Goal: Task Accomplishment & Management: Use online tool/utility

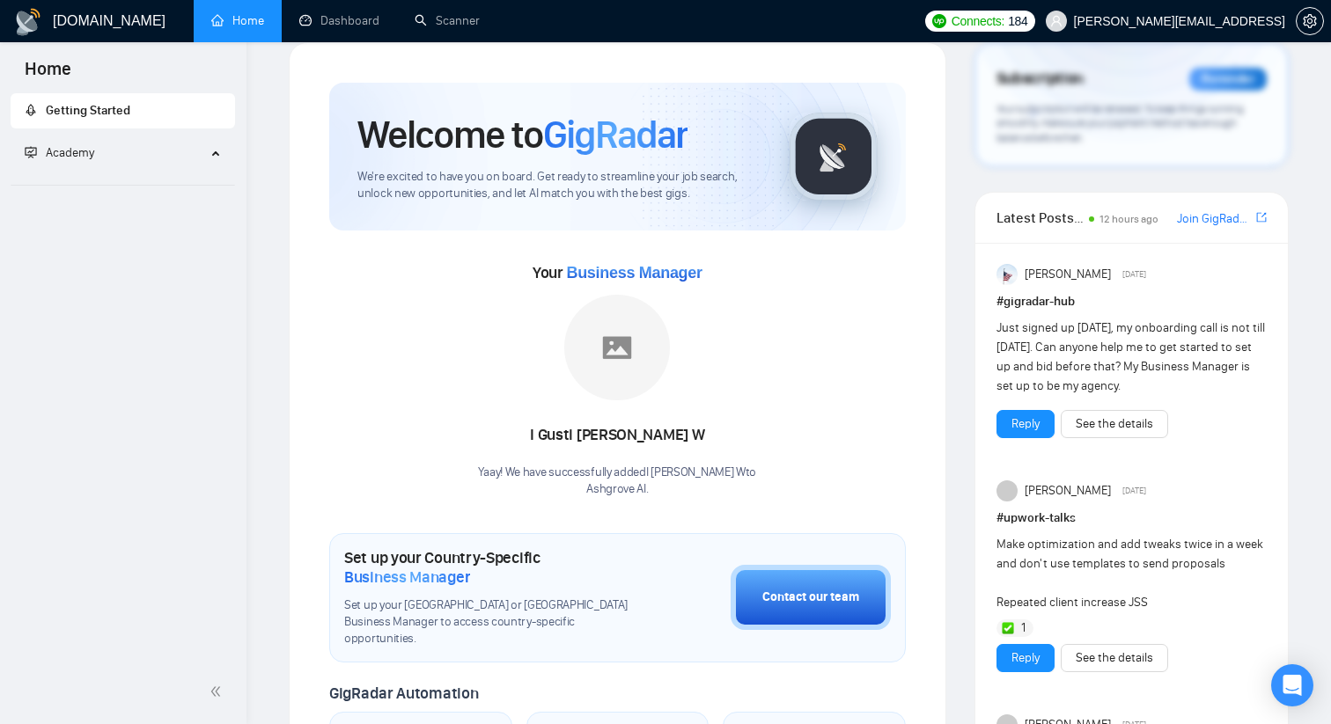
scroll to position [42, 0]
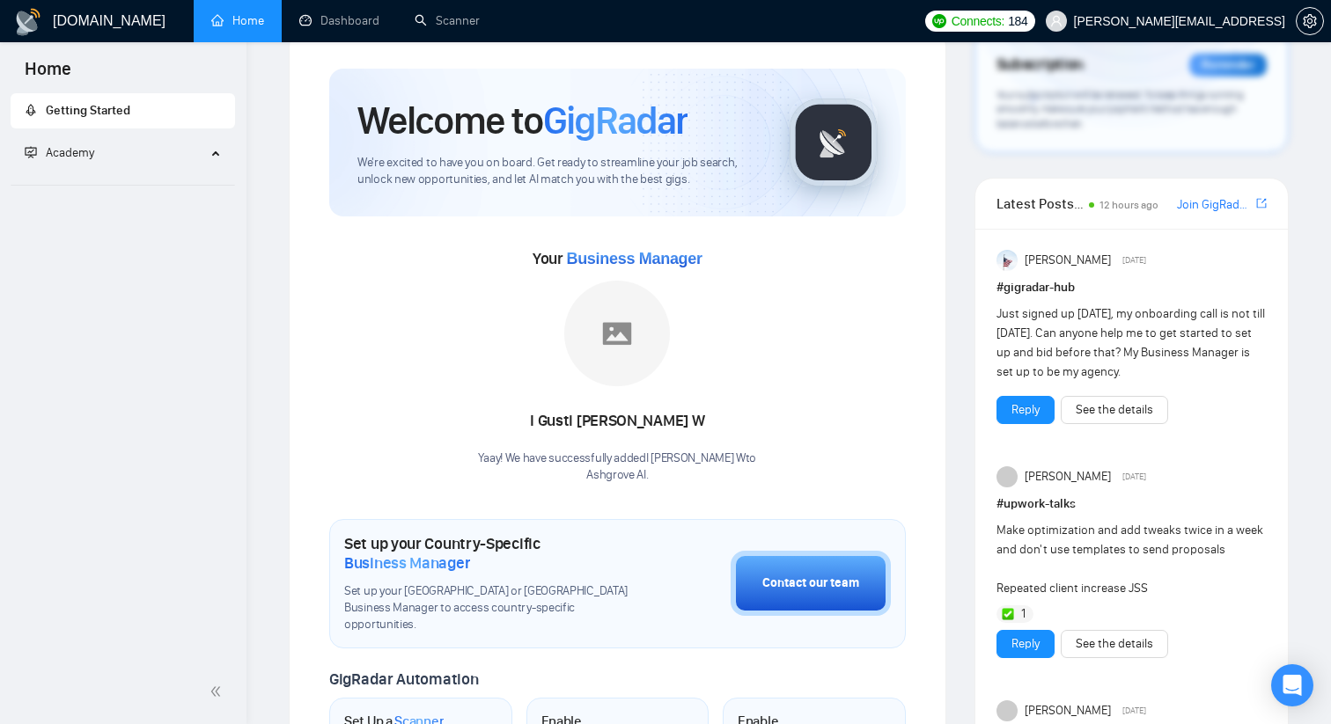
click at [96, 26] on h1 "[DOMAIN_NAME]" at bounding box center [109, 21] width 113 height 42
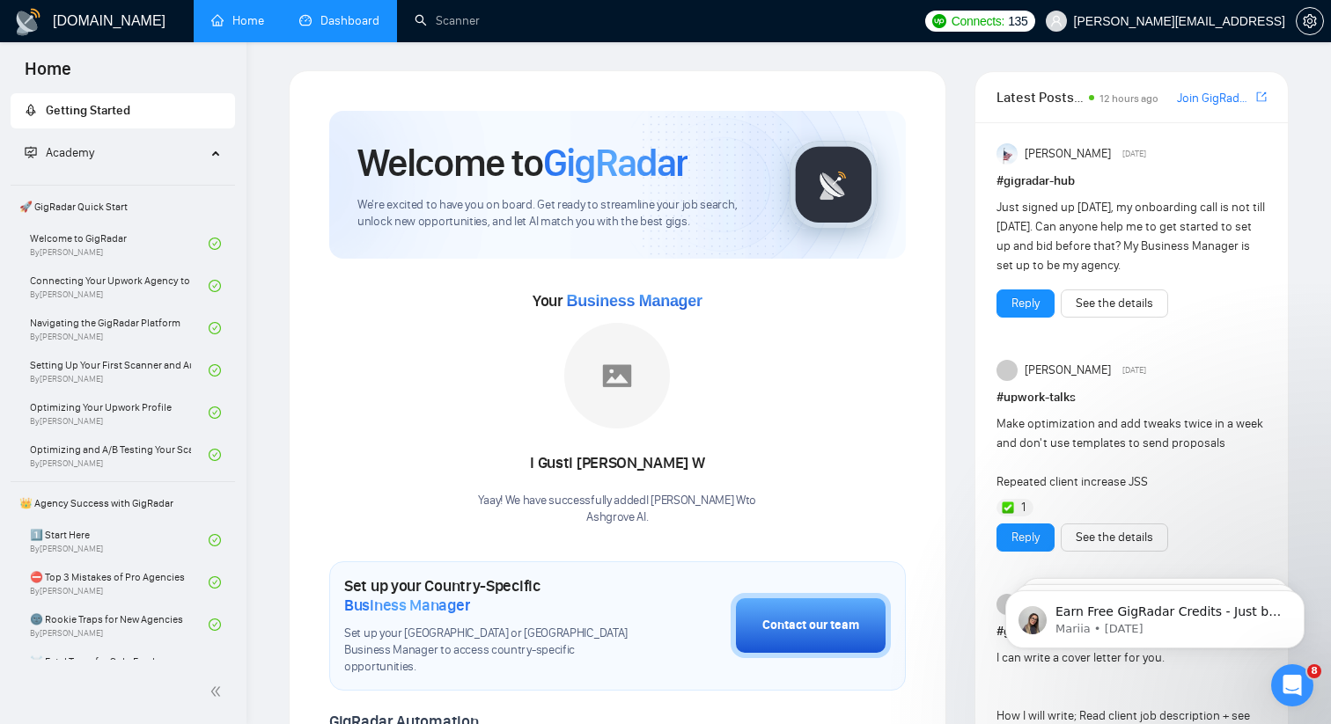
click at [347, 13] on link "Dashboard" at bounding box center [339, 20] width 80 height 15
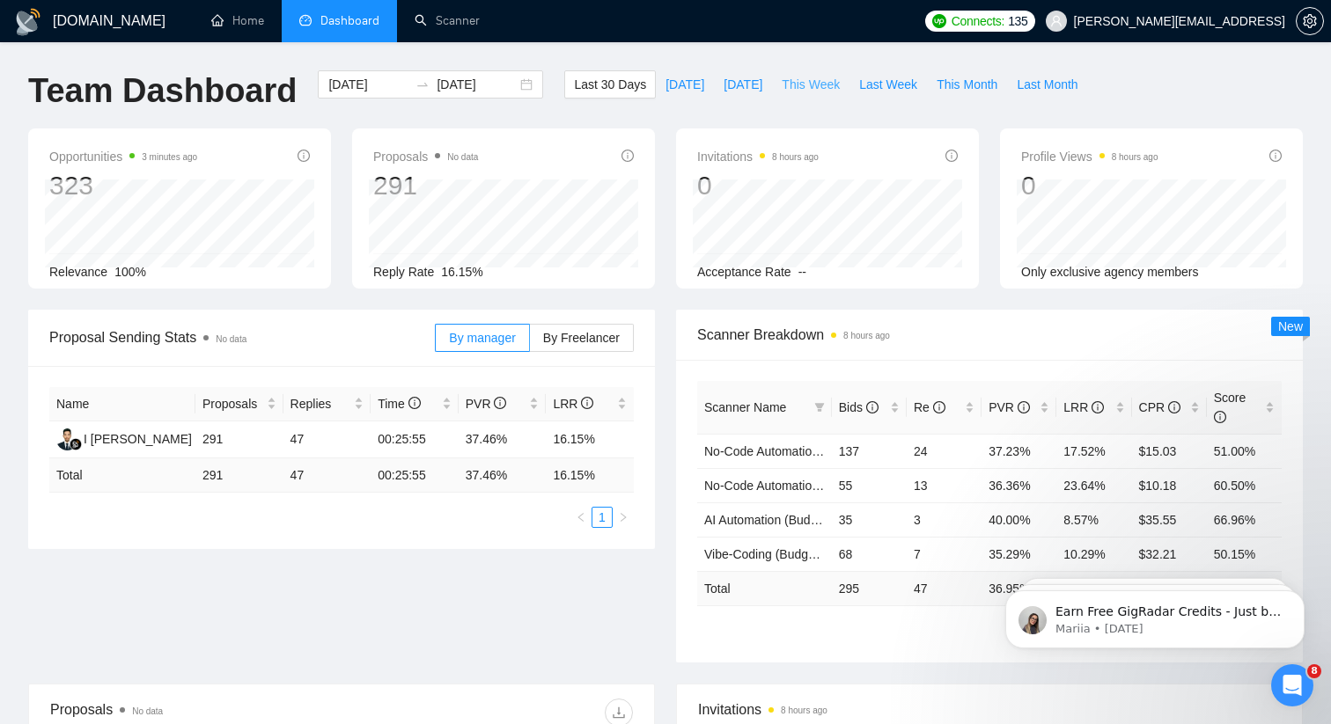
click at [816, 77] on span "This Week" at bounding box center [811, 84] width 58 height 19
type input "[DATE]"
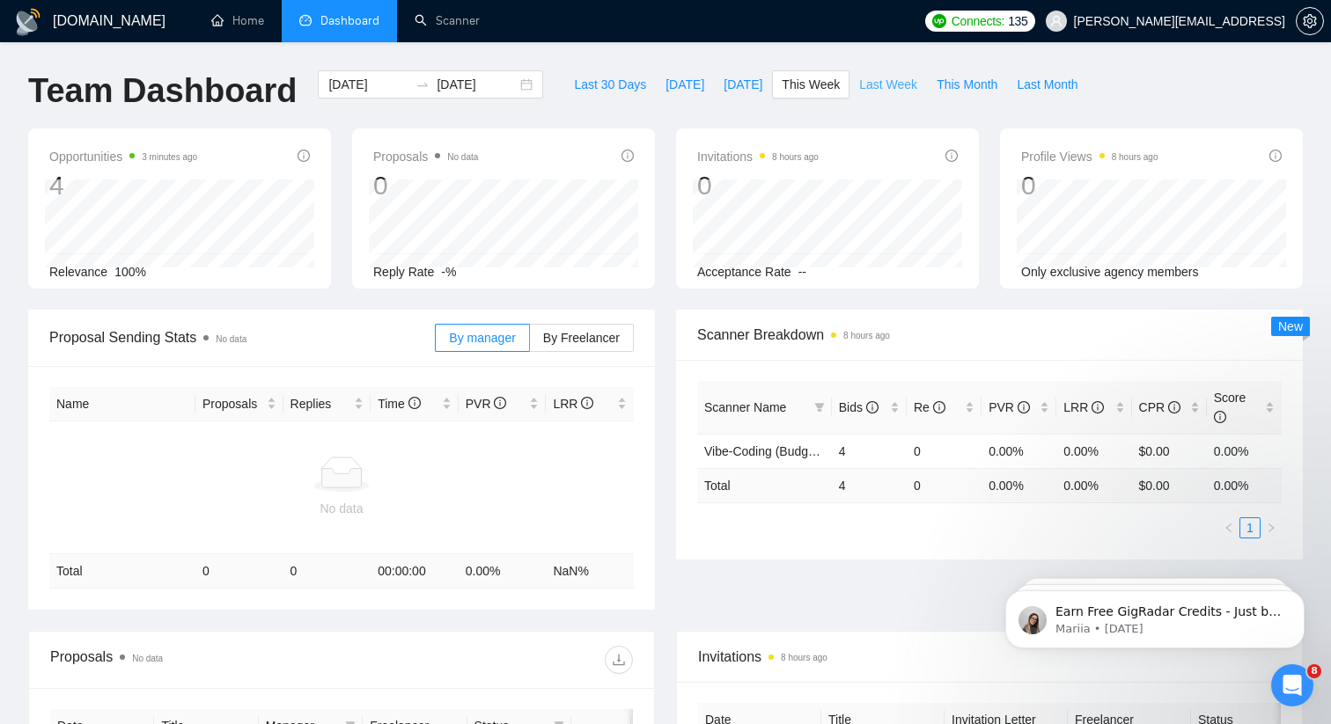
click at [869, 81] on span "Last Week" at bounding box center [888, 84] width 58 height 19
type input "[DATE]"
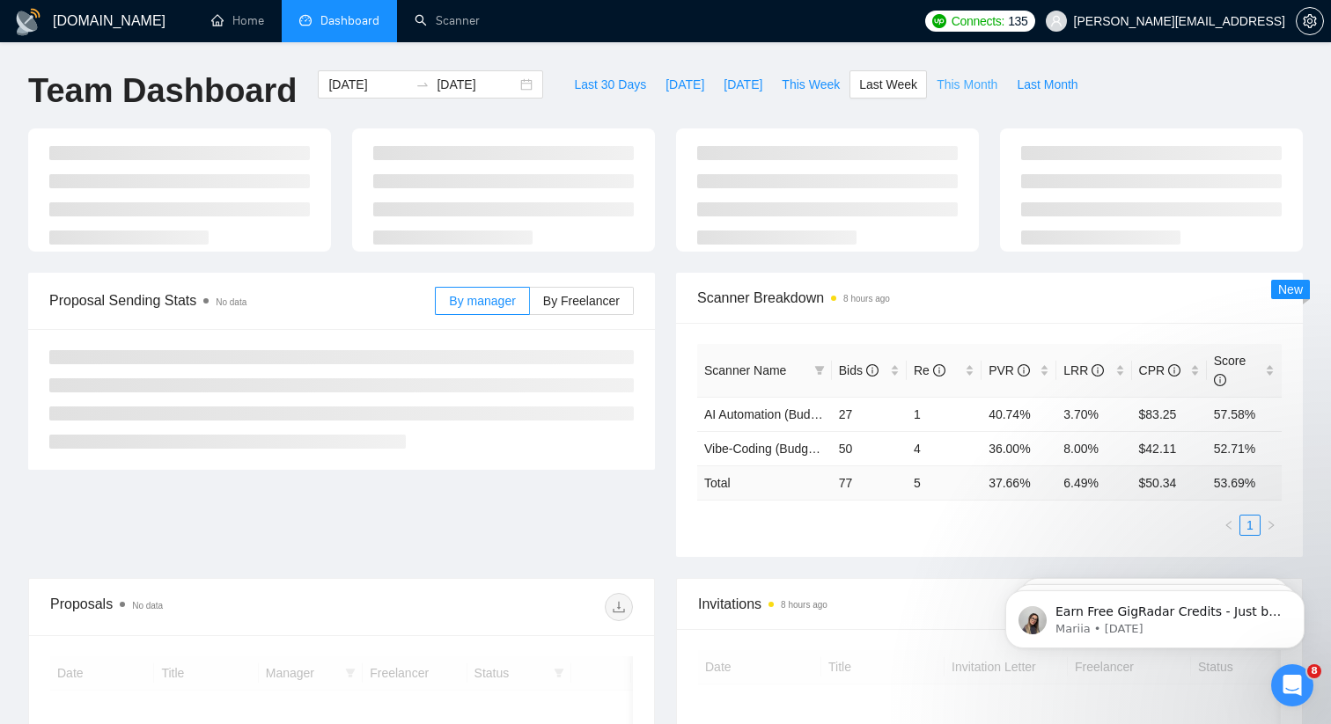
click at [956, 86] on span "This Month" at bounding box center [967, 84] width 61 height 19
type input "[DATE]"
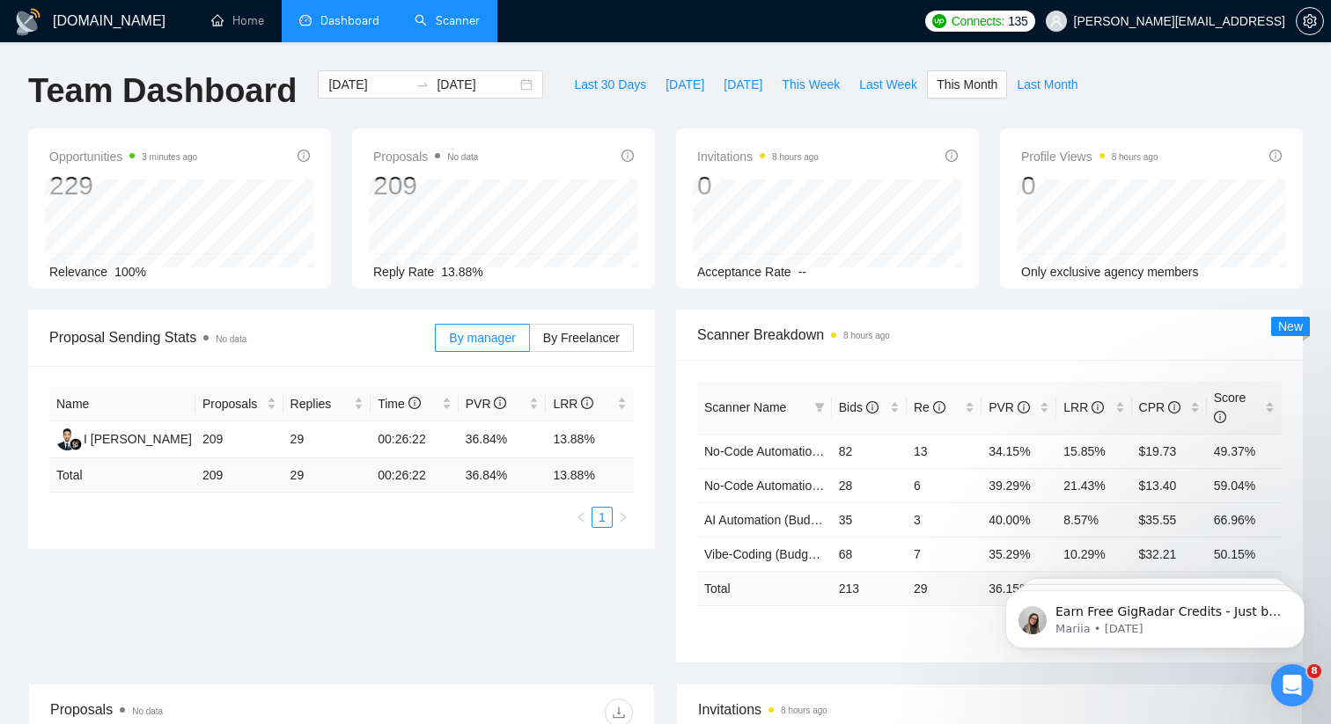
click at [452, 28] on link "Scanner" at bounding box center [447, 20] width 65 height 15
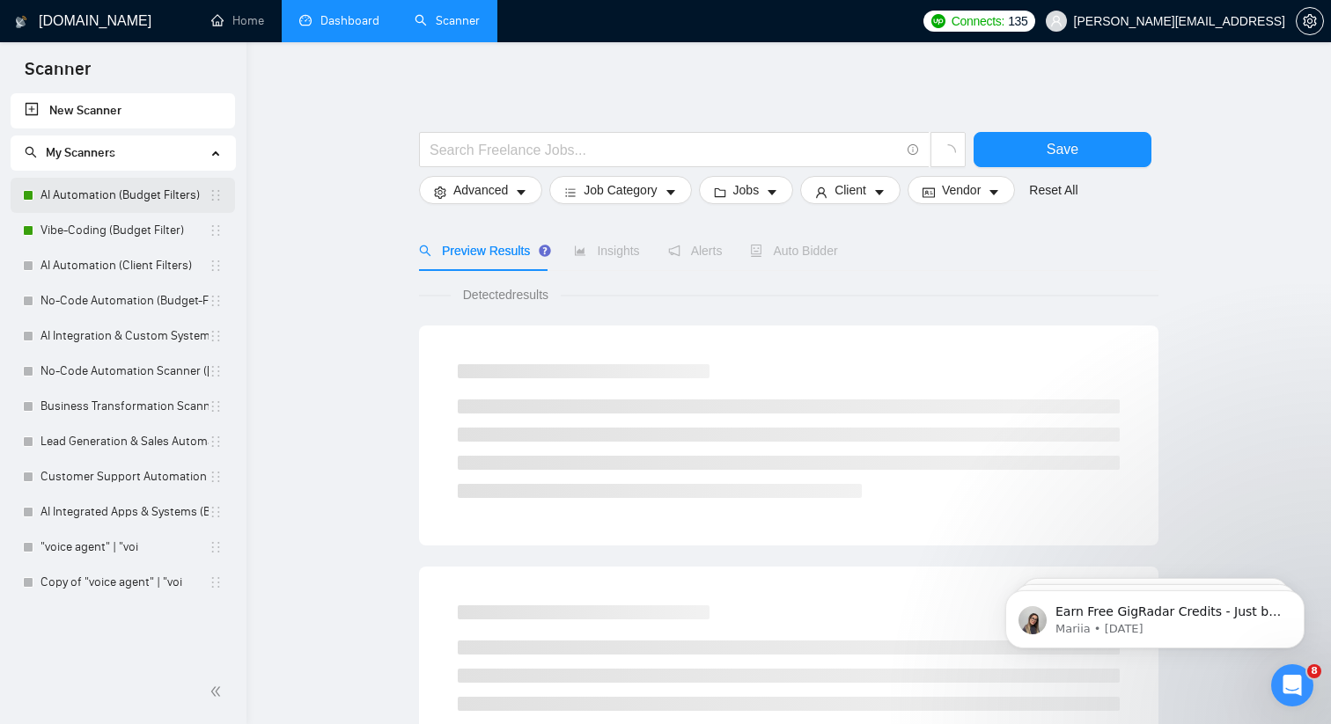
click at [158, 193] on link "AI Automation (Budget Filters)" at bounding box center [124, 195] width 168 height 35
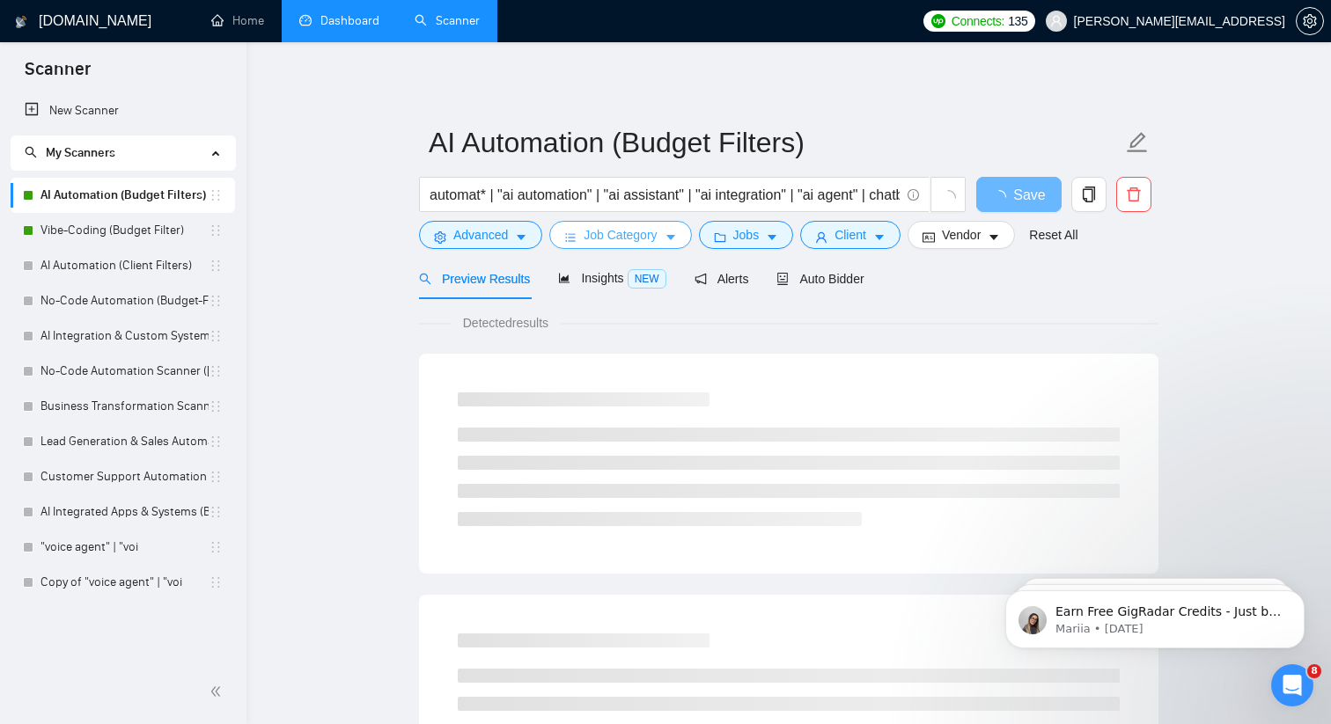
click at [619, 239] on span "Job Category" at bounding box center [620, 234] width 73 height 19
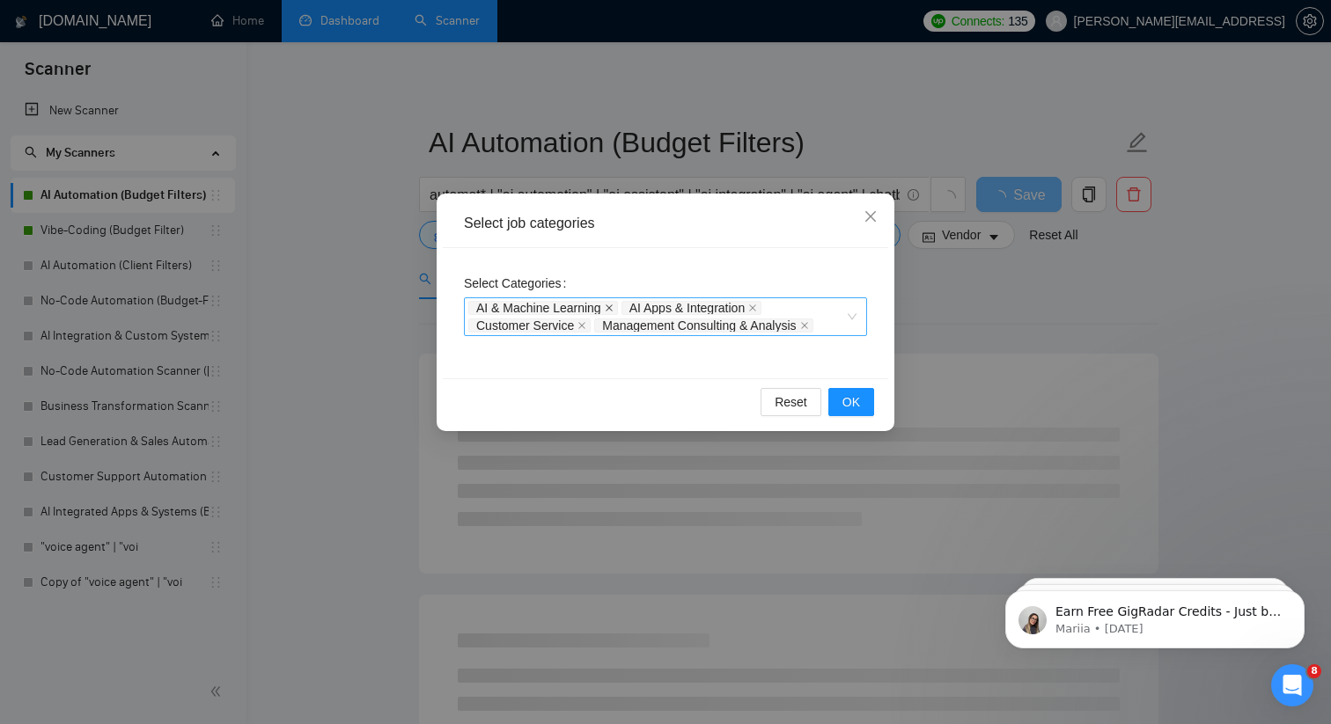
click at [612, 306] on icon "close" at bounding box center [609, 308] width 9 height 9
click at [604, 306] on icon "close" at bounding box center [600, 308] width 7 height 7
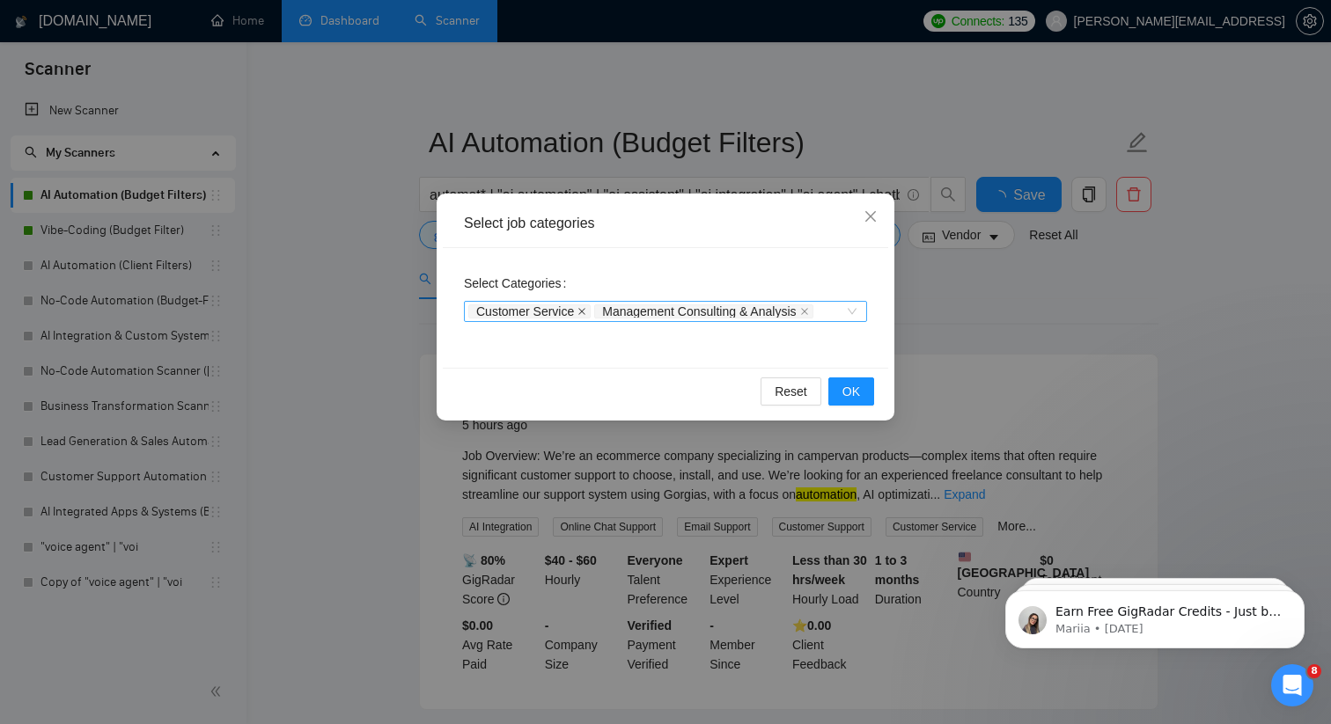
click at [582, 312] on icon "close" at bounding box center [581, 311] width 9 height 9
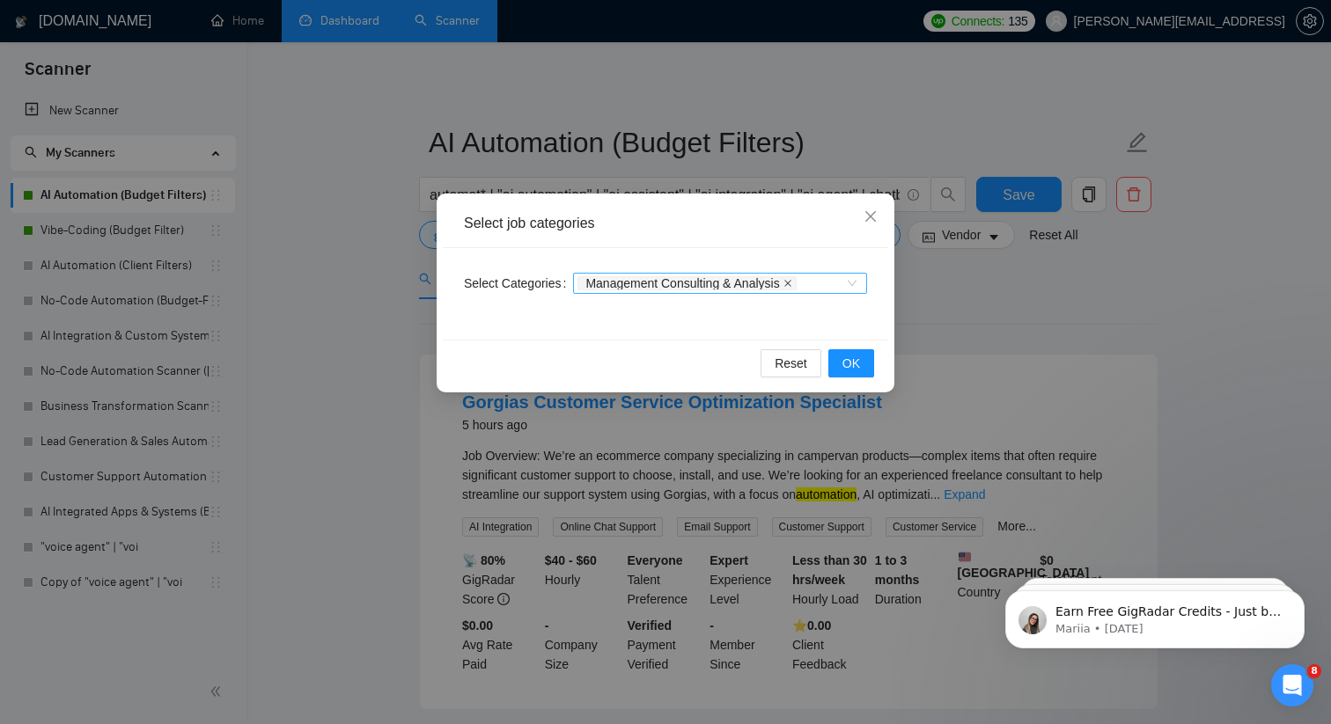
click at [792, 282] on icon "close" at bounding box center [787, 283] width 9 height 9
click at [872, 219] on icon "close" at bounding box center [871, 217] width 14 height 14
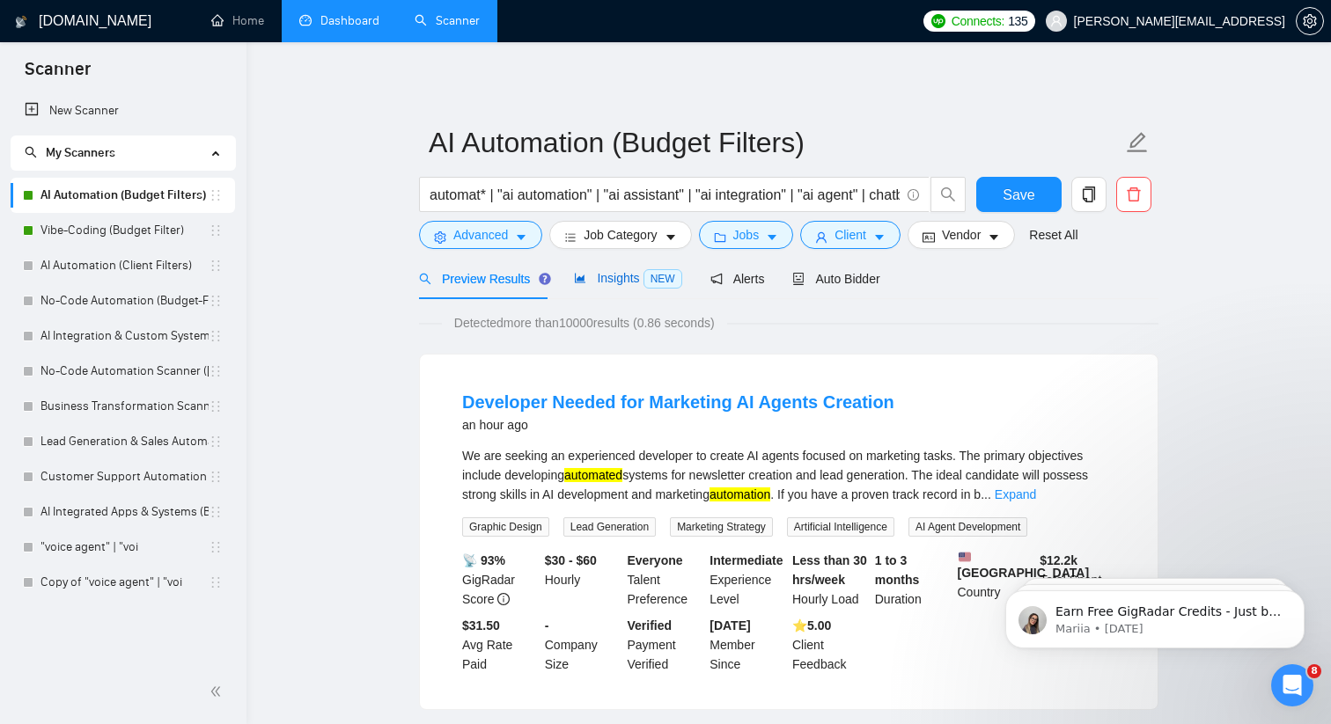
click at [604, 285] on span "Insights NEW" at bounding box center [627, 278] width 107 height 14
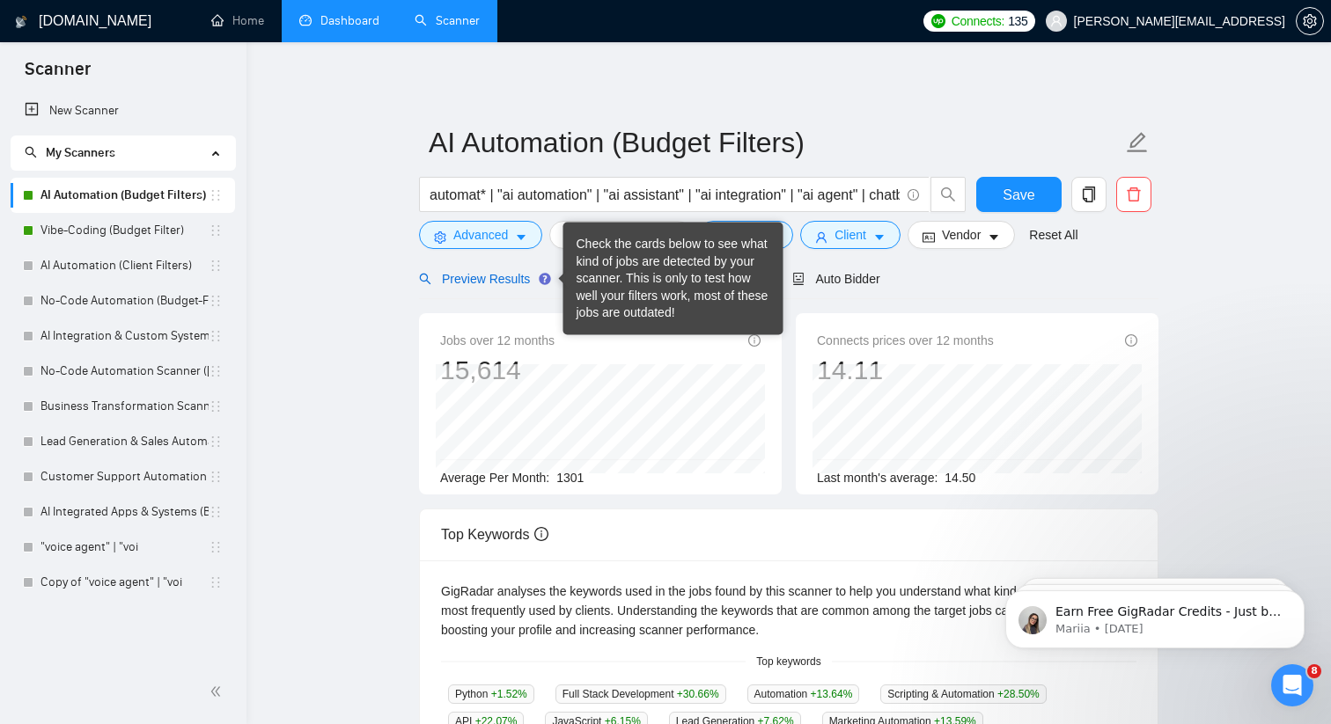
click at [531, 278] on span "Preview Results" at bounding box center [482, 279] width 127 height 14
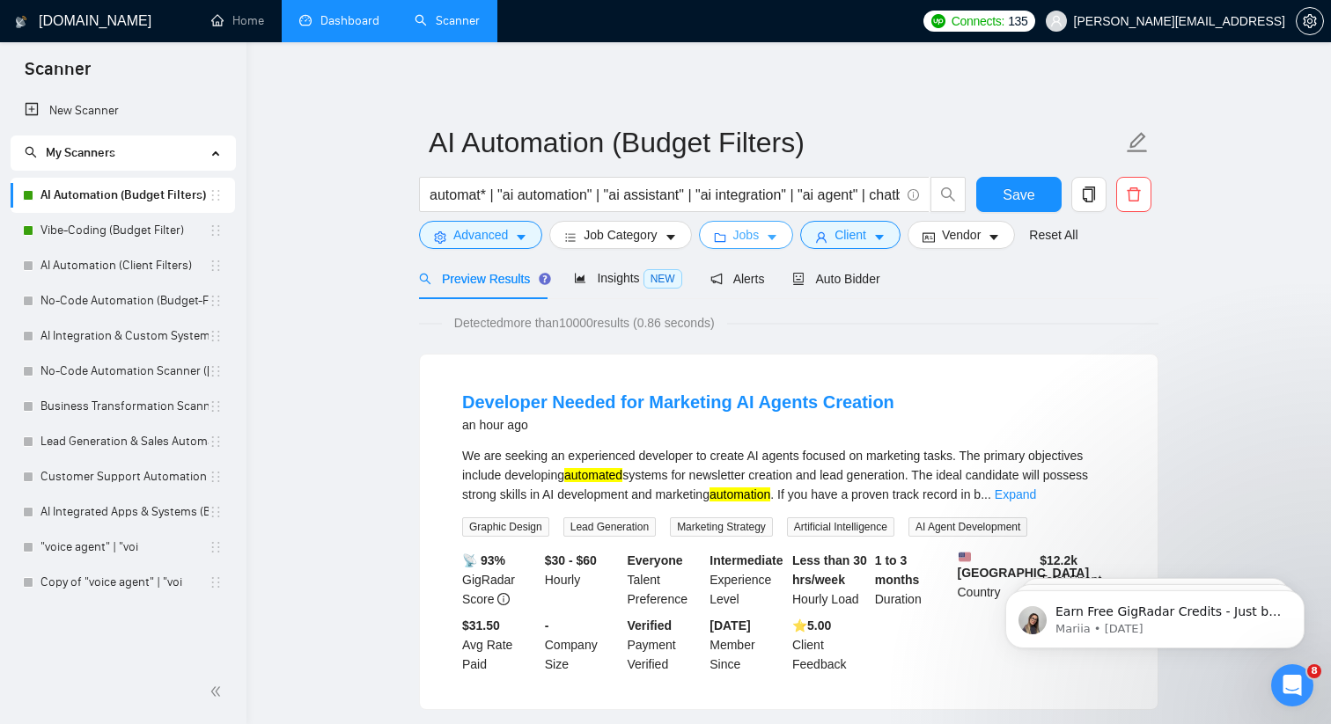
click at [738, 235] on span "Jobs" at bounding box center [746, 234] width 26 height 19
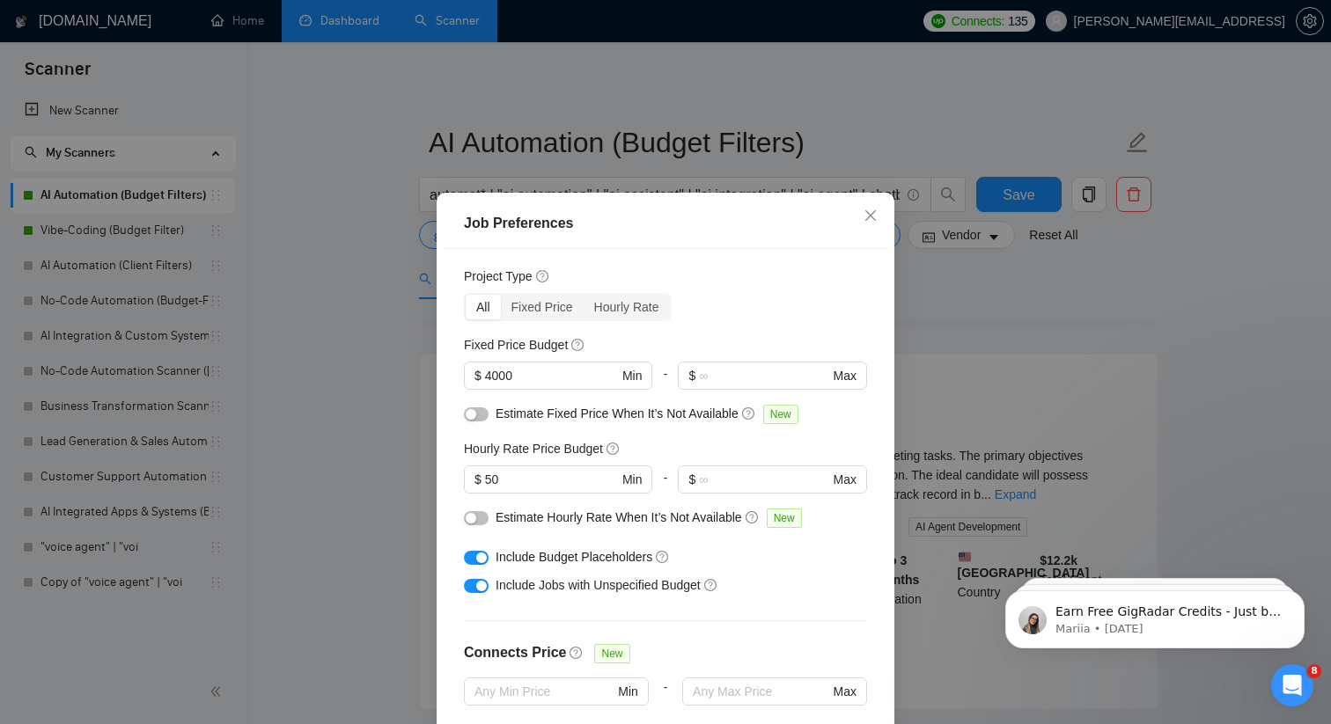
scroll to position [42, 0]
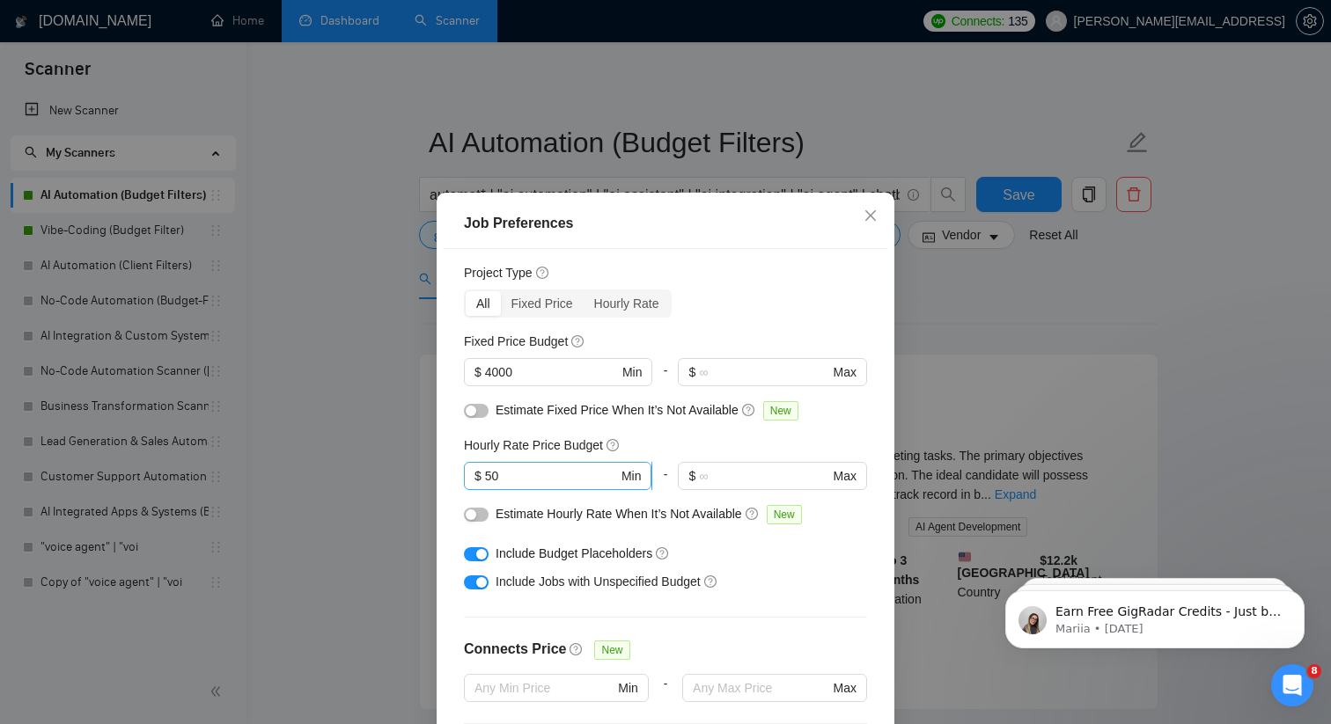
click at [565, 472] on input "50" at bounding box center [551, 476] width 133 height 19
type input "5"
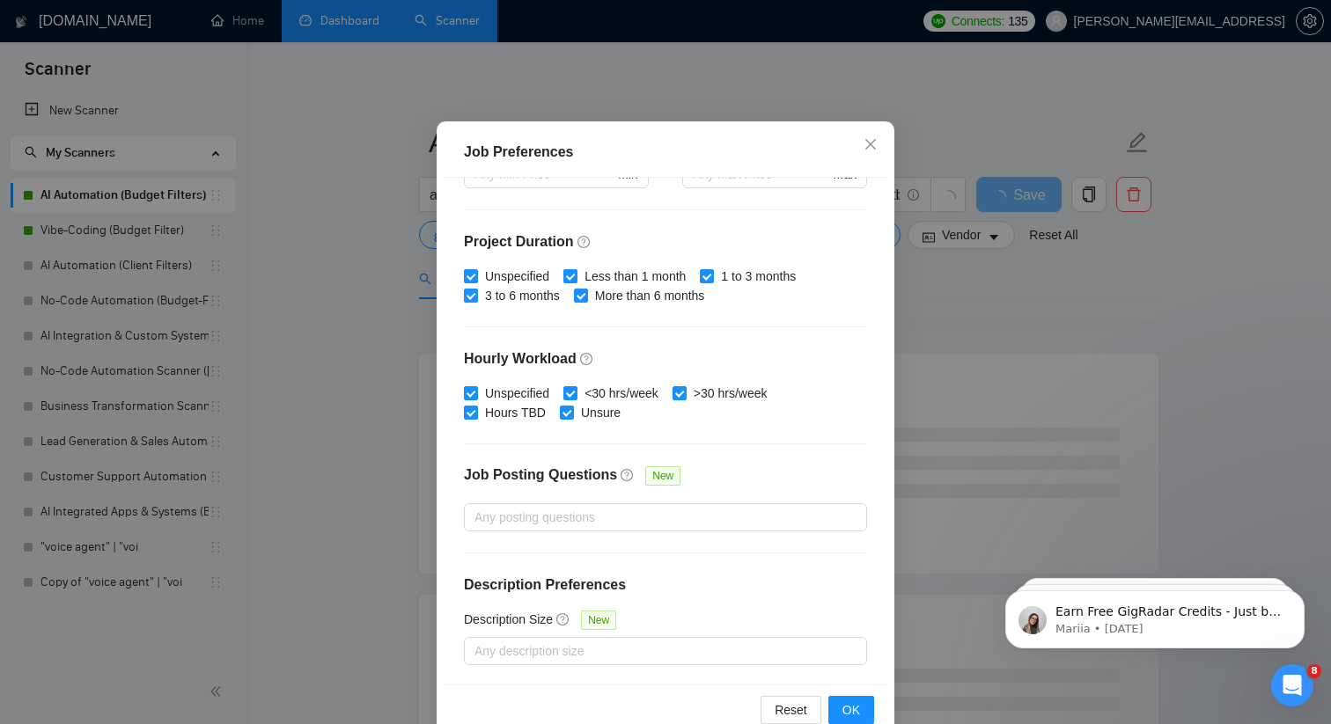
scroll to position [109, 0]
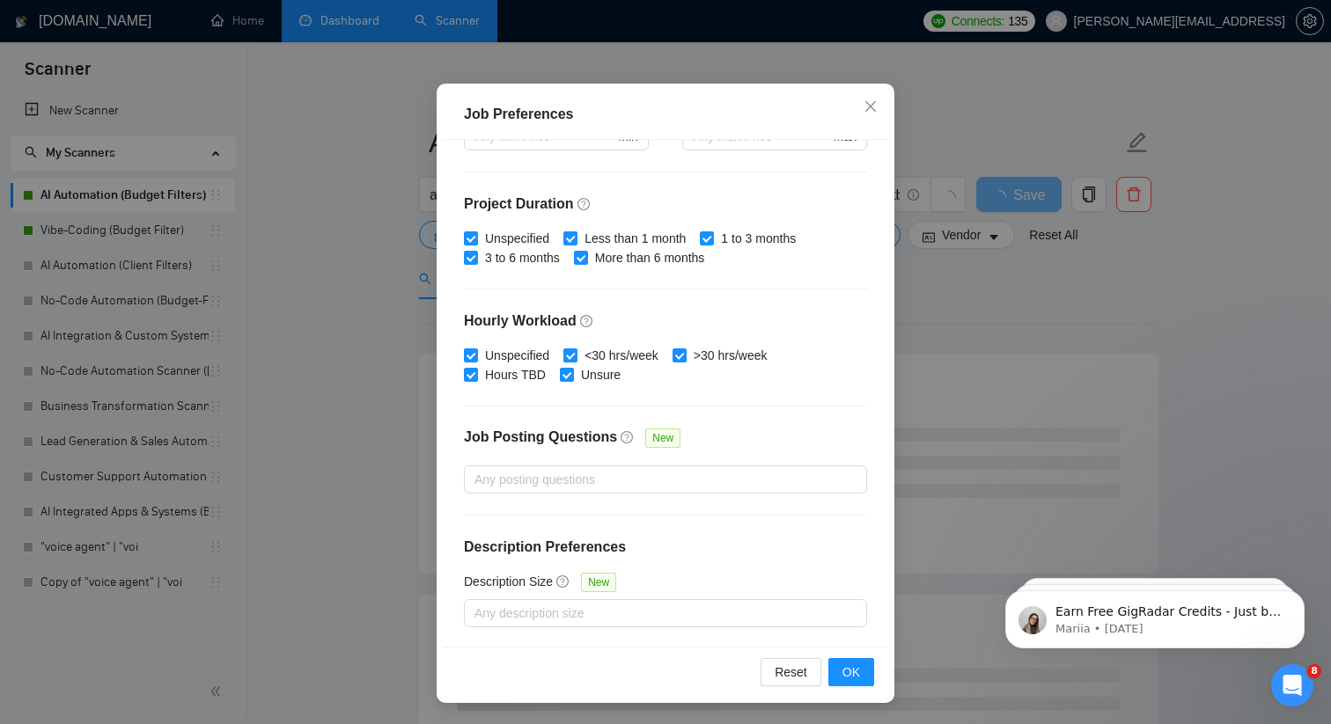
type input "100"
click at [850, 688] on div "Reset OK" at bounding box center [665, 672] width 445 height 50
click at [850, 666] on span "OK" at bounding box center [851, 672] width 18 height 19
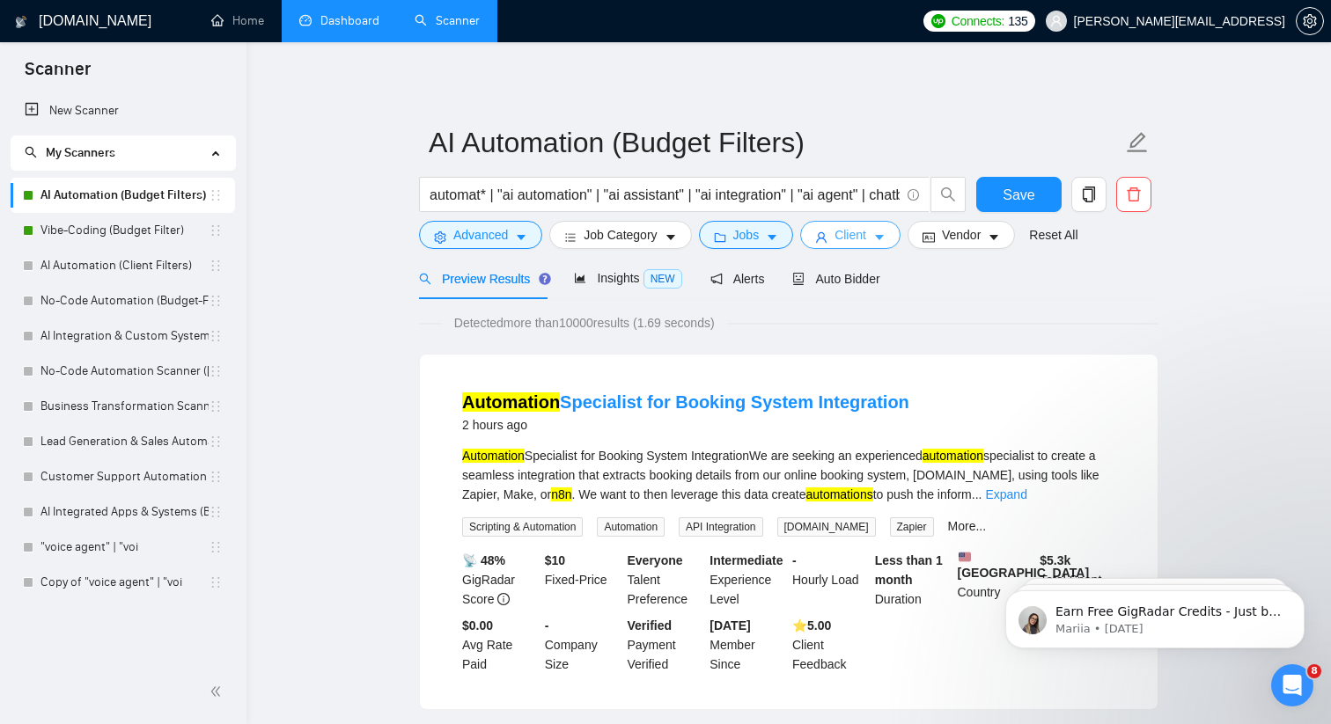
click at [850, 238] on span "Client" at bounding box center [851, 234] width 32 height 19
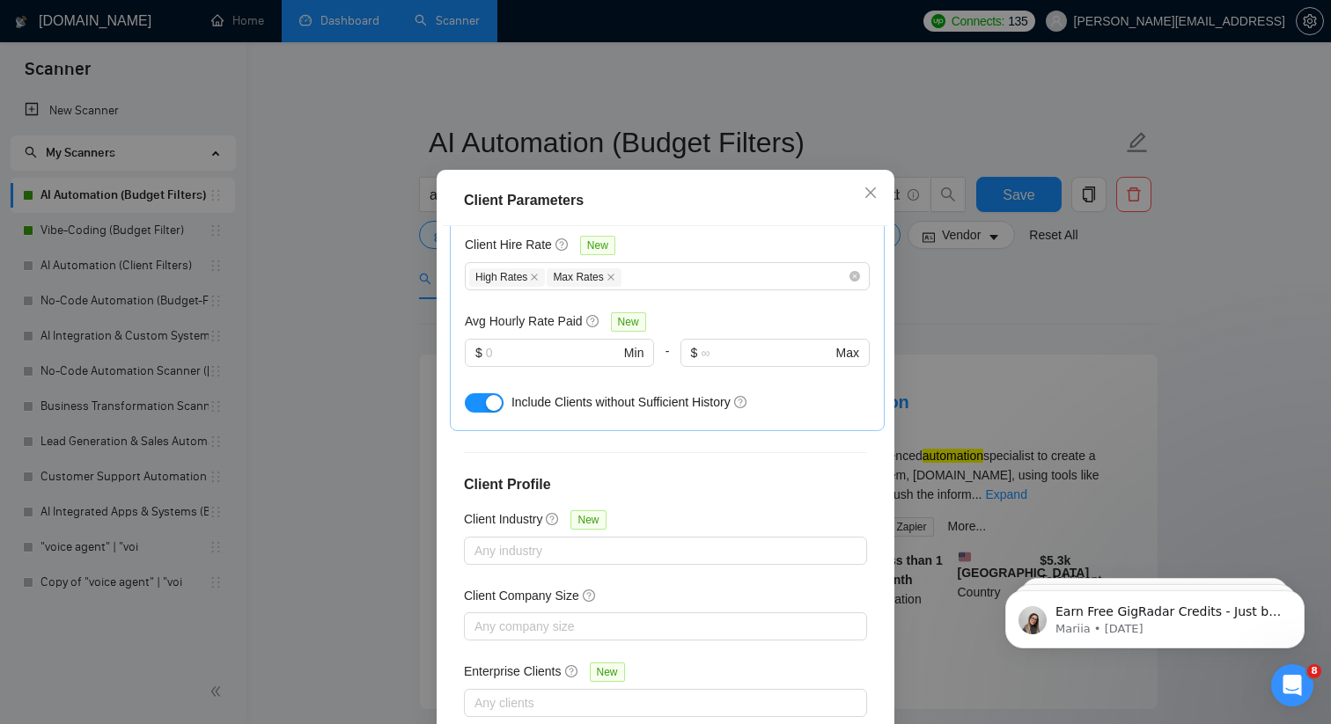
scroll to position [26, 0]
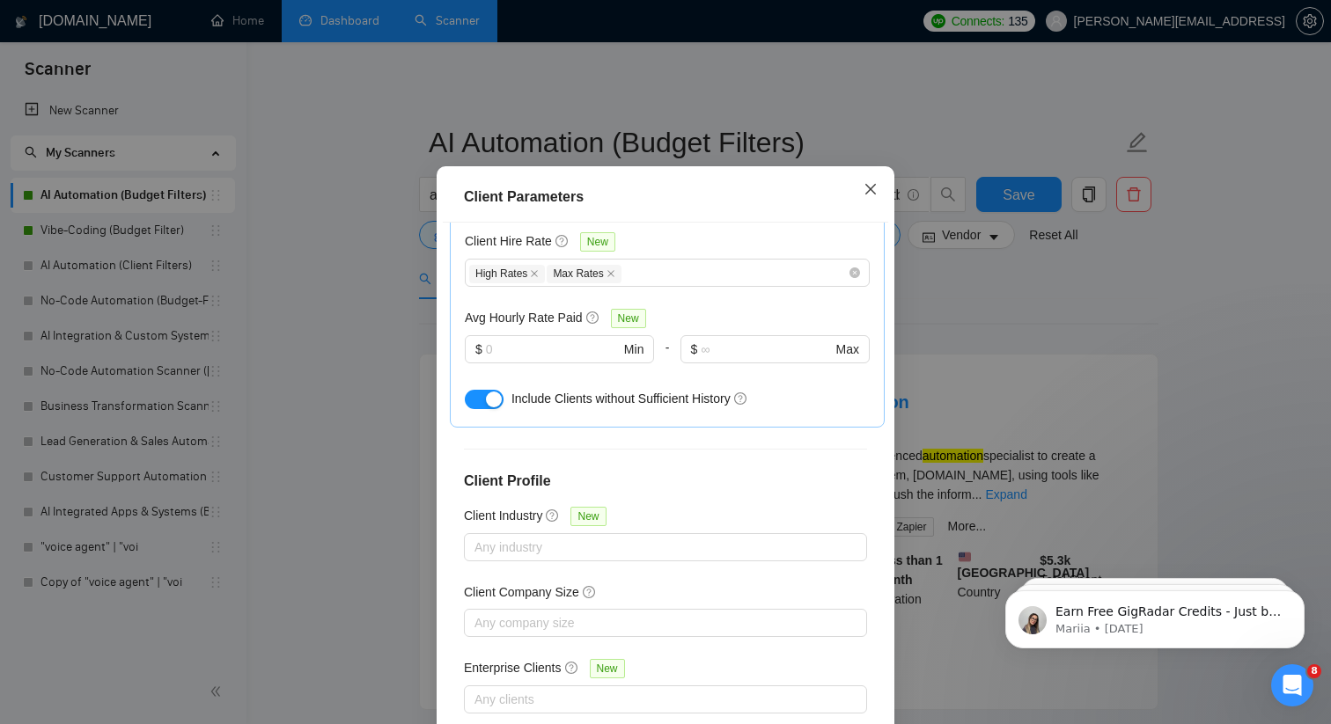
click at [871, 187] on icon "close" at bounding box center [871, 189] width 14 height 14
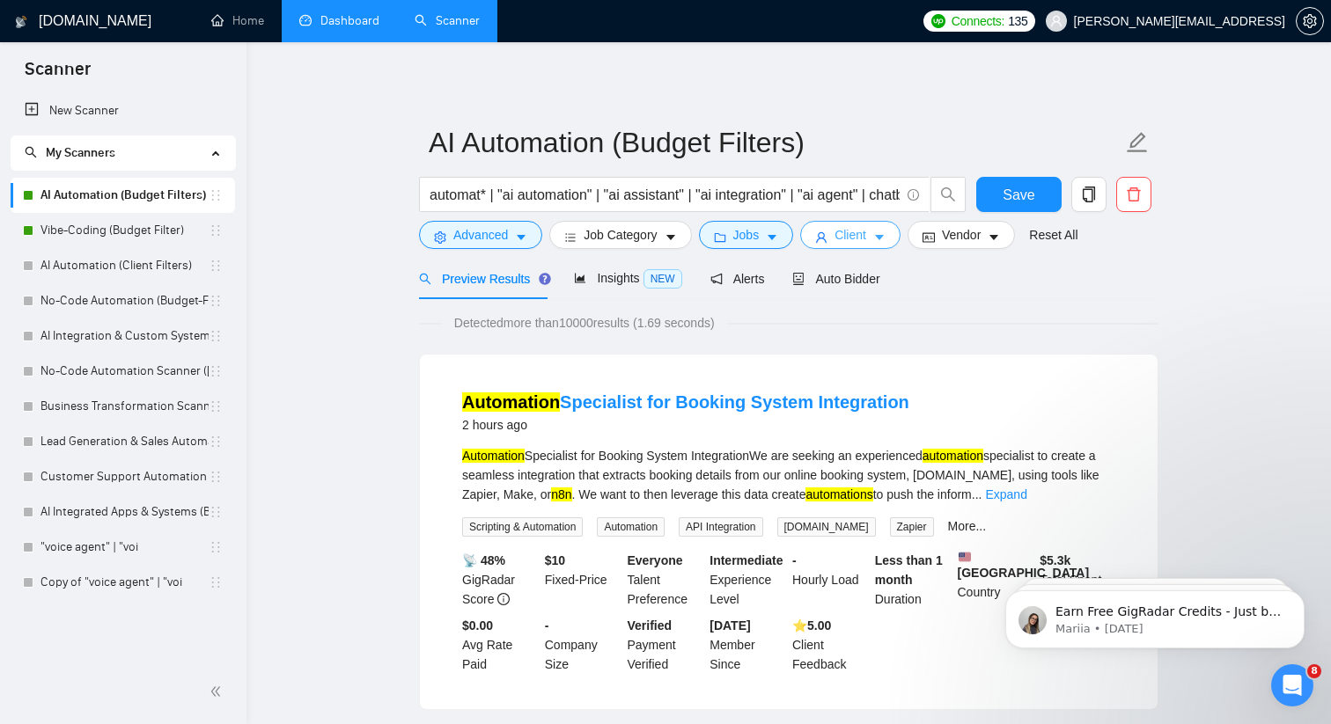
scroll to position [0, 0]
click at [772, 239] on icon "caret-down" at bounding box center [772, 238] width 12 height 12
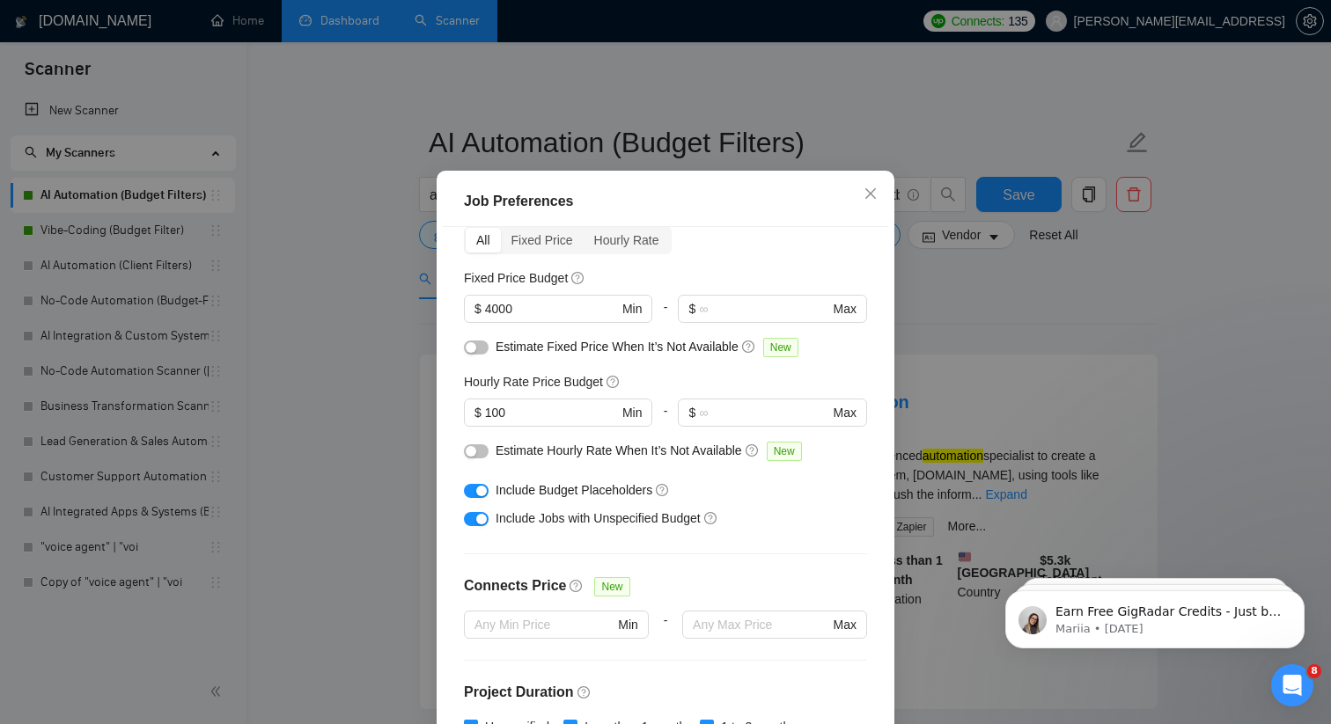
scroll to position [43, 0]
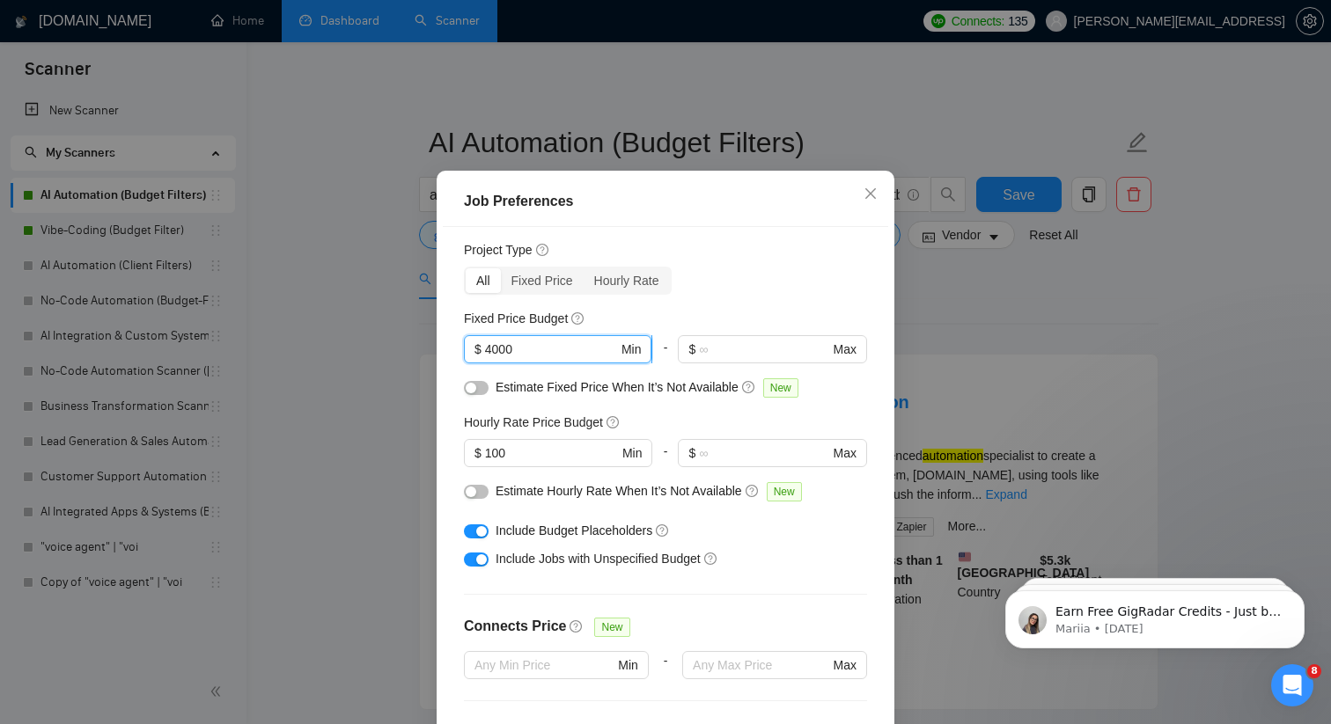
drag, startPoint x: 546, startPoint y: 364, endPoint x: 482, endPoint y: 364, distance: 64.3
click at [482, 364] on span "$ 4000 Min" at bounding box center [558, 349] width 188 height 28
click at [950, 303] on div "Job Preferences Budget Project Type All Fixed Price Hourly Rate Fixed Price Bud…" at bounding box center [665, 362] width 1331 height 724
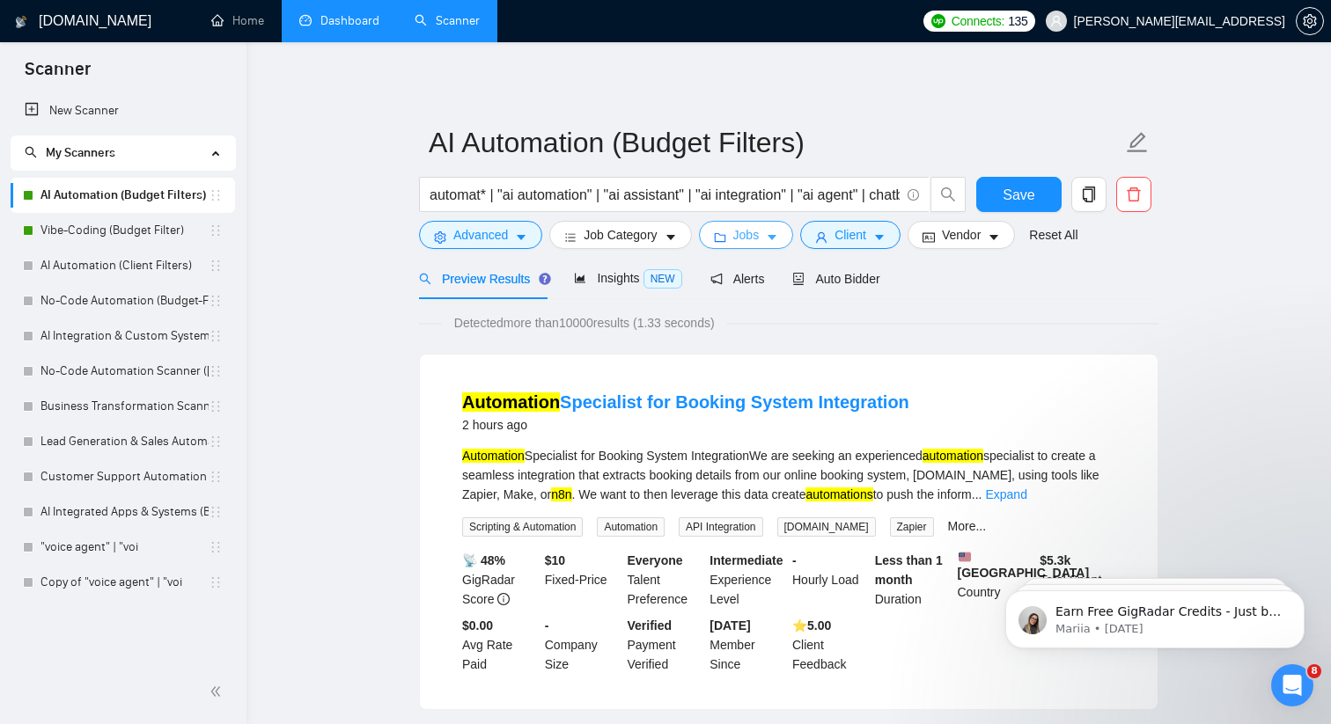
click at [755, 239] on span "Jobs" at bounding box center [746, 234] width 26 height 19
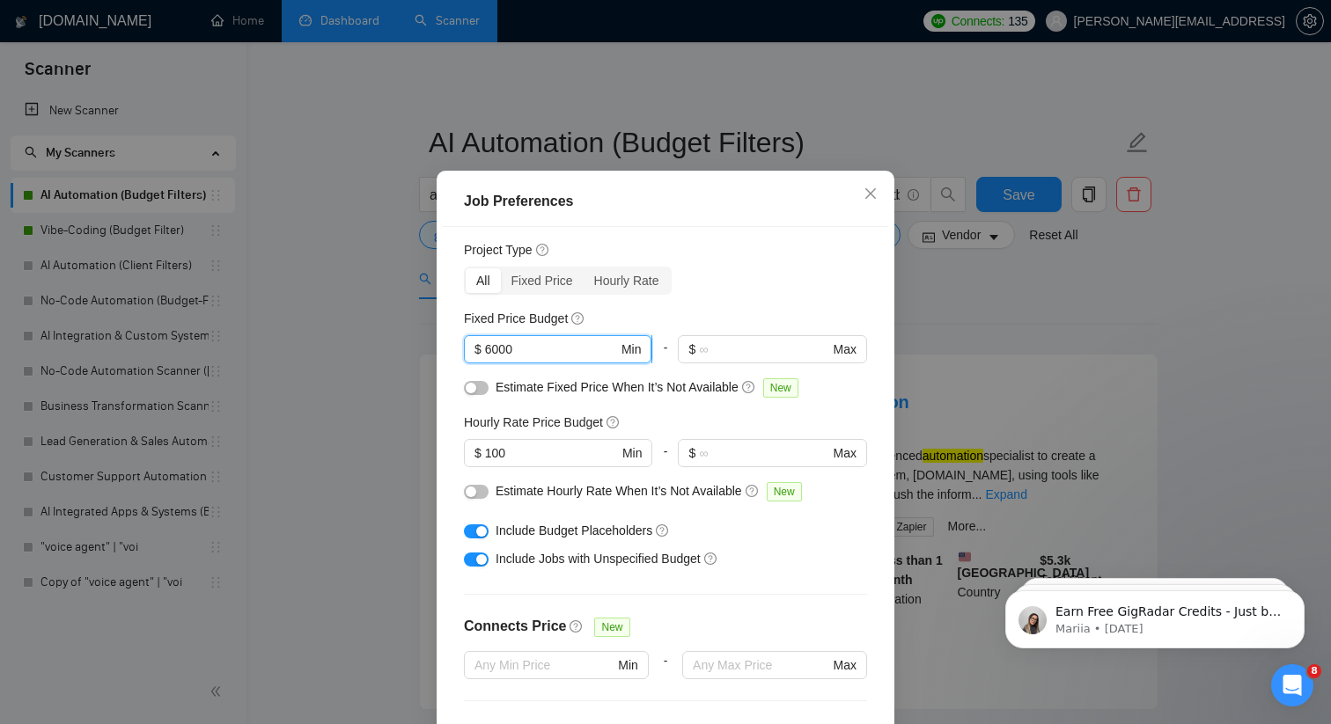
click at [557, 359] on input "6000" at bounding box center [551, 349] width 133 height 19
type input "4000"
click at [348, 426] on div "Job Preferences Budget Project Type All Fixed Price Hourly Rate Fixed Price Bud…" at bounding box center [665, 362] width 1331 height 724
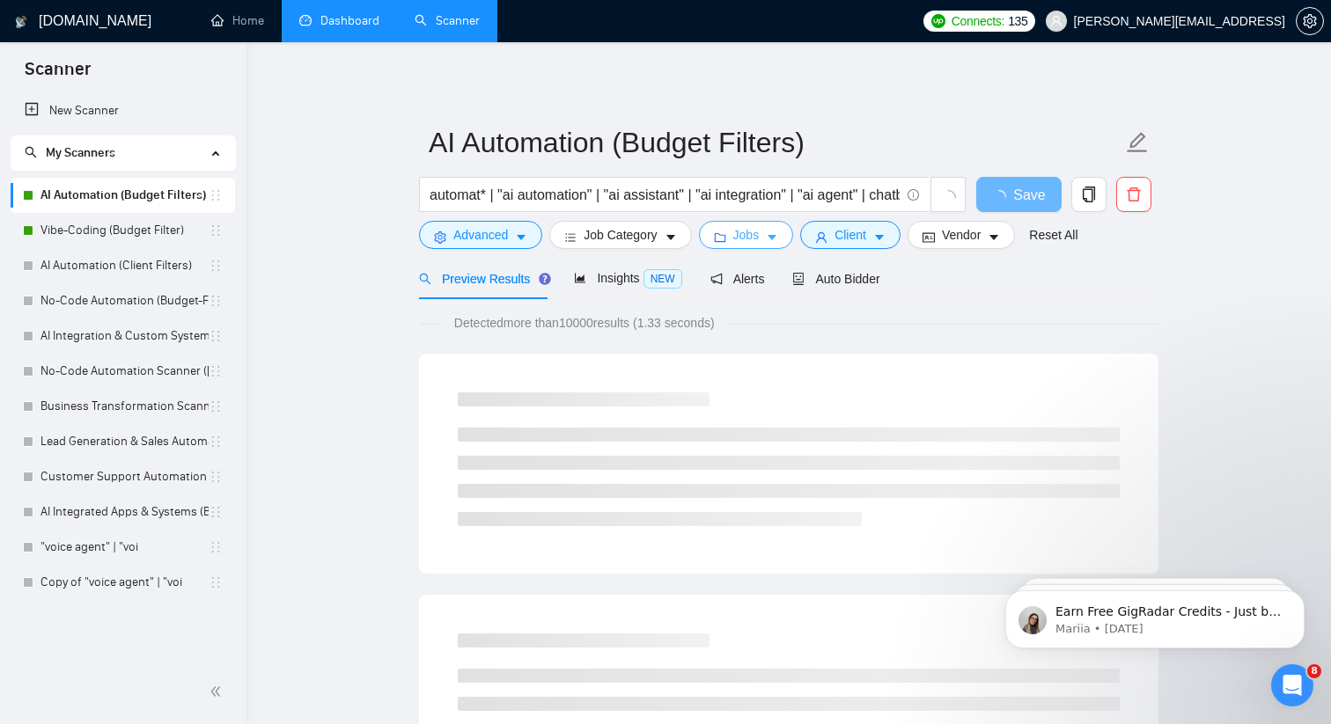
click at [772, 229] on button "Jobs" at bounding box center [746, 235] width 95 height 28
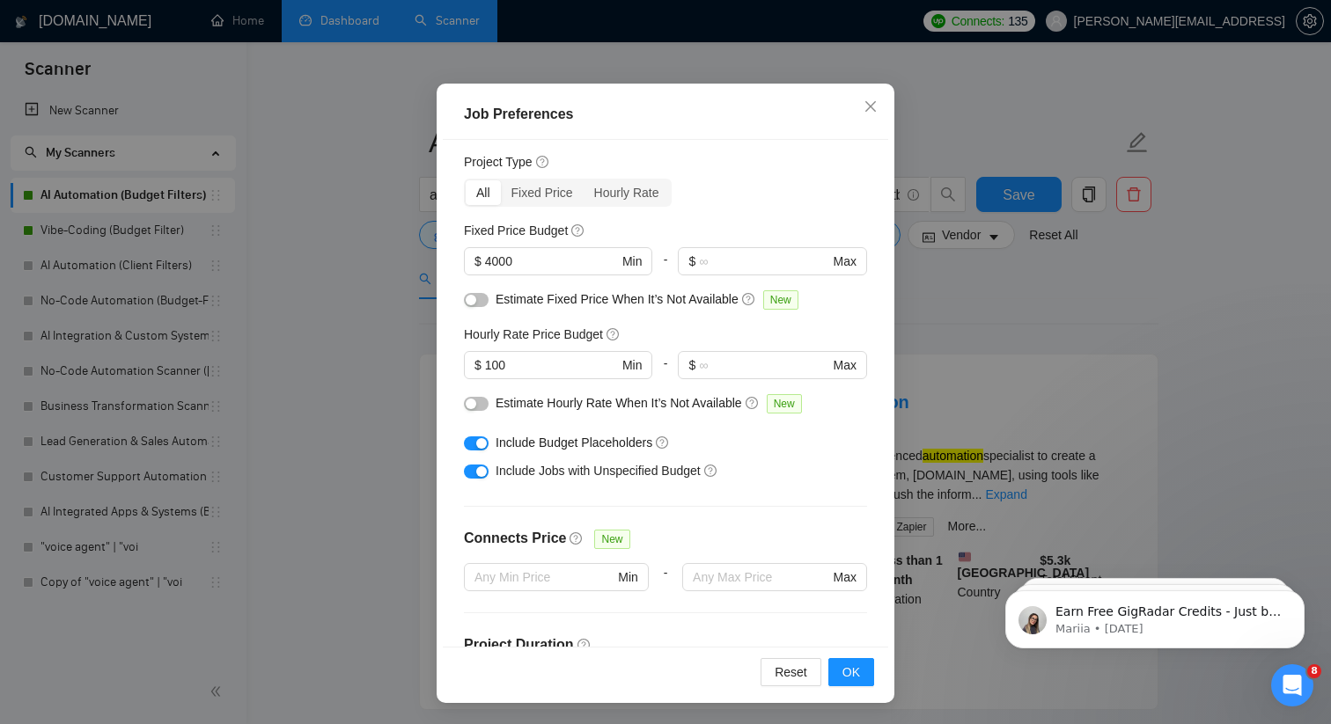
scroll to position [0, 0]
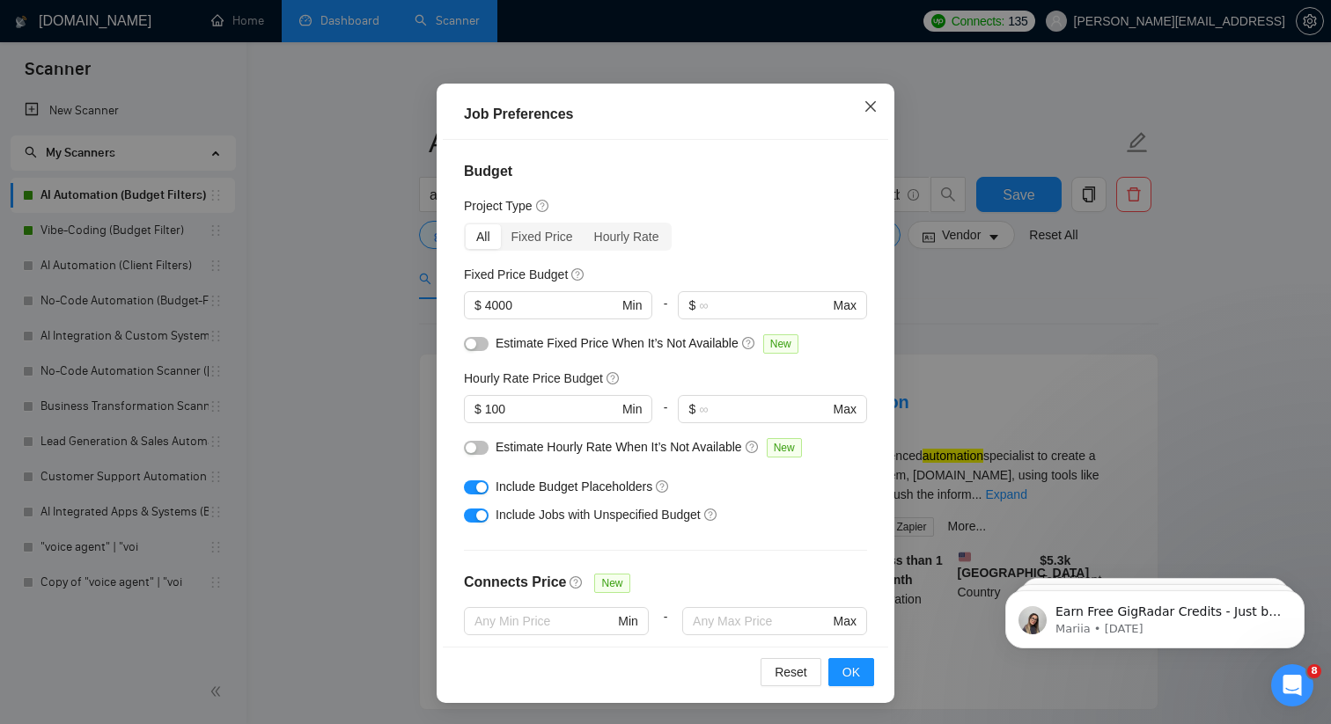
click at [870, 107] on icon "close" at bounding box center [870, 106] width 11 height 11
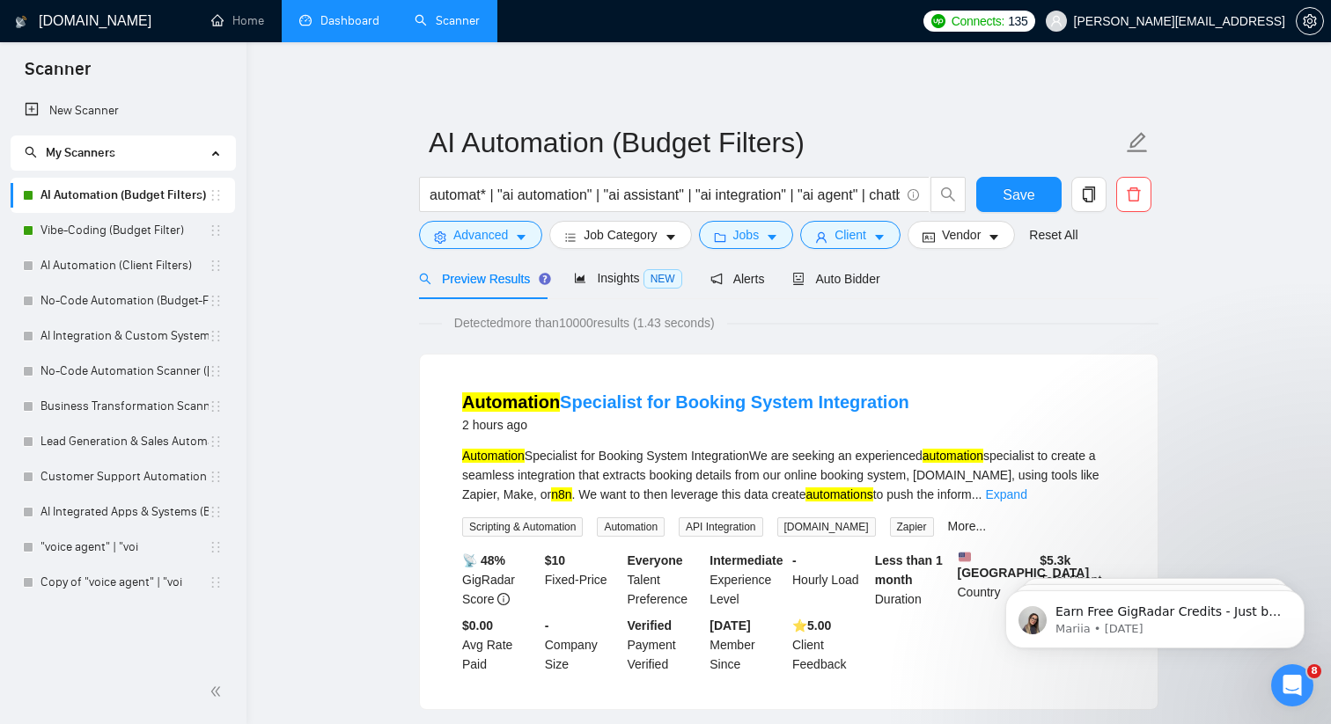
scroll to position [22, 0]
click at [602, 283] on span "Insights NEW" at bounding box center [627, 278] width 107 height 14
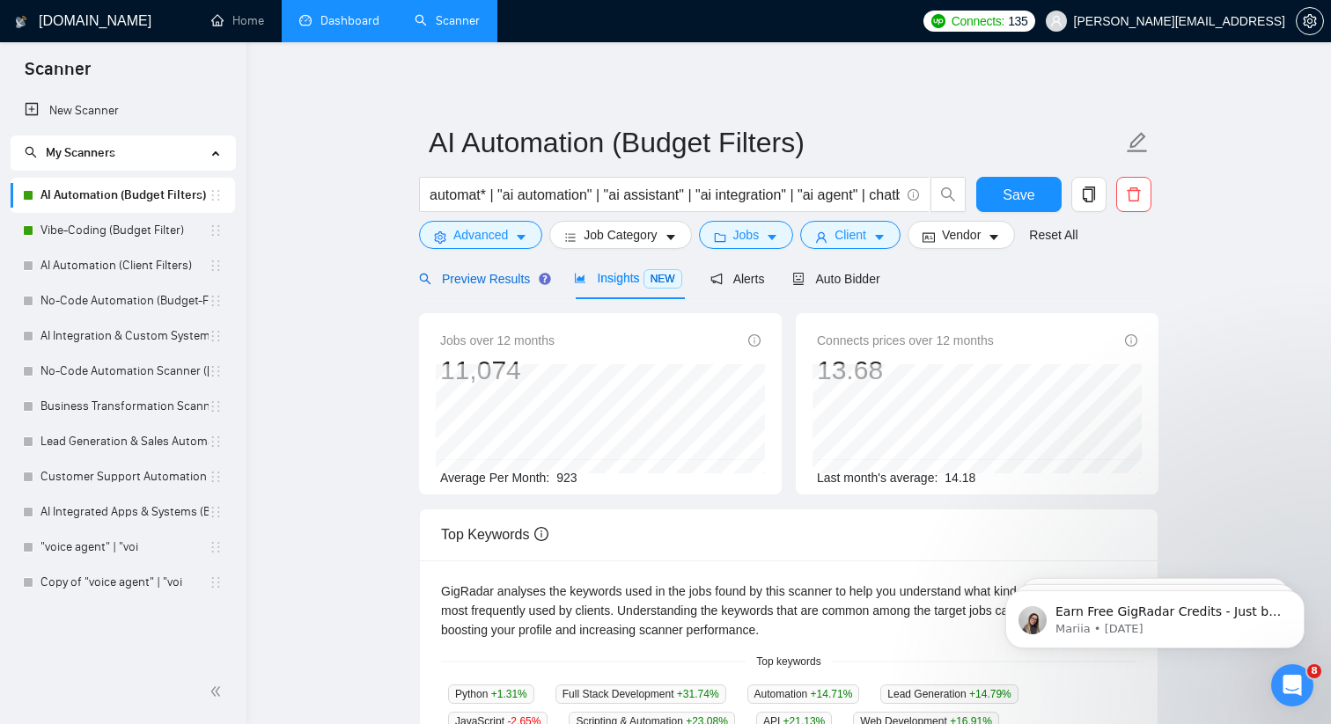
click at [483, 275] on span "Preview Results" at bounding box center [482, 279] width 127 height 14
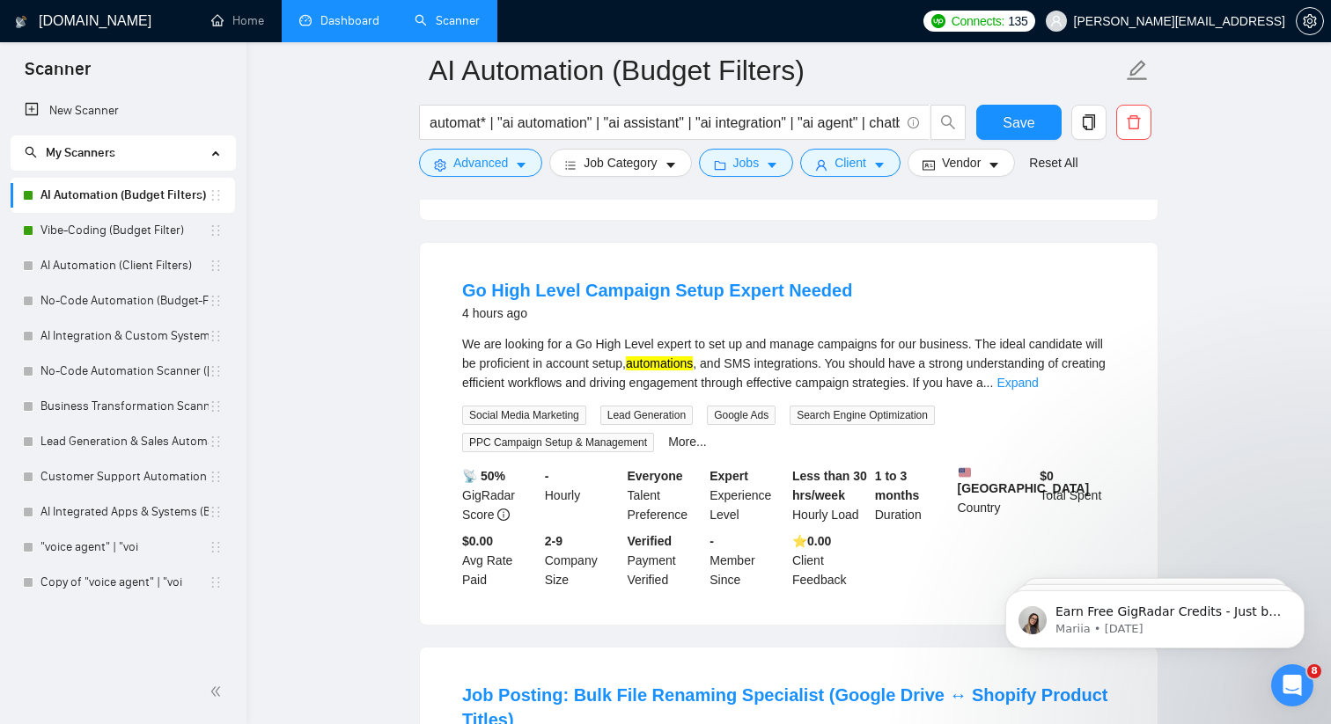
scroll to position [889, 0]
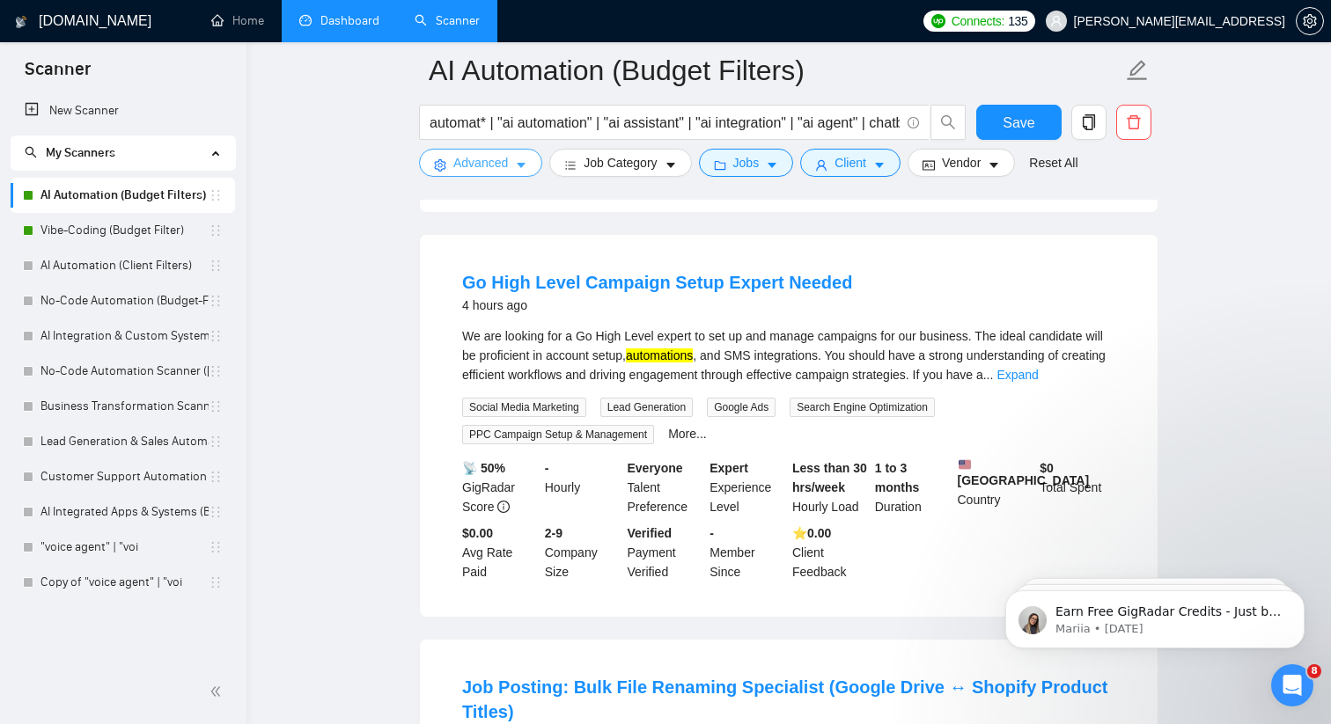
click at [490, 165] on span "Advanced" at bounding box center [480, 162] width 55 height 19
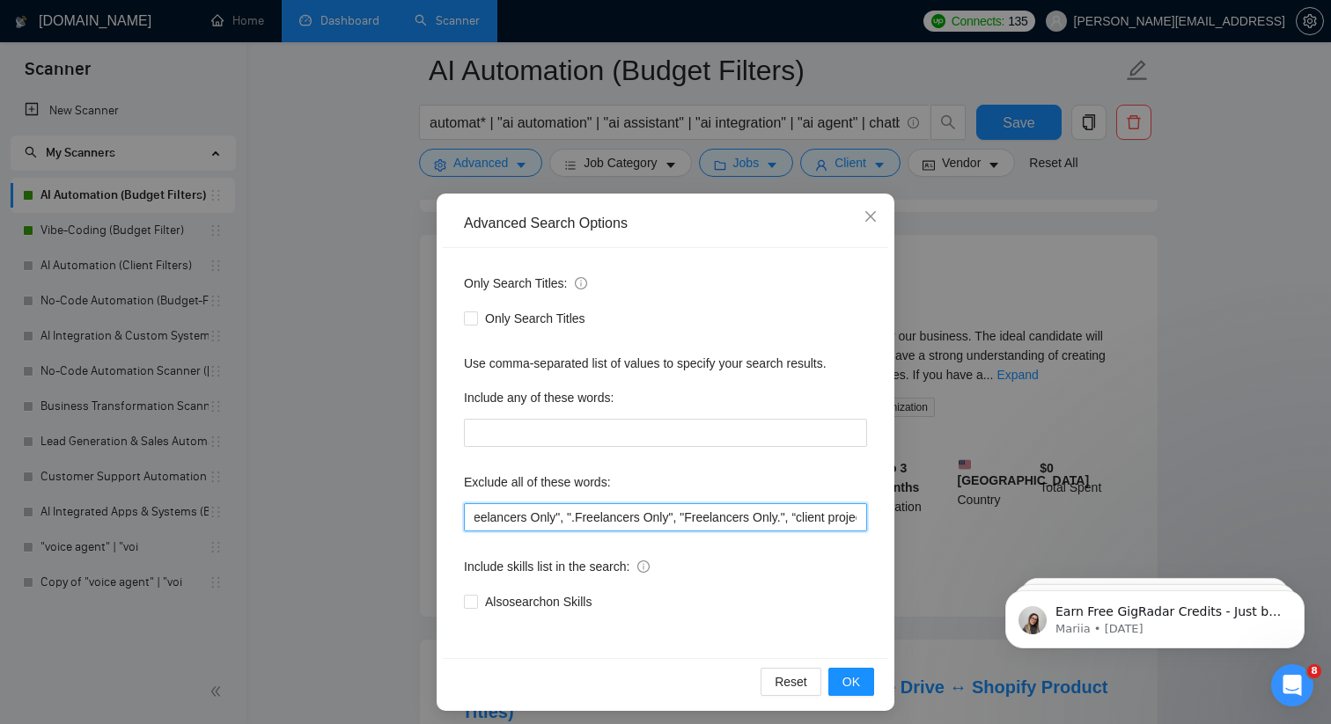
scroll to position [0, 1823]
drag, startPoint x: 697, startPoint y: 519, endPoint x: 1011, endPoint y: 522, distance: 314.3
click at [1011, 522] on div "Advanced Search Options Only Search Titles: Only Search Titles Use comma-separa…" at bounding box center [665, 362] width 1331 height 724
click at [859, 517] on input ""AI Automation Agency", "no agency", "this job is not open to teams", "this job…" at bounding box center [665, 518] width 403 height 28
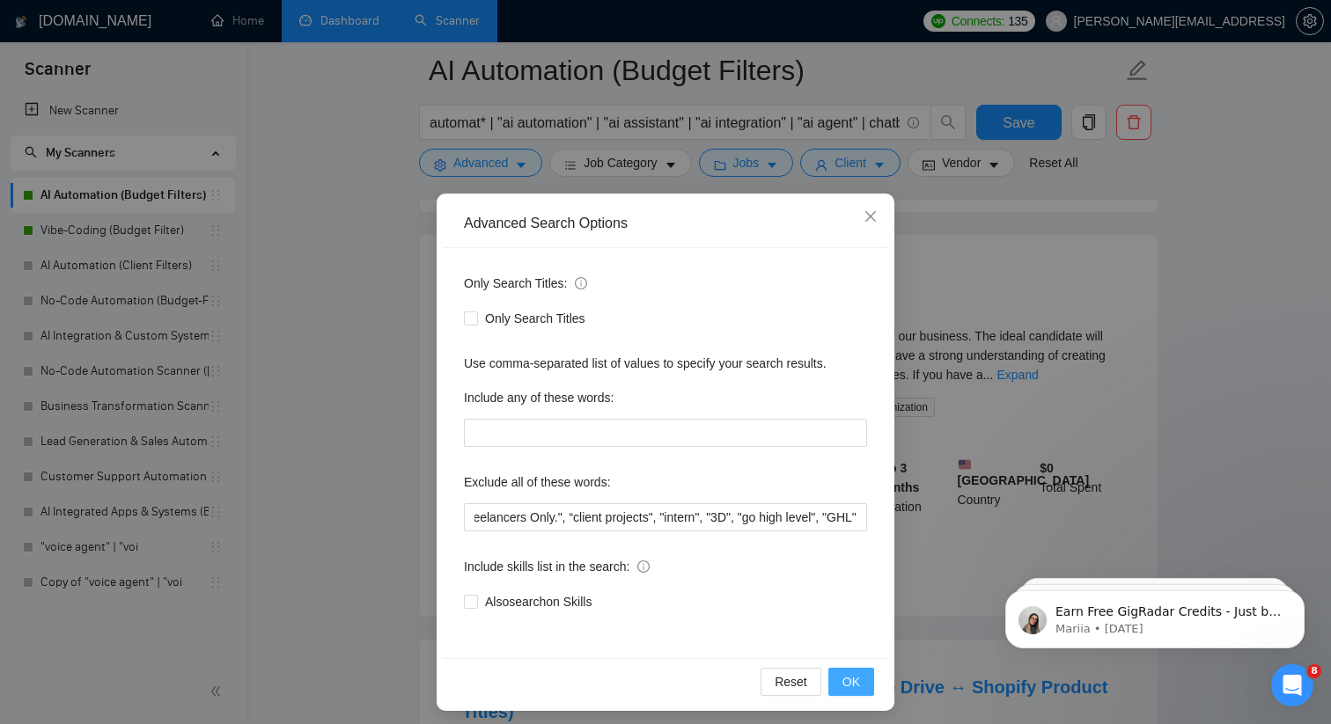
click at [859, 676] on button "OK" at bounding box center [851, 682] width 46 height 28
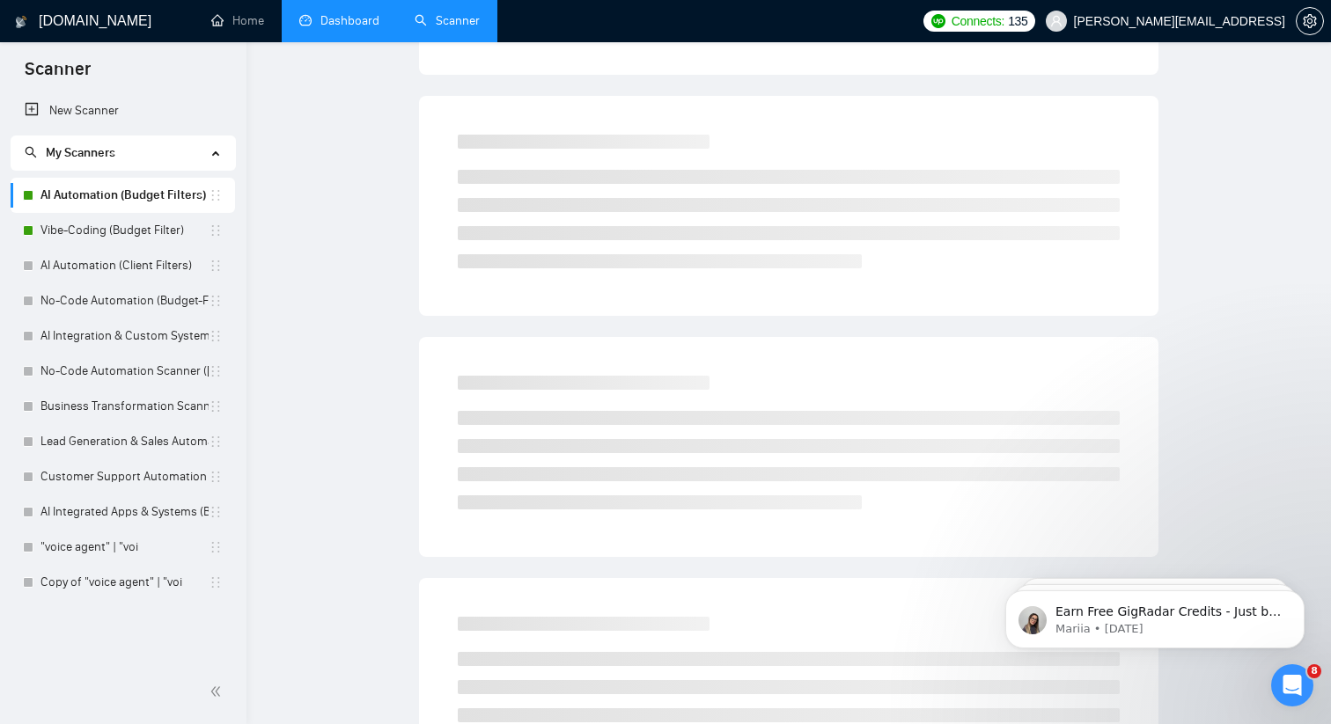
scroll to position [0, 0]
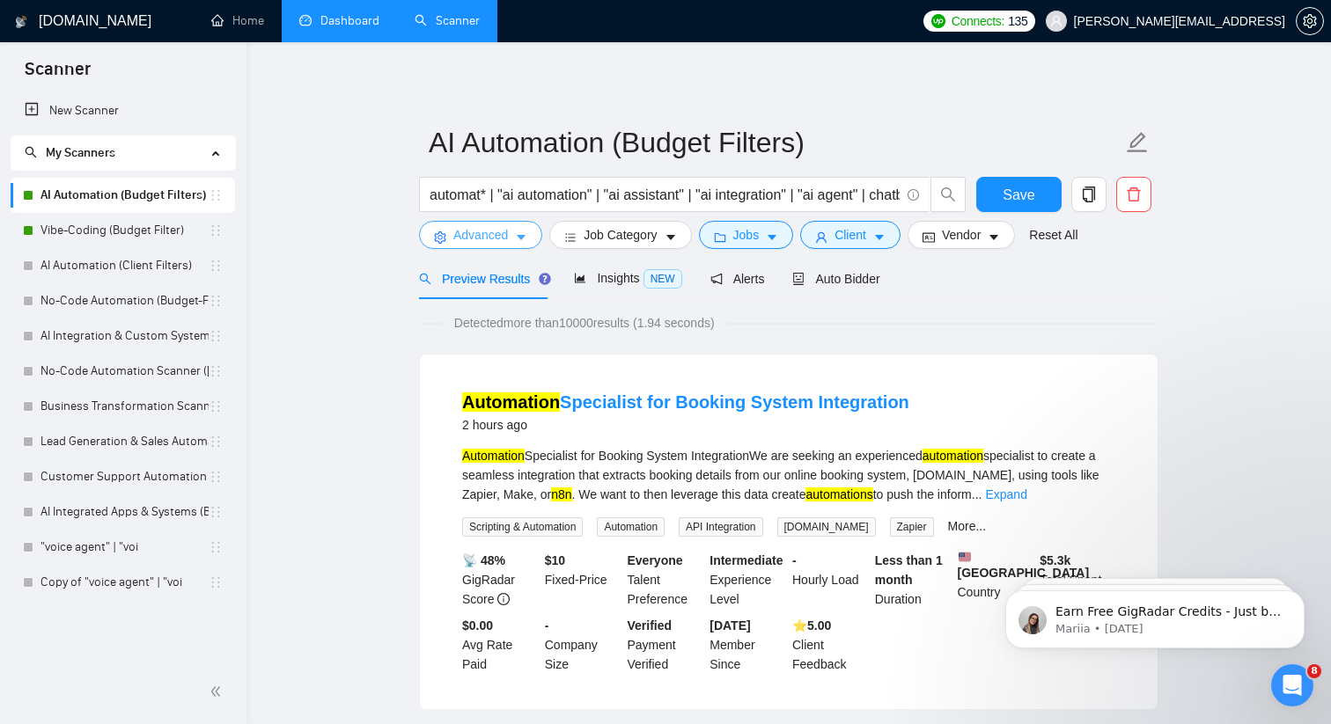
click at [475, 242] on span "Advanced" at bounding box center [480, 234] width 55 height 19
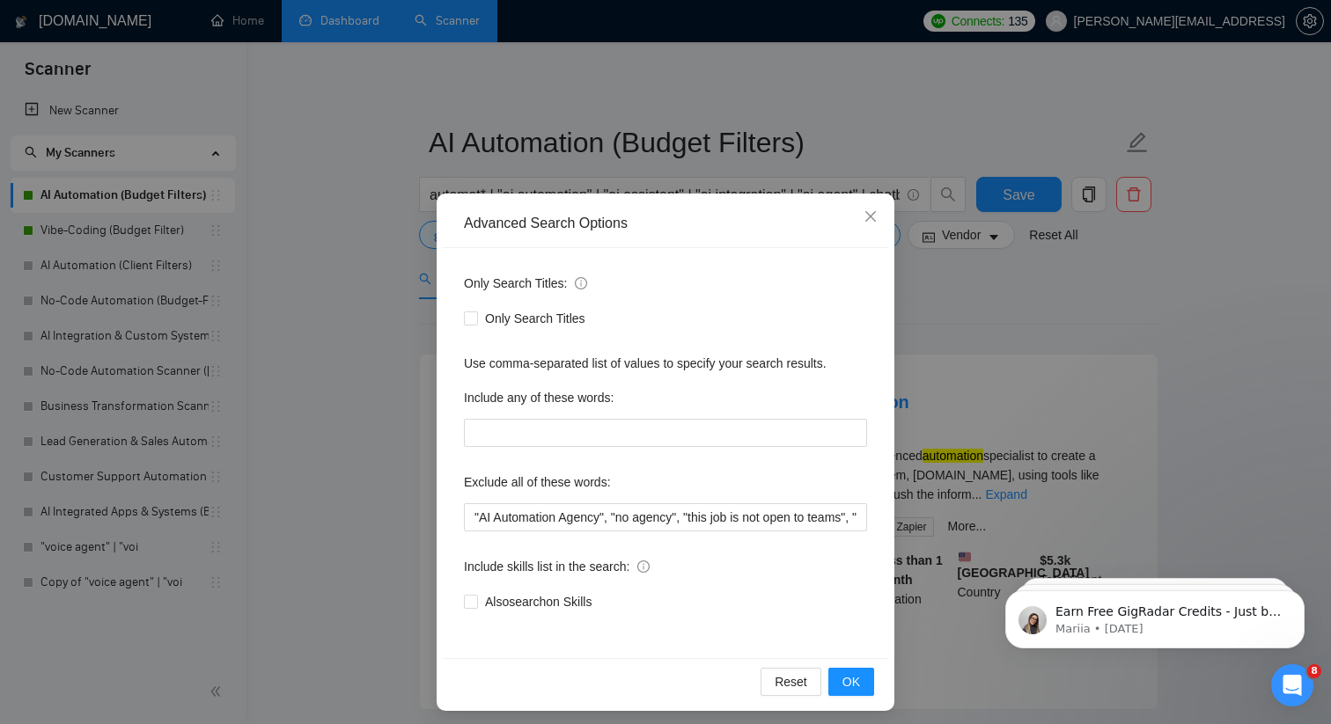
click at [354, 294] on div "Advanced Search Options Only Search Titles: Only Search Titles Use comma-separa…" at bounding box center [665, 362] width 1331 height 724
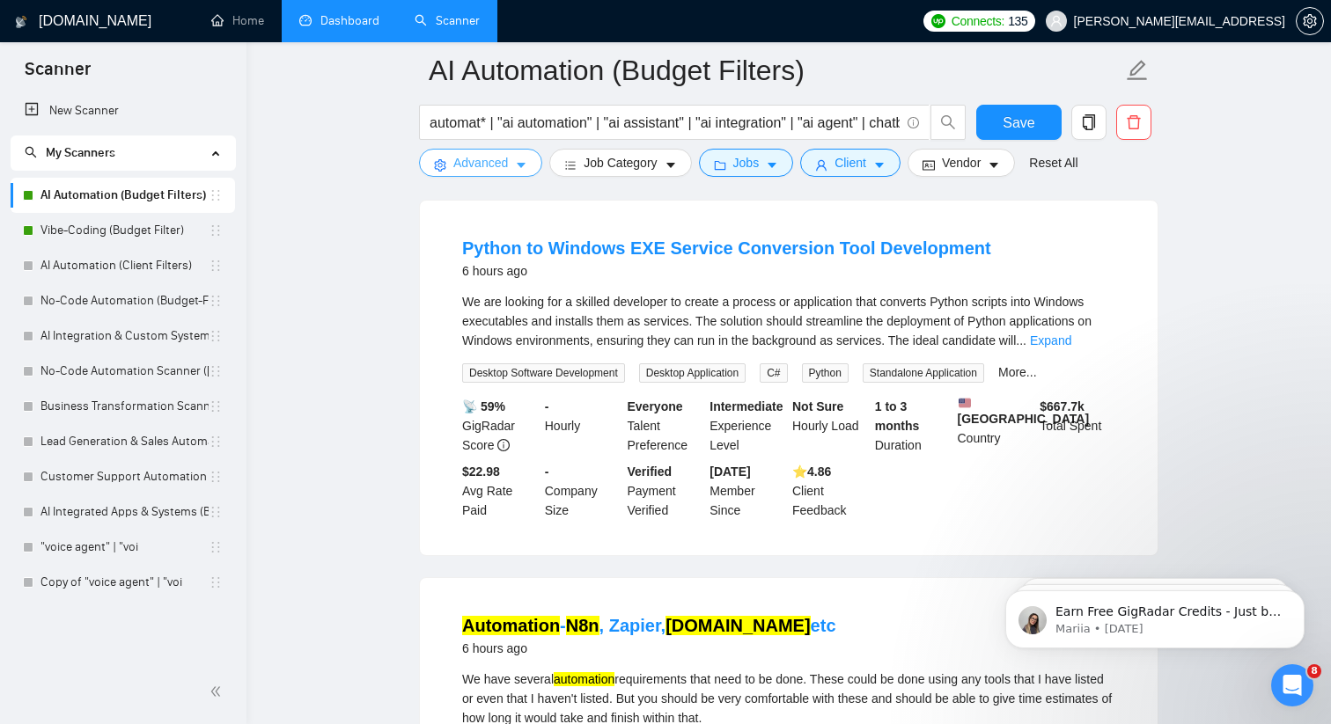
scroll to position [1708, 0]
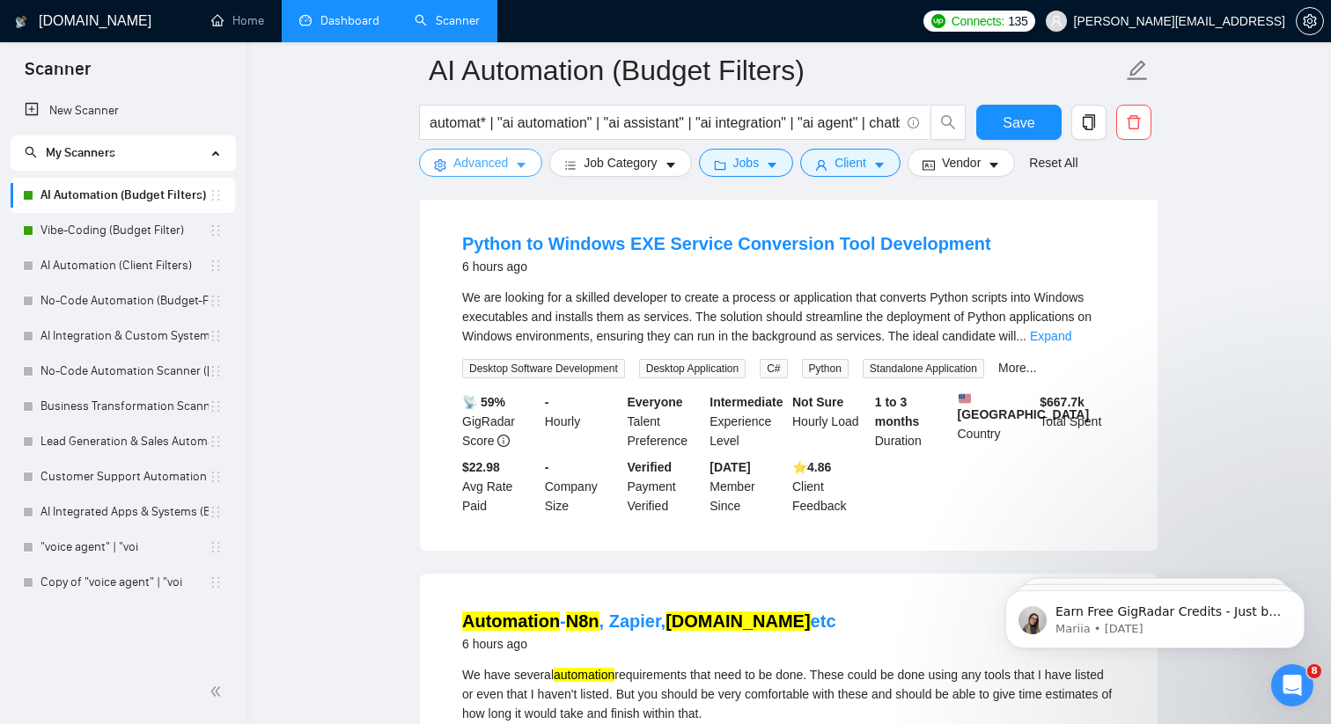
click at [503, 166] on span "Advanced" at bounding box center [480, 162] width 55 height 19
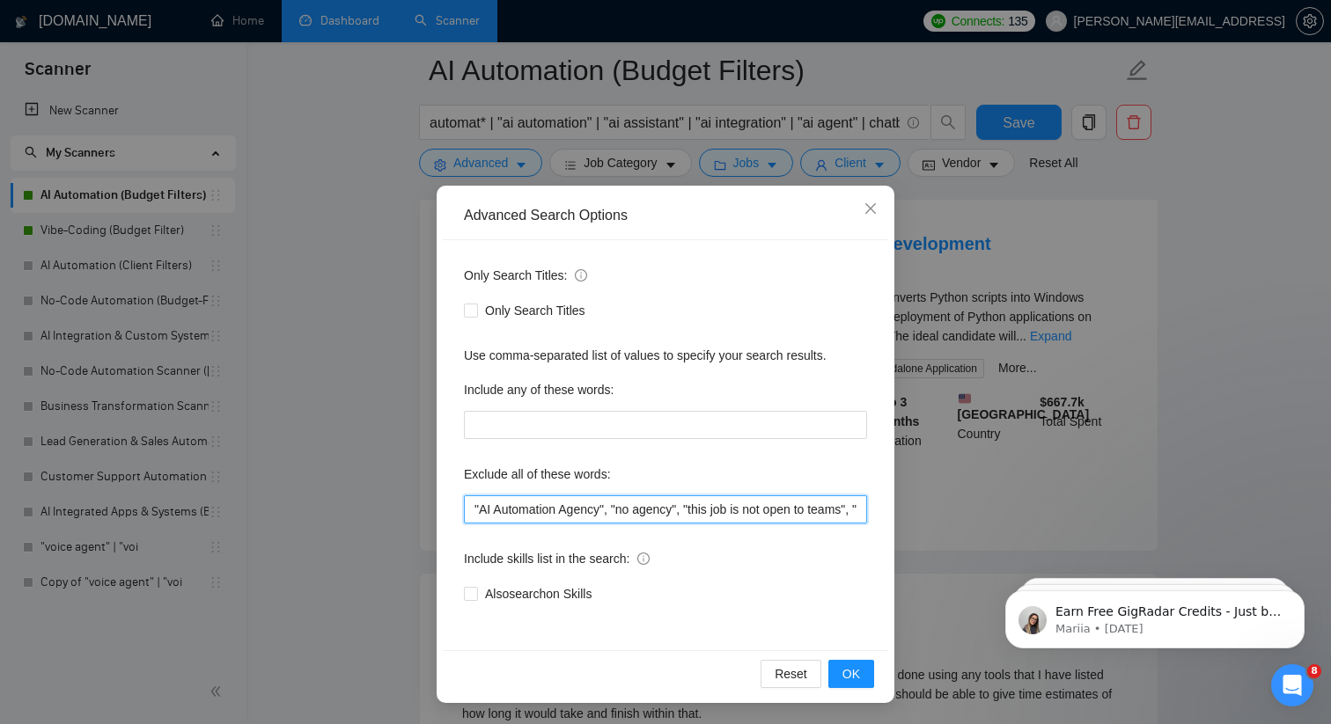
scroll to position [0, 1953]
drag, startPoint x: 646, startPoint y: 502, endPoint x: 1057, endPoint y: 514, distance: 411.3
click at [1057, 514] on div "Advanced Search Options Only Search Titles: Only Search Titles Use comma-separa…" at bounding box center [665, 362] width 1331 height 724
click at [862, 506] on input ""AI Automation Agency", "no agency", "this job is not open to teams", "this job…" at bounding box center [665, 510] width 403 height 28
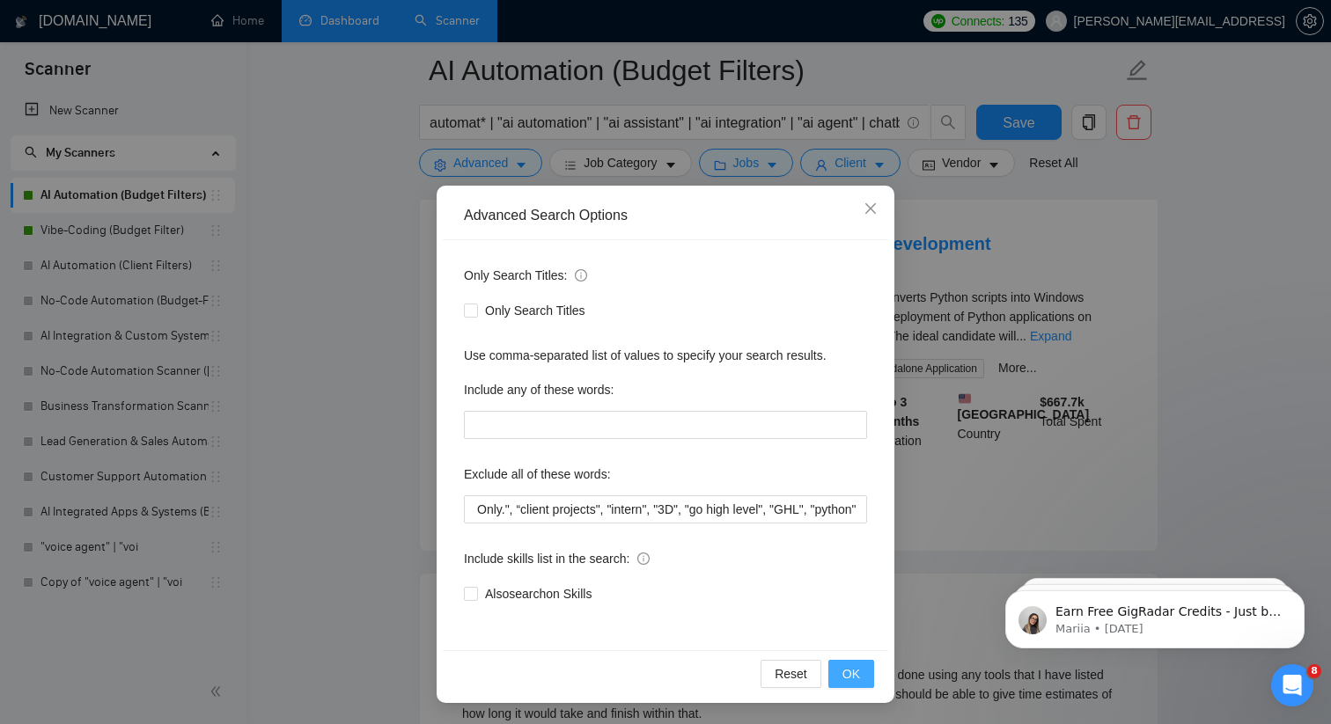
click at [856, 673] on span "OK" at bounding box center [851, 674] width 18 height 19
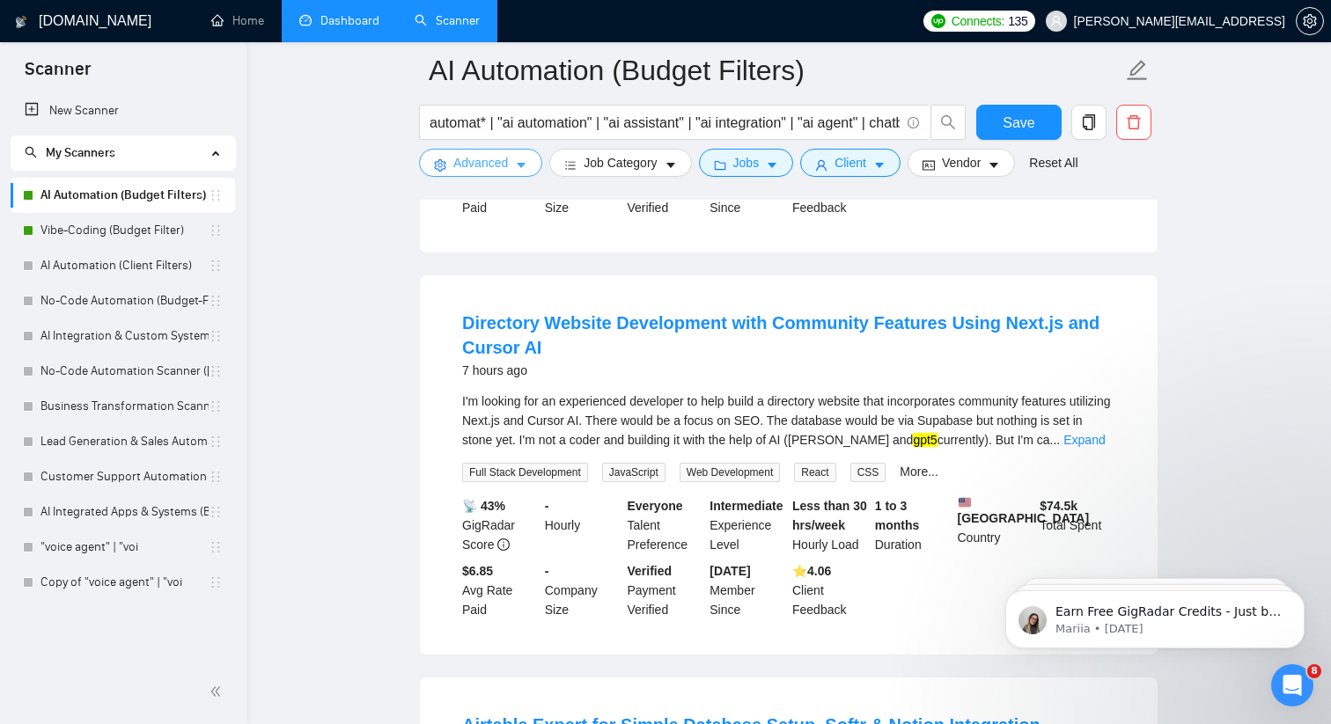
scroll to position [2030, 0]
click at [470, 174] on button "Advanced" at bounding box center [480, 163] width 123 height 28
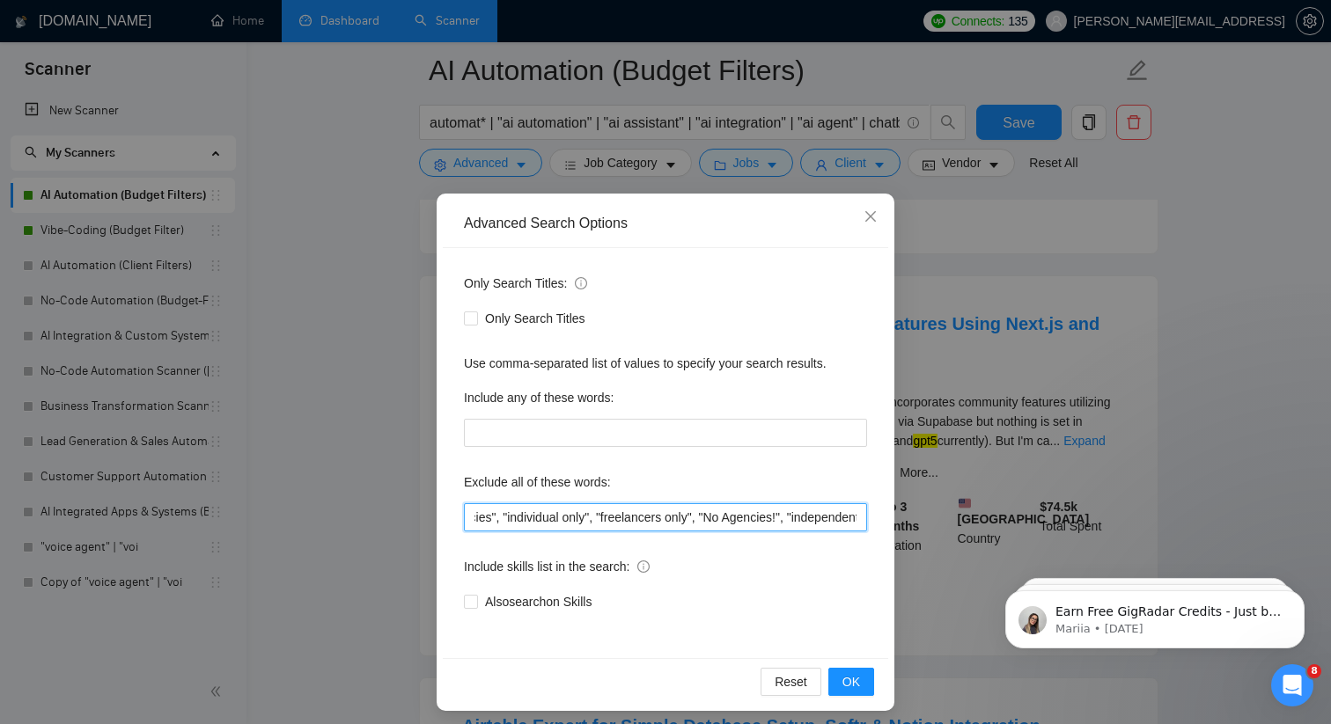
scroll to position [0, 2010]
drag, startPoint x: 717, startPoint y: 511, endPoint x: 956, endPoint y: 525, distance: 239.0
click at [956, 525] on div "Advanced Search Options Only Search Titles: Only Search Titles Use comma-separa…" at bounding box center [665, 362] width 1331 height 724
click at [856, 517] on input ""AI Automation Agency", "no agency", "this job is not open to teams", "this job…" at bounding box center [665, 518] width 403 height 28
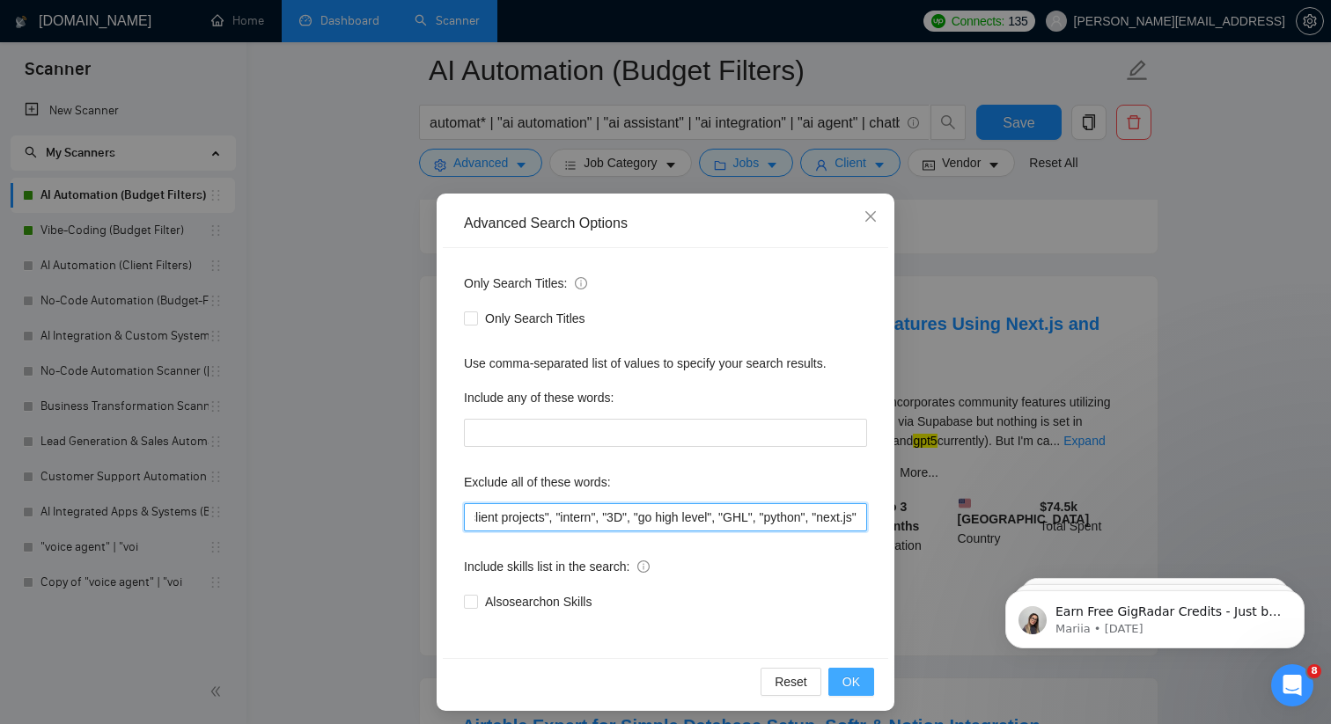
type input ""AI Automation Agency", "no agency", "this job is not open to teams", "this job…"
click at [856, 684] on span "OK" at bounding box center [851, 682] width 18 height 19
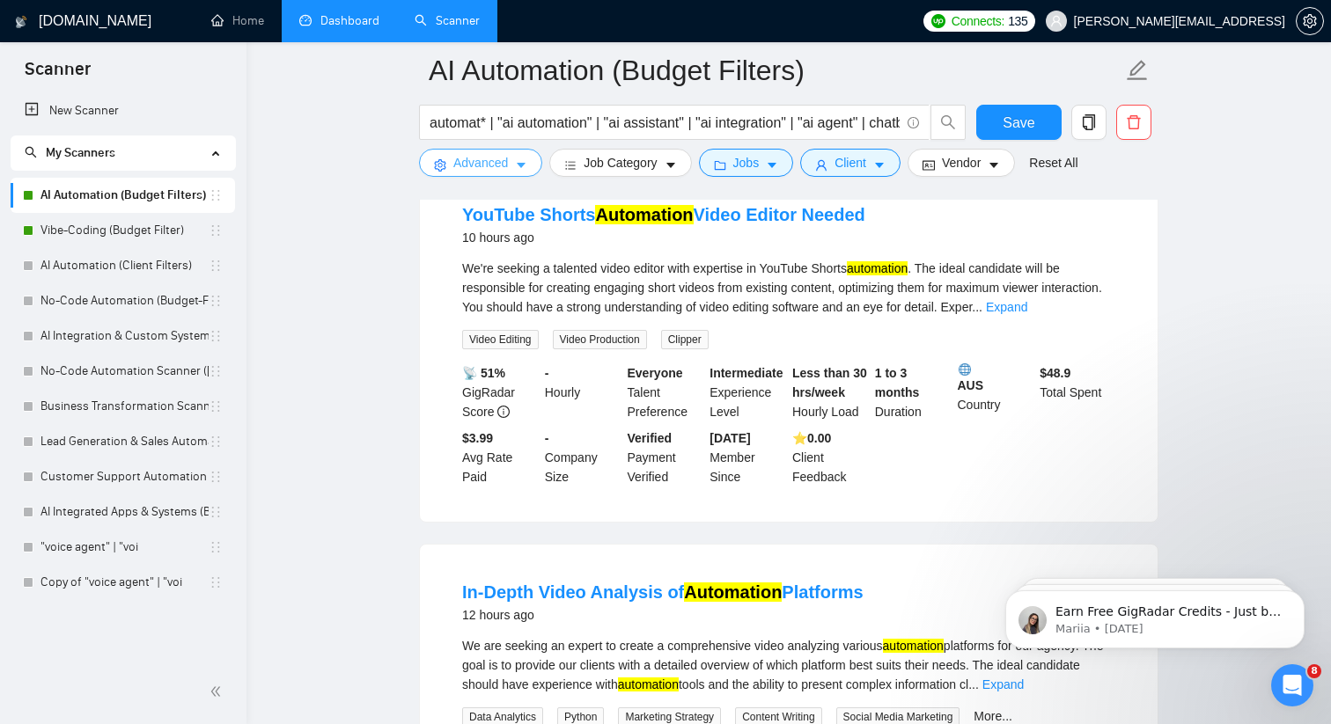
scroll to position [2899, 0]
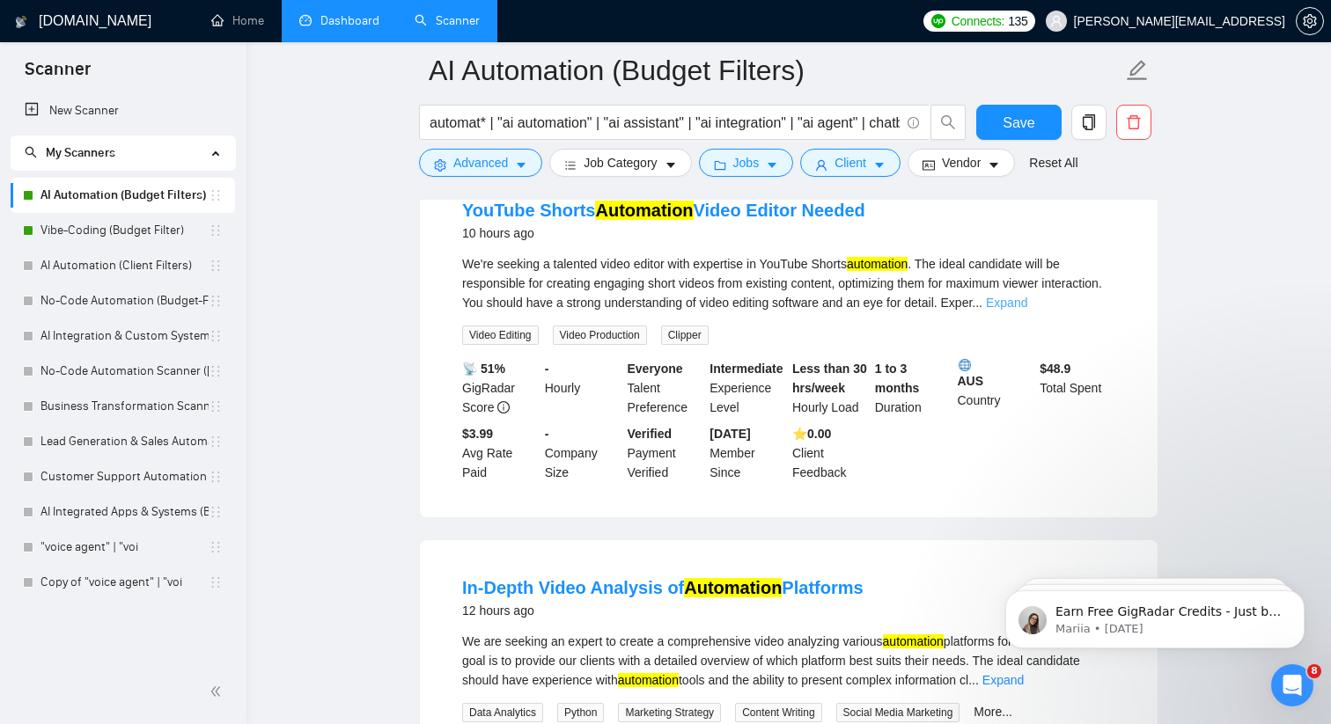
click at [1027, 310] on link "Expand" at bounding box center [1006, 303] width 41 height 14
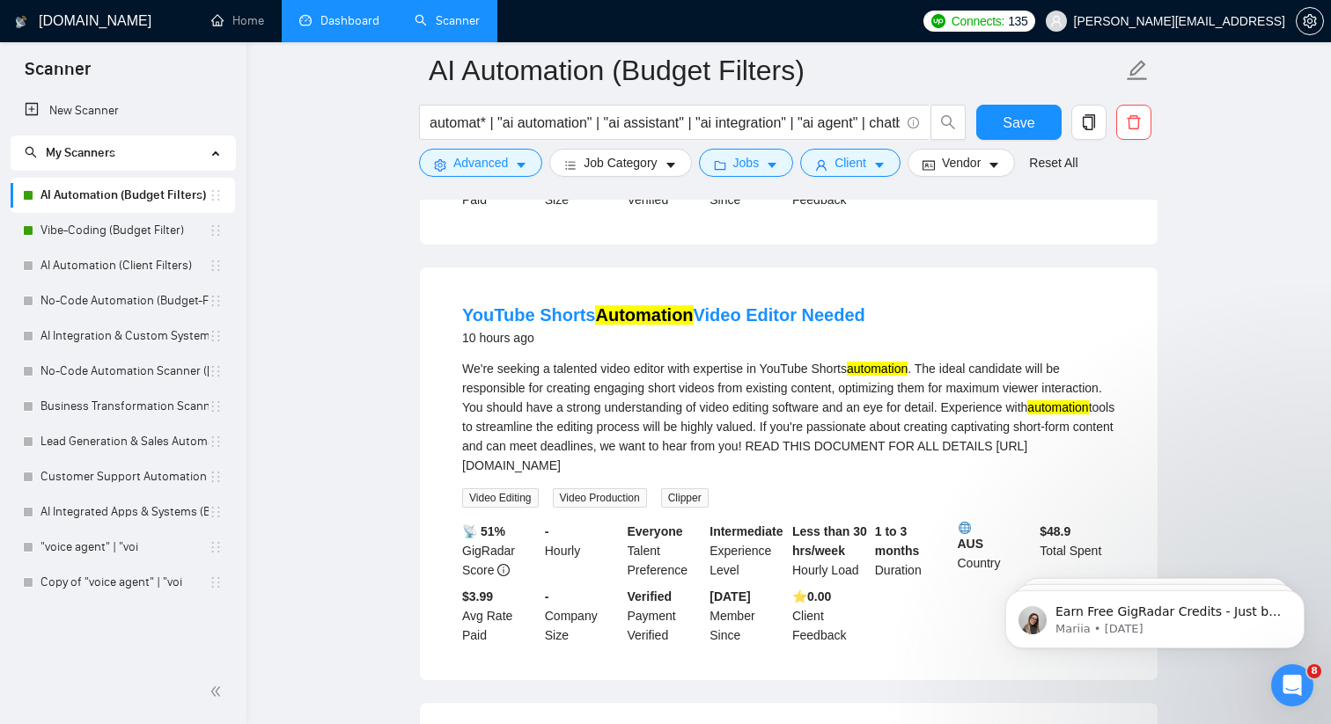
scroll to position [2754, 0]
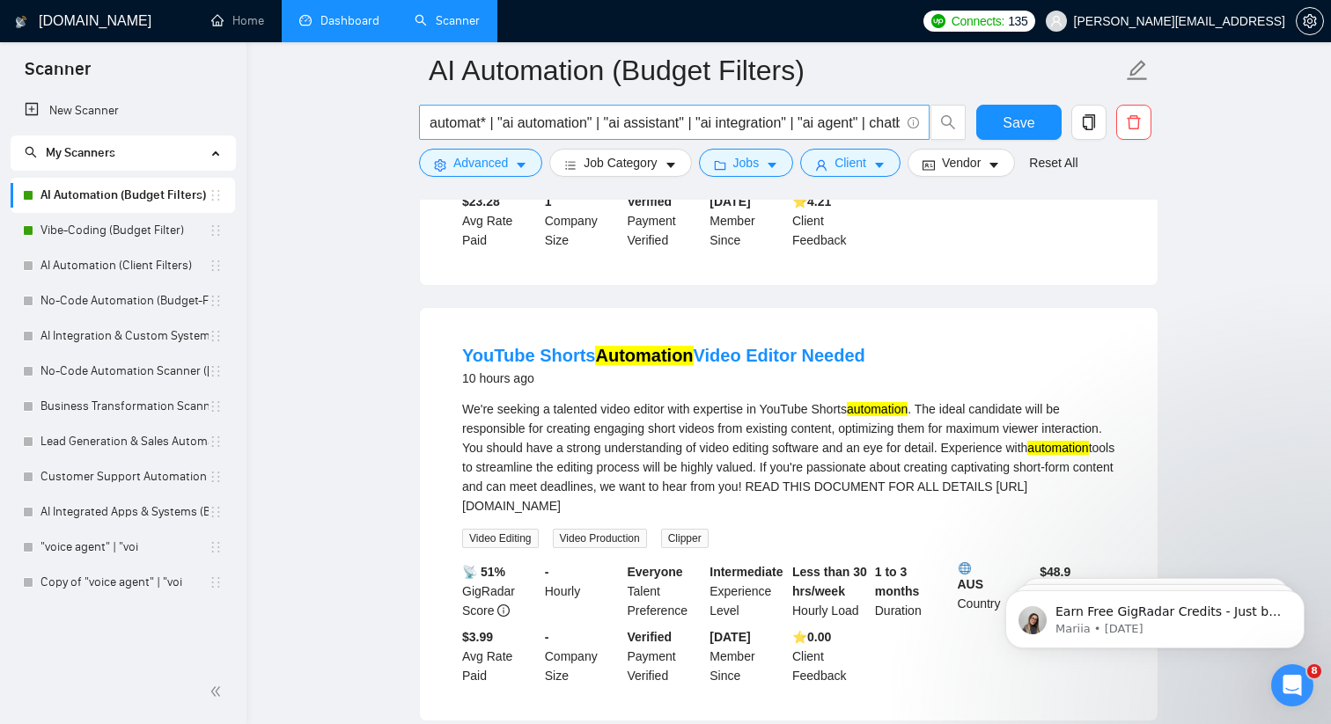
click at [496, 123] on input "automat* | "ai automation" | "ai assistant" | "ai integration" | "ai agent" | c…" at bounding box center [665, 123] width 470 height 22
click at [604, 125] on input "automat* | "ai automation" | "ai assistant" | "ai integration" | "ai agent" | c…" at bounding box center [665, 123] width 470 height 22
click at [430, 121] on input "automat* | "ai automation") "ai assistant" | "ai integration" | "ai agent" | ch…" at bounding box center [665, 123] width 470 height 22
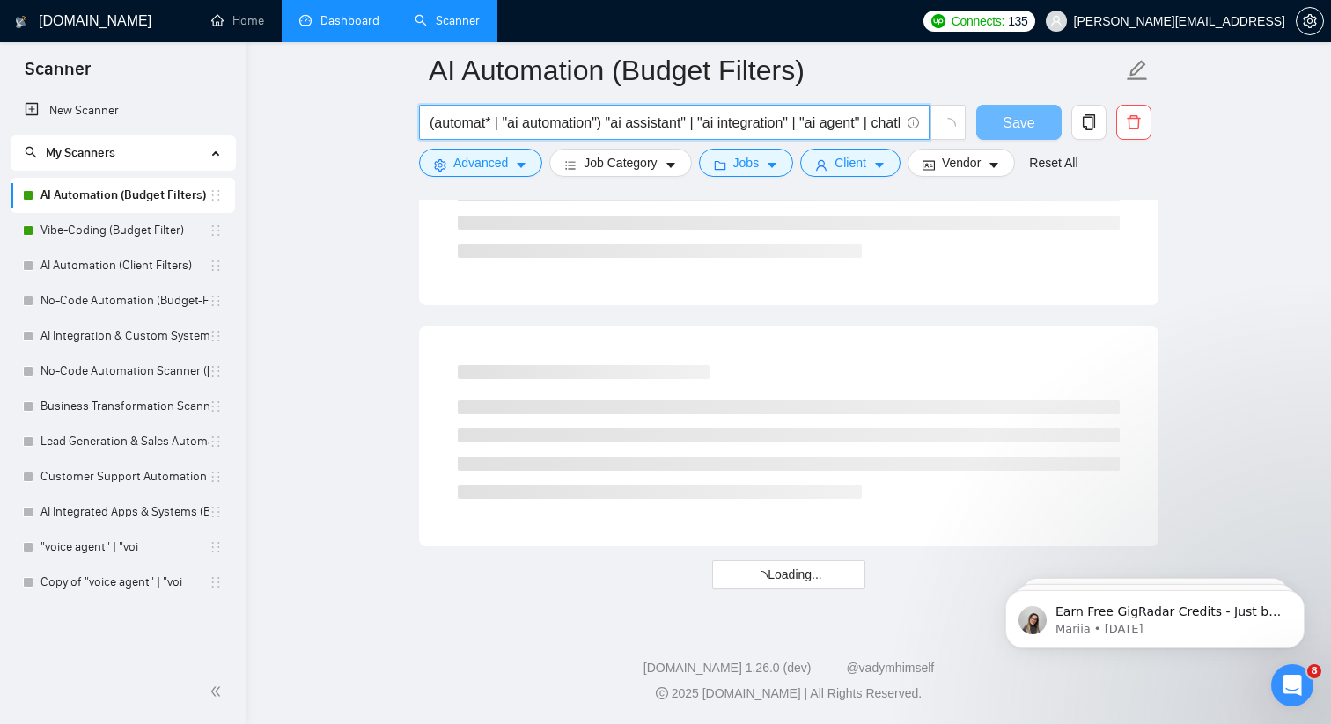
scroll to position [2212, 0]
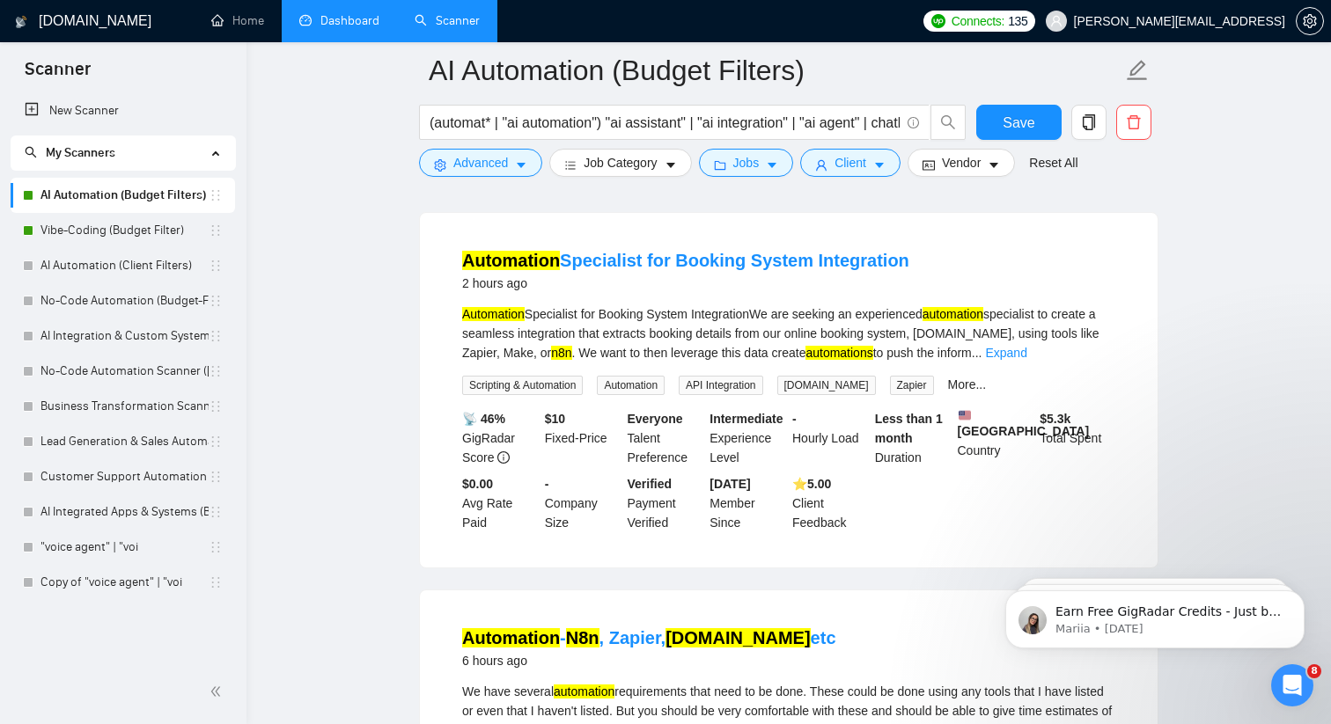
scroll to position [0, 0]
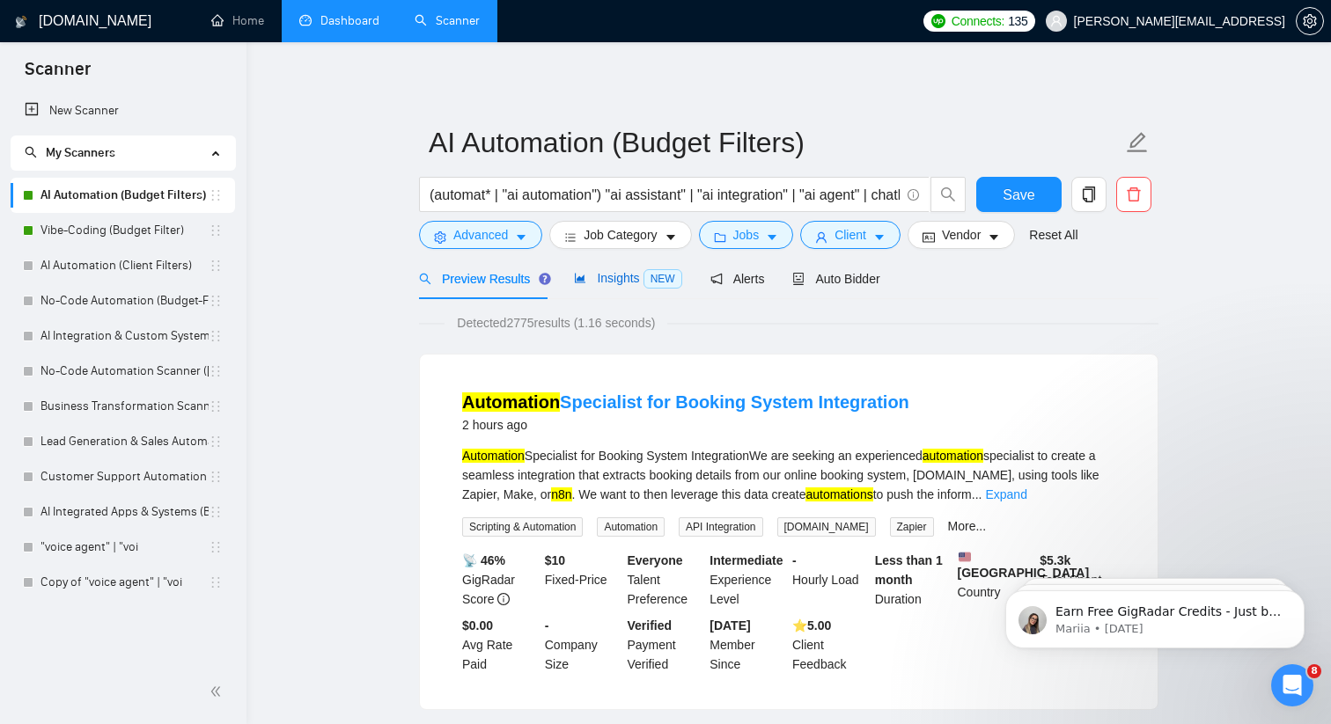
click at [630, 283] on span "Insights NEW" at bounding box center [627, 278] width 107 height 14
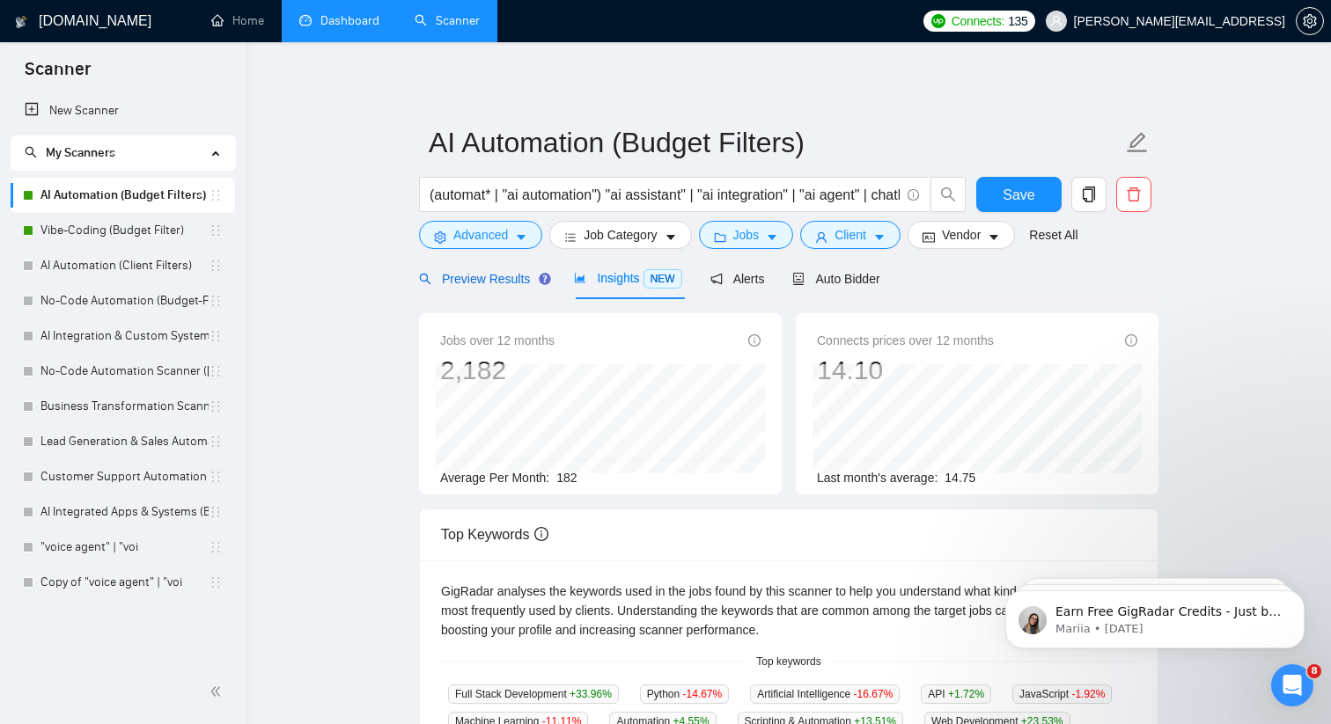
click at [511, 285] on span "Preview Results" at bounding box center [482, 279] width 127 height 14
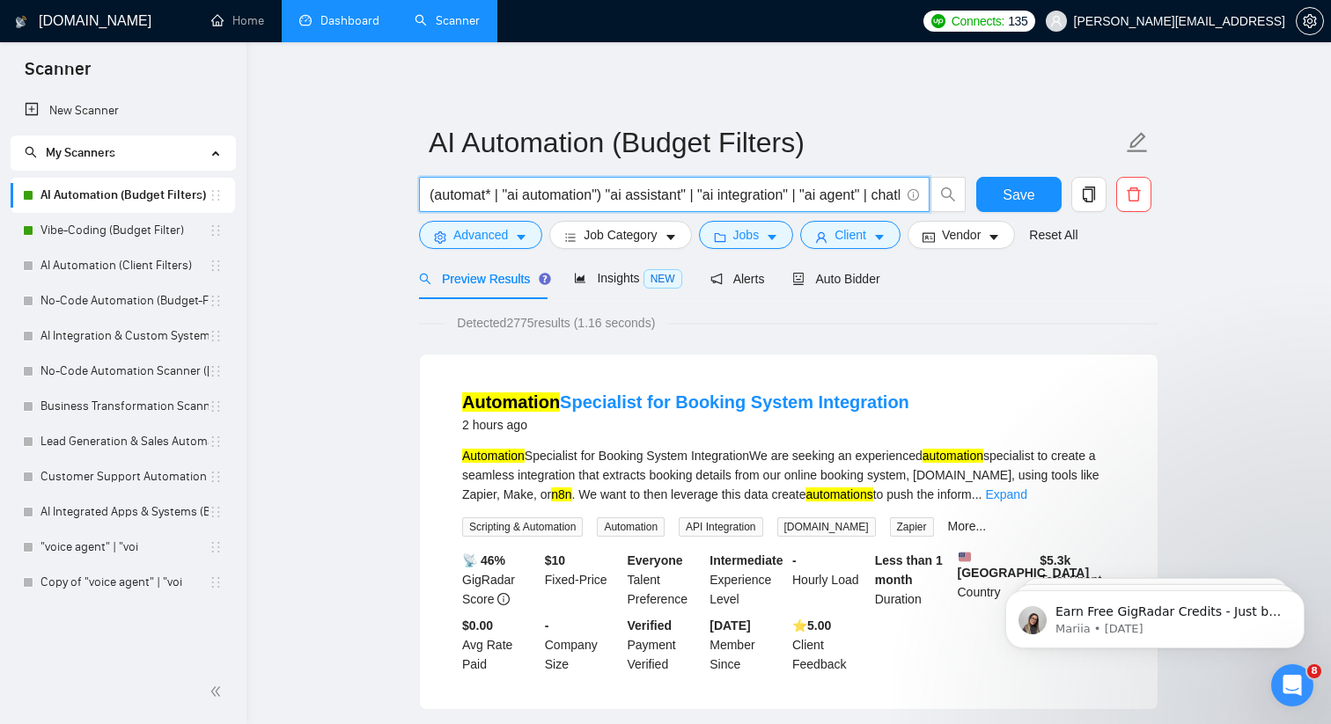
click at [607, 198] on input "(automat* | "ai automation") "ai assistant" | "ai integration" | "ai agent" | c…" at bounding box center [665, 195] width 470 height 22
drag, startPoint x: 504, startPoint y: 195, endPoint x: 423, endPoint y: 193, distance: 81.0
click at [423, 193] on span "(automat* | "ai automation") "ai assistant" | "ai integration" | "ai agent" | c…" at bounding box center [674, 194] width 511 height 35
click at [533, 196] on input ""ai automation") "ai assistant" | "ai integration" | "ai agent" | chatbot | "vo…" at bounding box center [665, 195] width 470 height 22
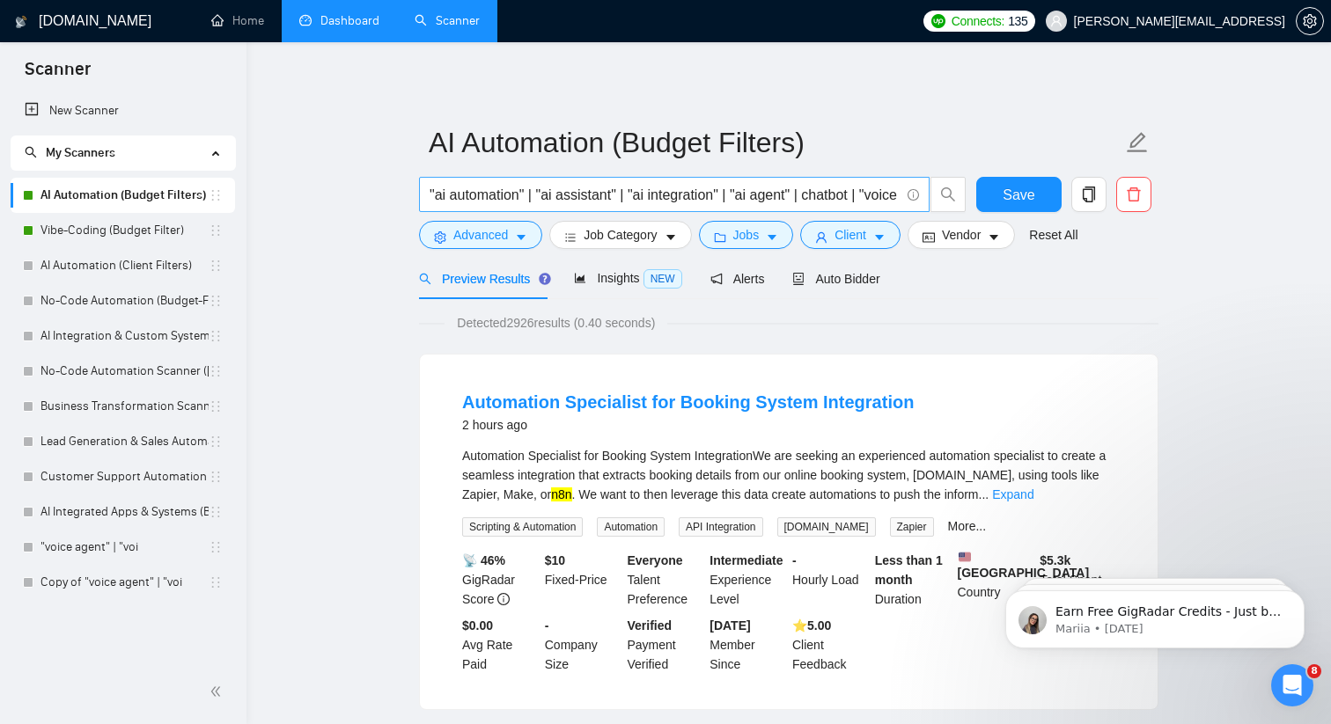
click at [430, 189] on input ""ai automation" | "ai assistant" | "ai integration" | "ai agent" | chatbot | "v…" at bounding box center [665, 195] width 470 height 22
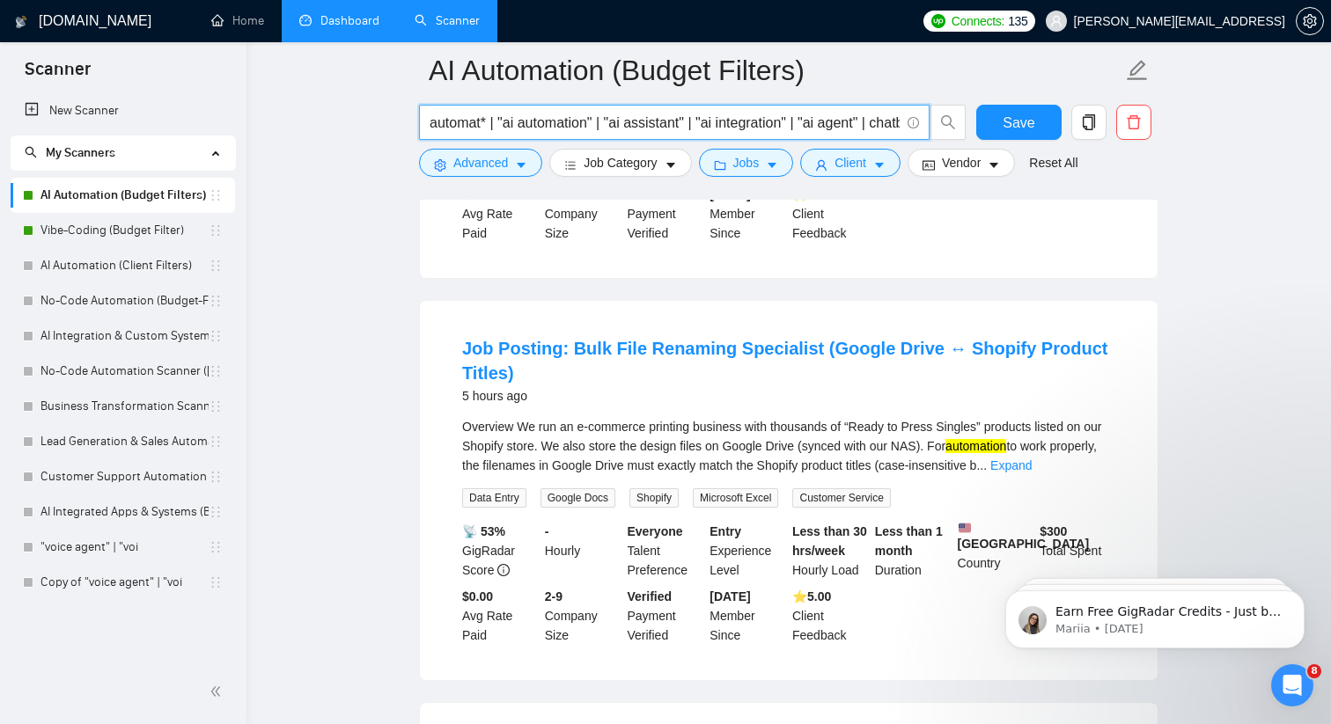
scroll to position [450, 0]
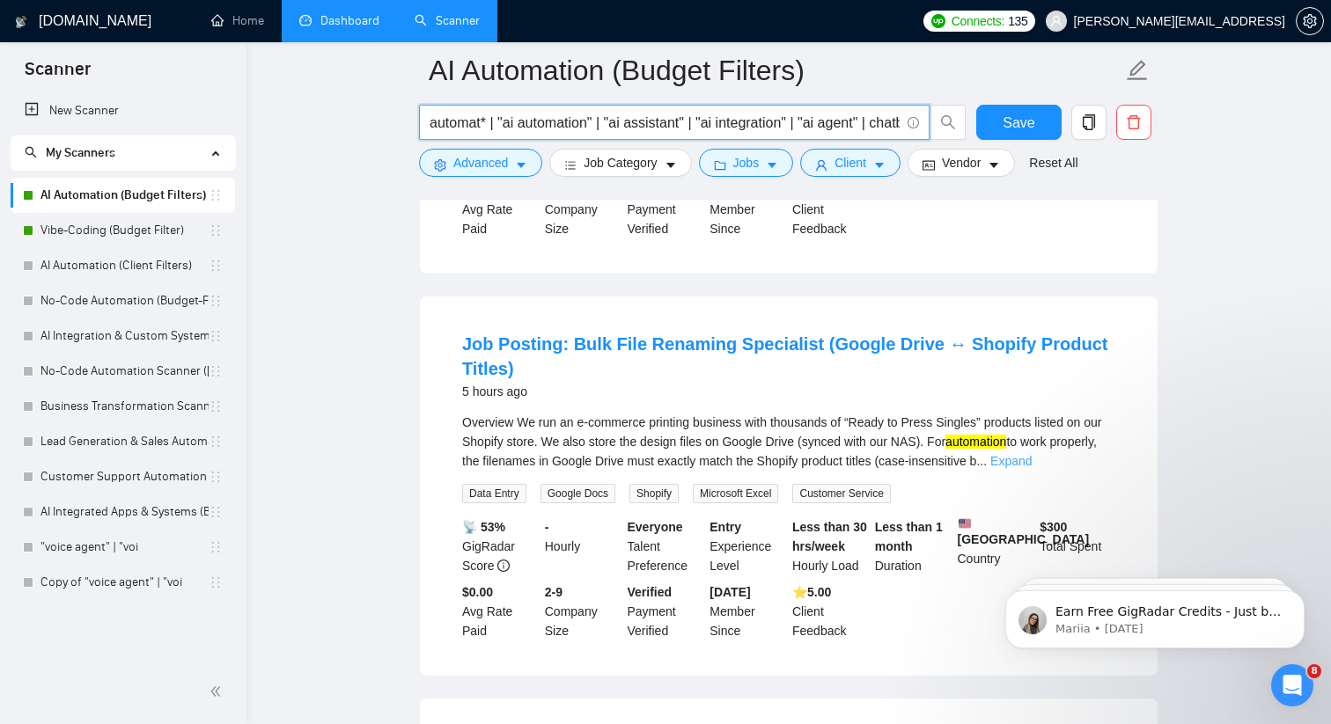
click at [1032, 468] on link "Expand" at bounding box center [1010, 461] width 41 height 14
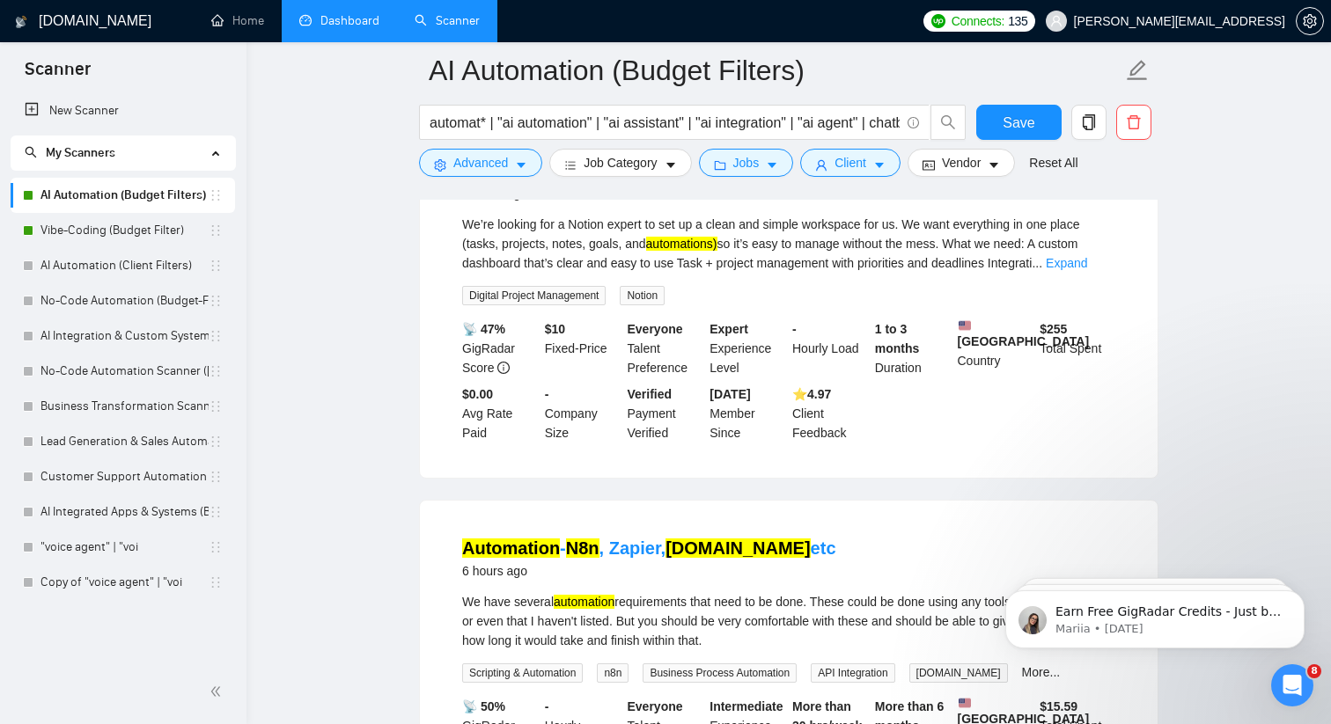
scroll to position [1199, 0]
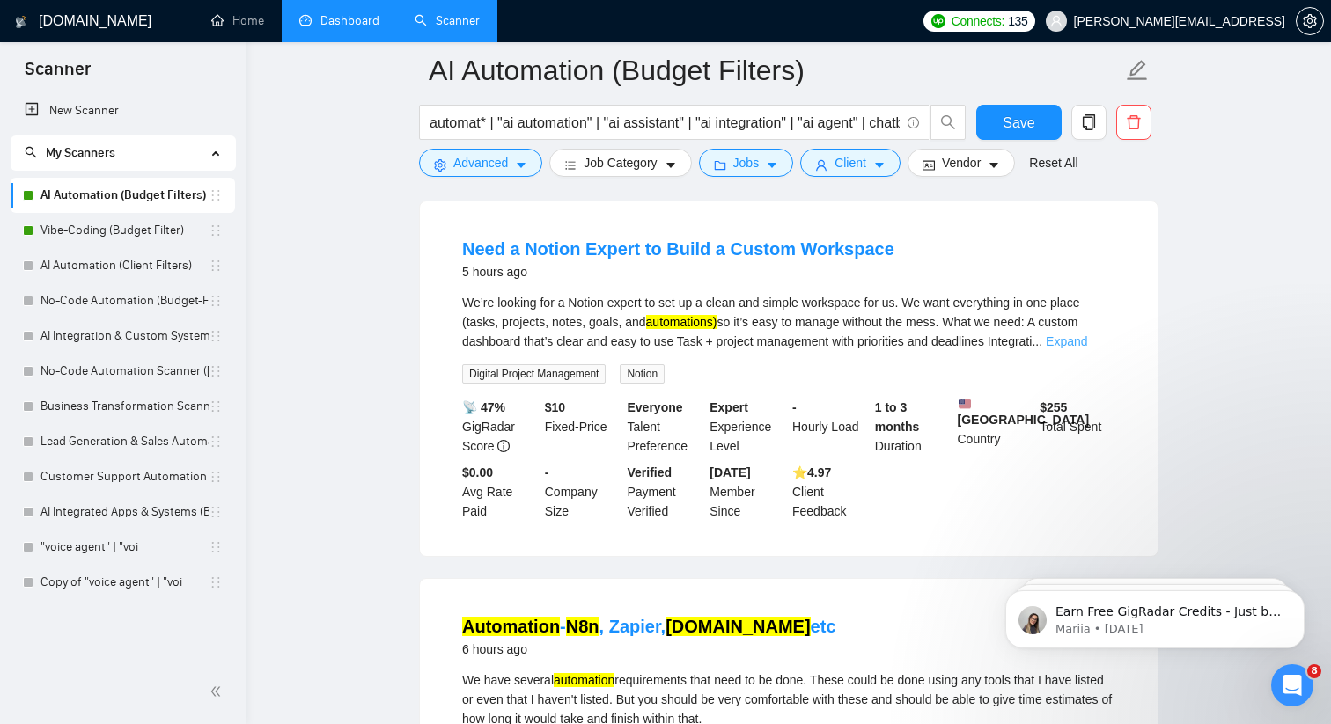
click at [1086, 349] on link "Expand" at bounding box center [1066, 342] width 41 height 14
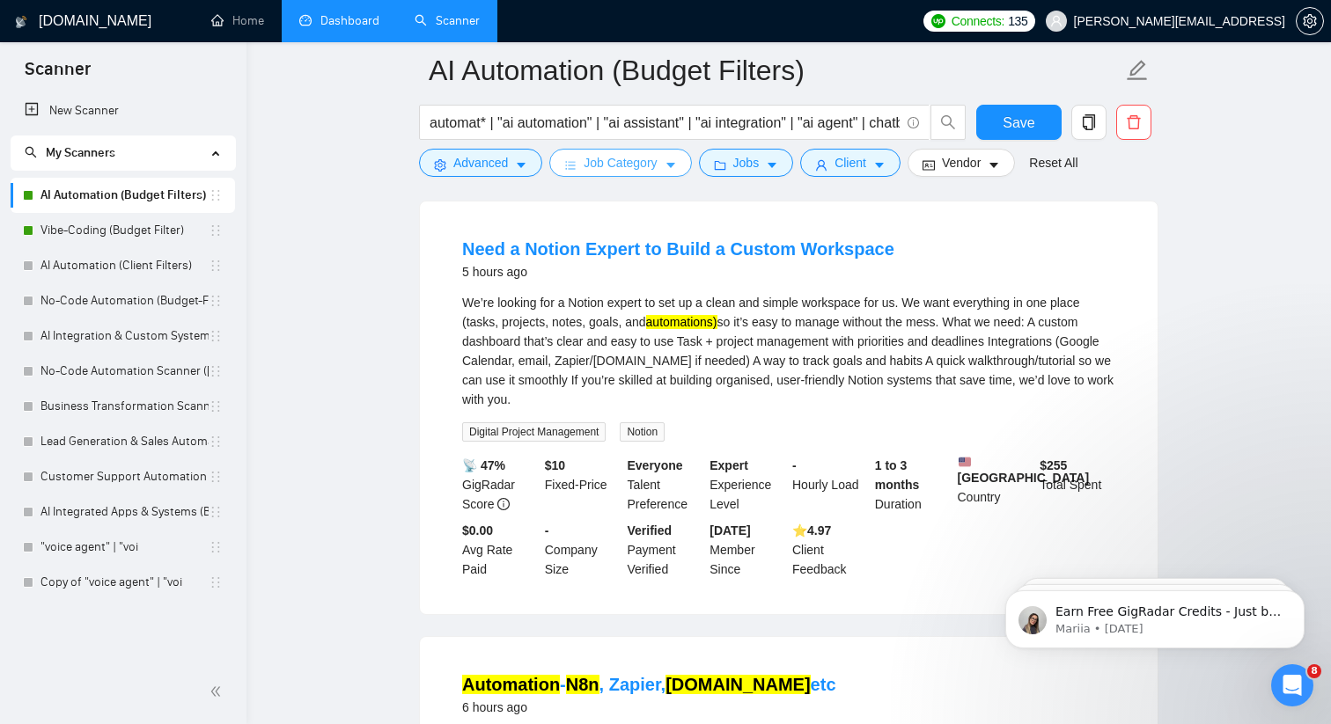
click at [604, 166] on span "Job Category" at bounding box center [620, 162] width 73 height 19
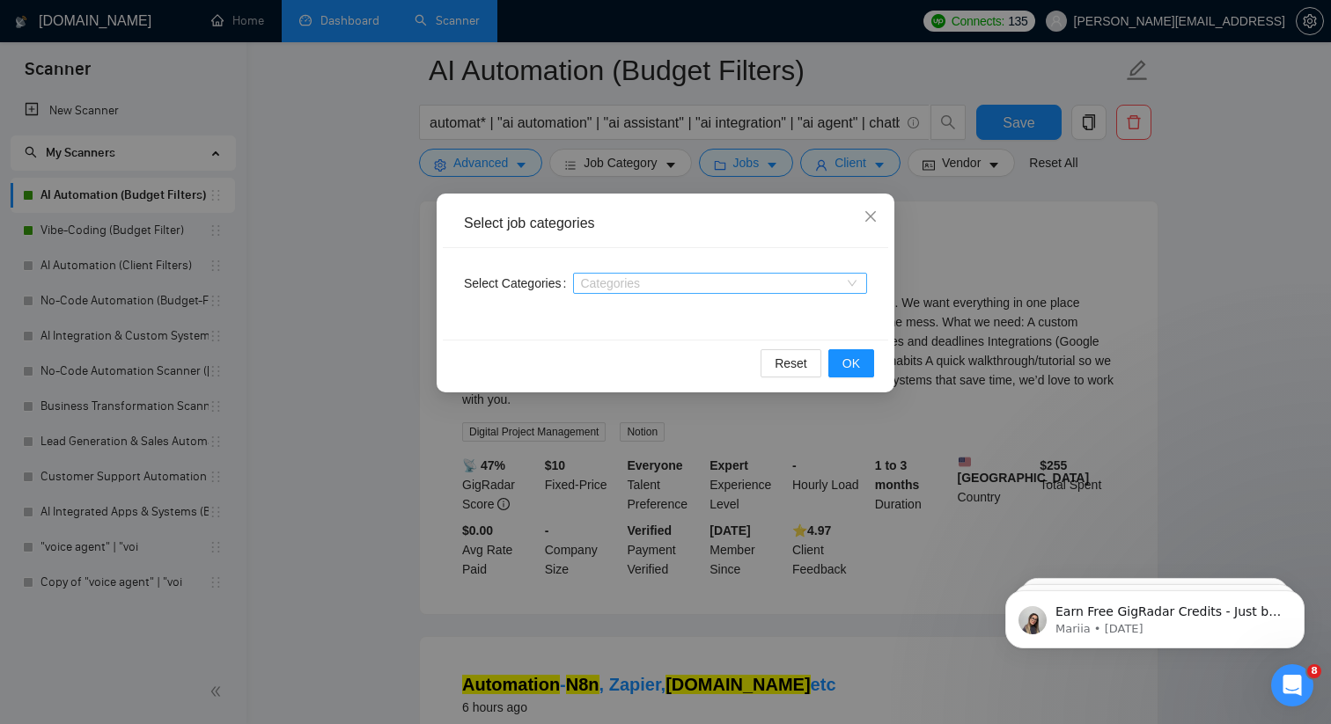
click at [597, 283] on div at bounding box center [711, 283] width 268 height 14
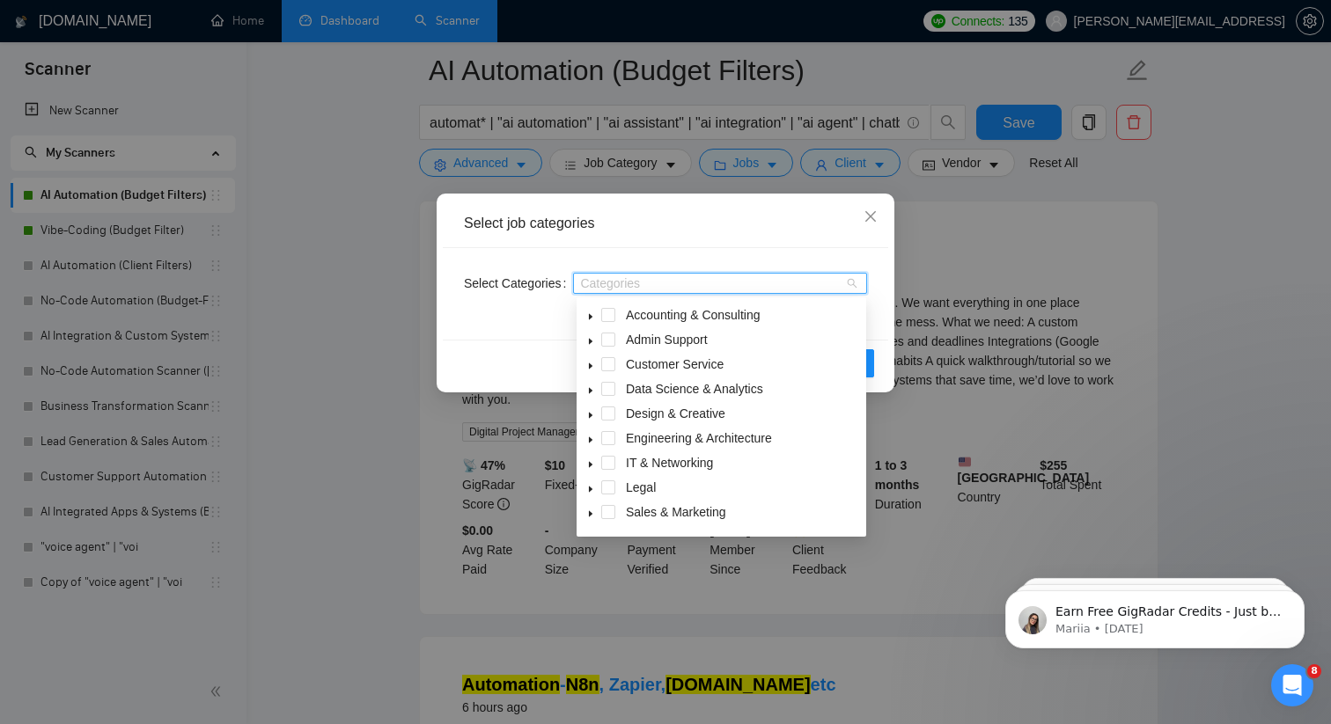
click at [593, 388] on icon "caret-down" at bounding box center [590, 390] width 9 height 9
click at [627, 408] on span at bounding box center [629, 414] width 14 height 14
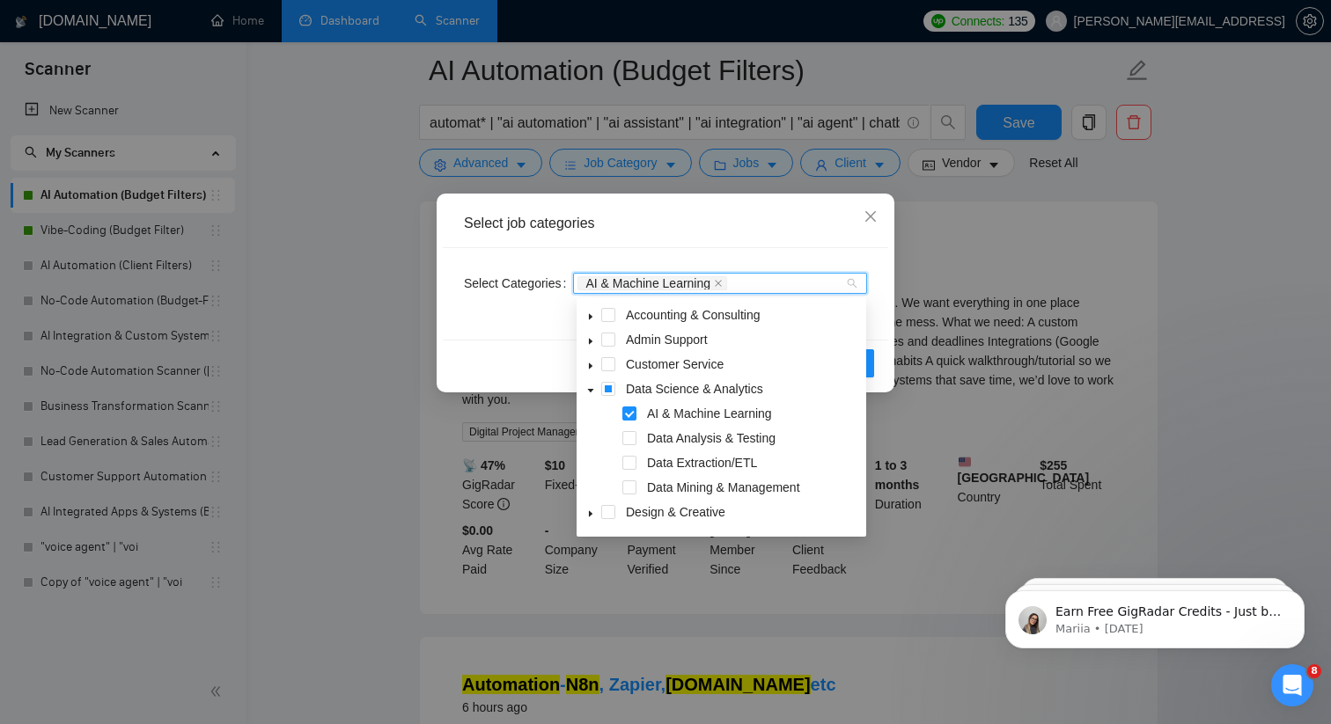
click at [393, 408] on div "Select job categories Select Categories AI & Machine Learning Reset OK" at bounding box center [665, 362] width 1331 height 724
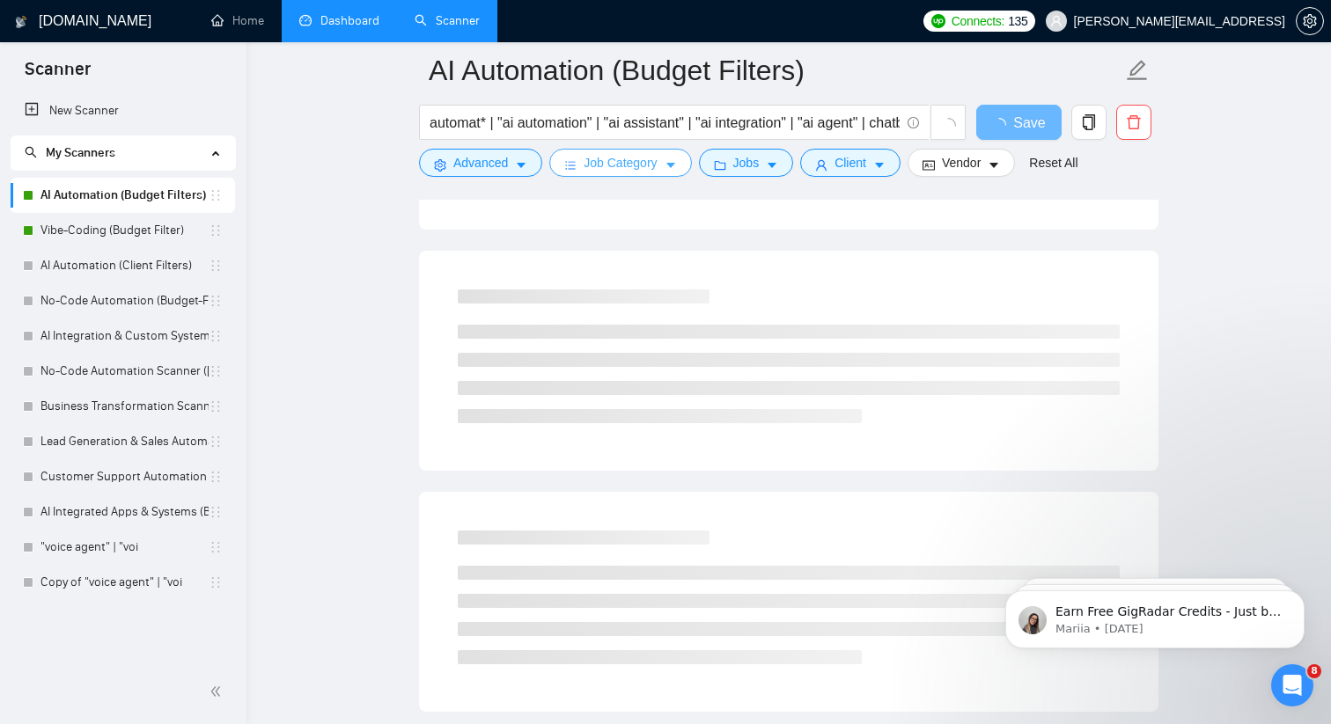
scroll to position [0, 0]
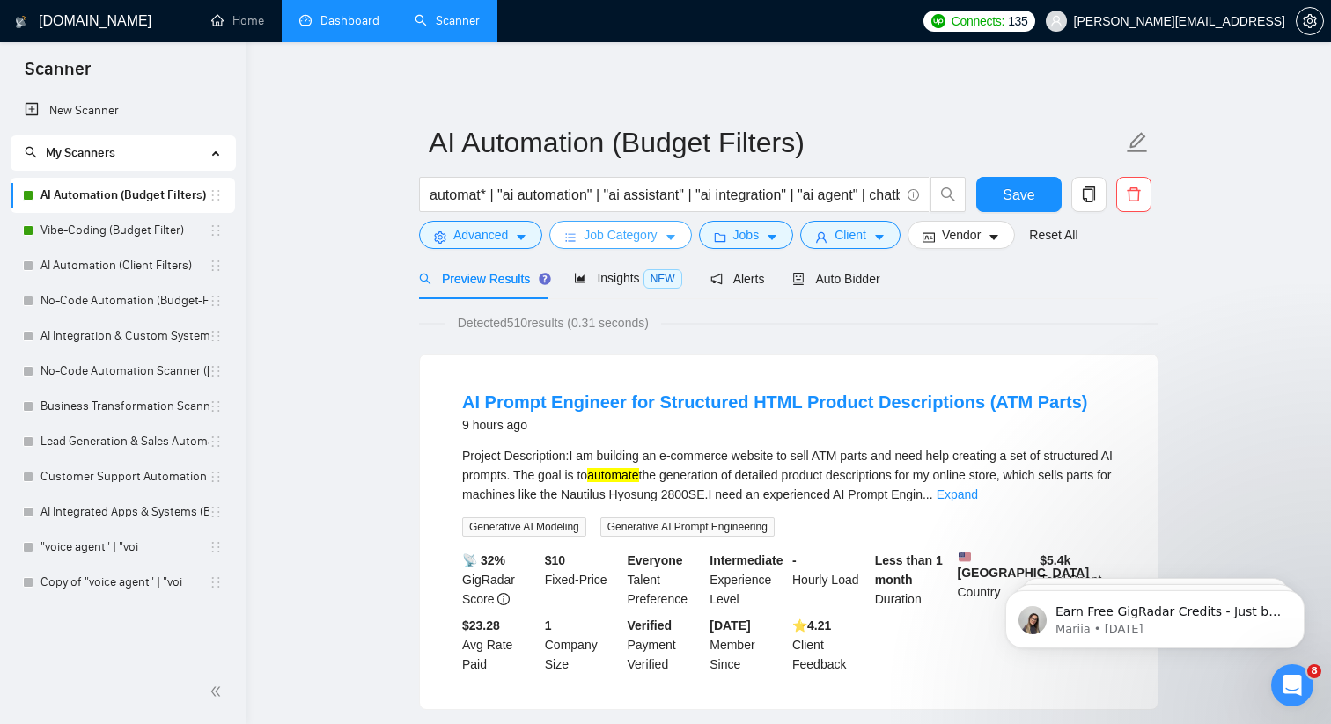
click at [592, 243] on span "Job Category" at bounding box center [620, 234] width 73 height 19
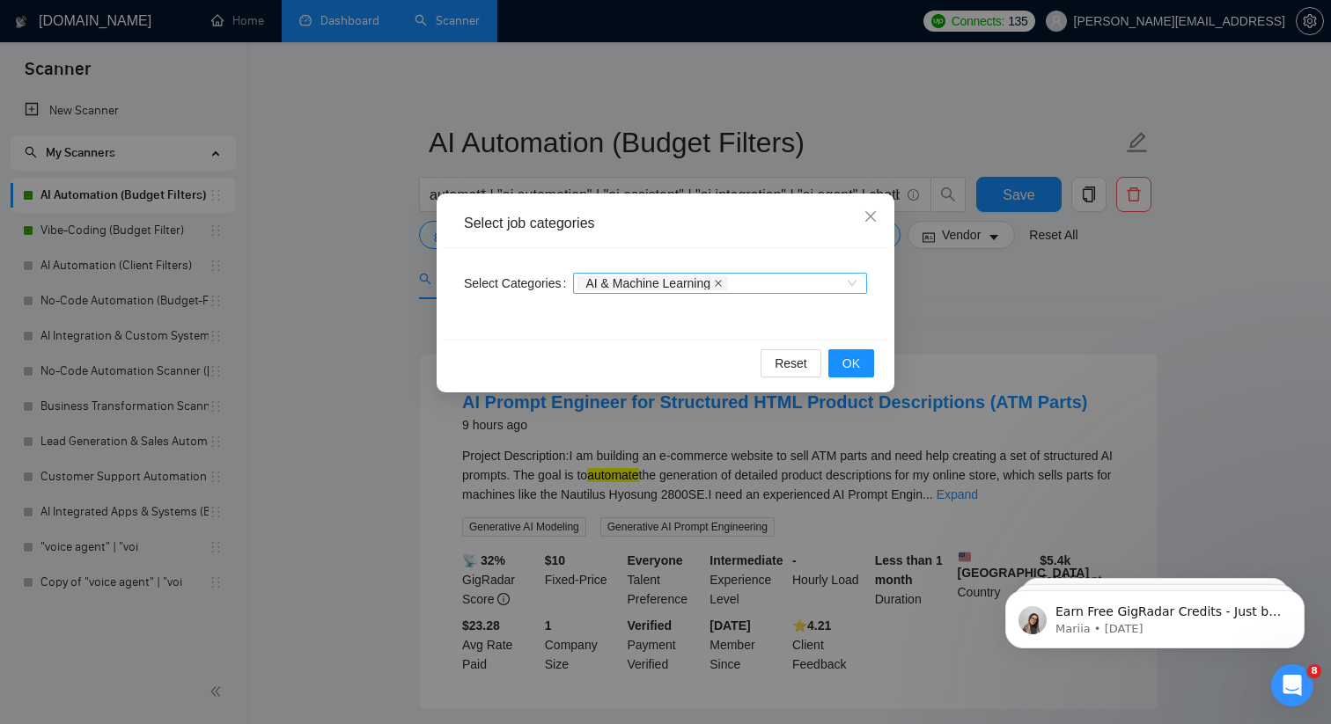
click at [723, 287] on icon "close" at bounding box center [718, 283] width 9 height 9
click at [863, 362] on button "OK" at bounding box center [851, 363] width 46 height 28
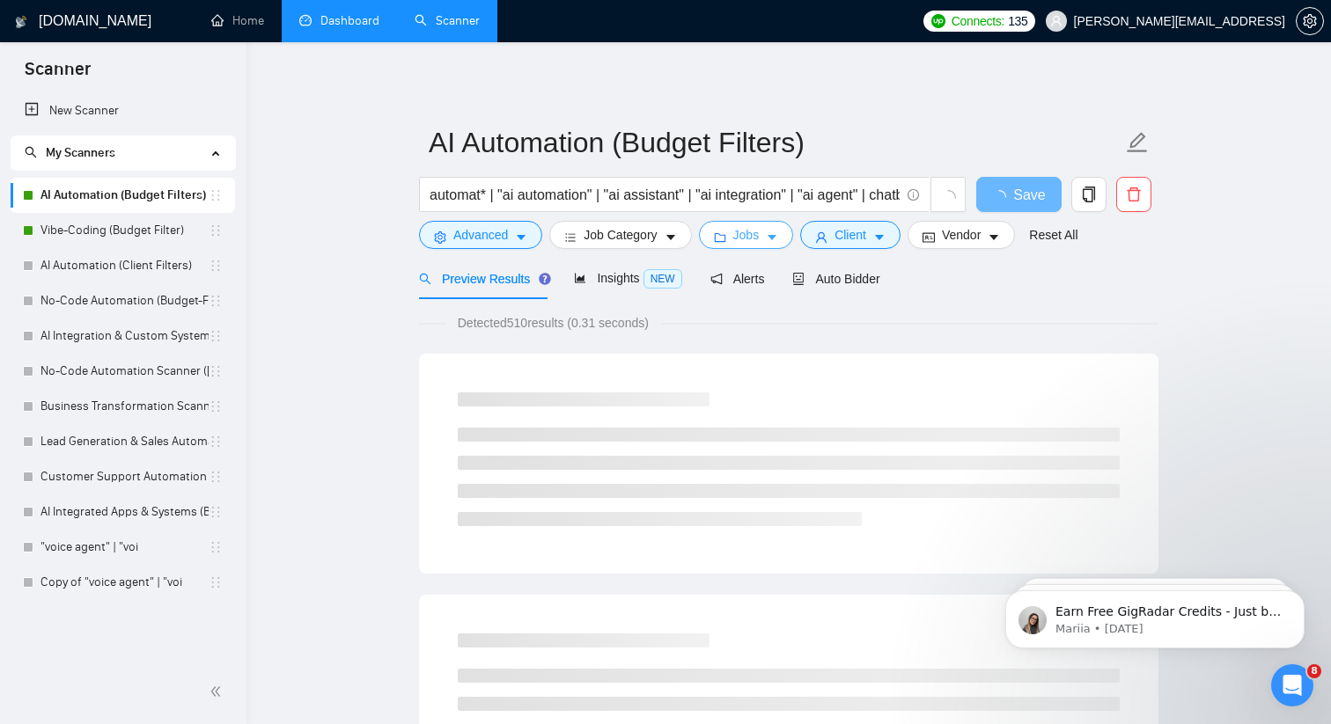
click at [751, 239] on span "Jobs" at bounding box center [746, 234] width 26 height 19
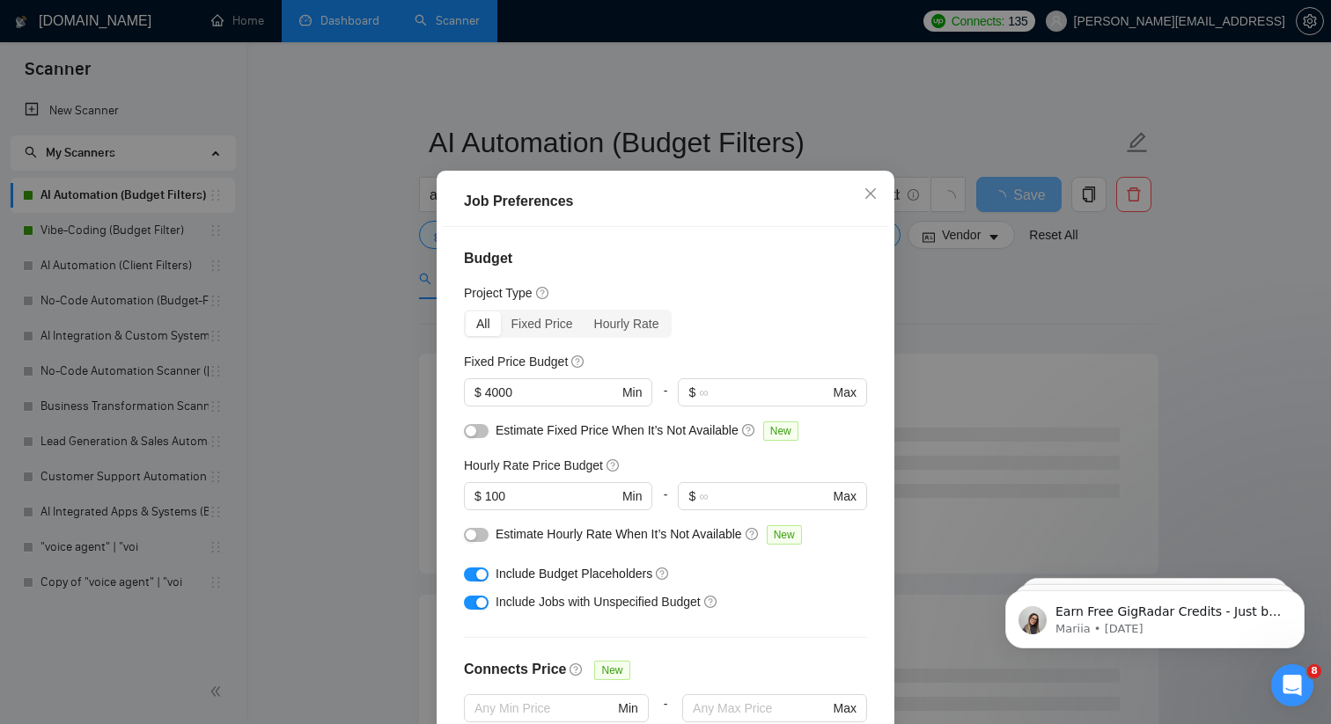
click at [364, 359] on div "Job Preferences Budget Project Type All Fixed Price Hourly Rate Fixed Price Bud…" at bounding box center [665, 362] width 1331 height 724
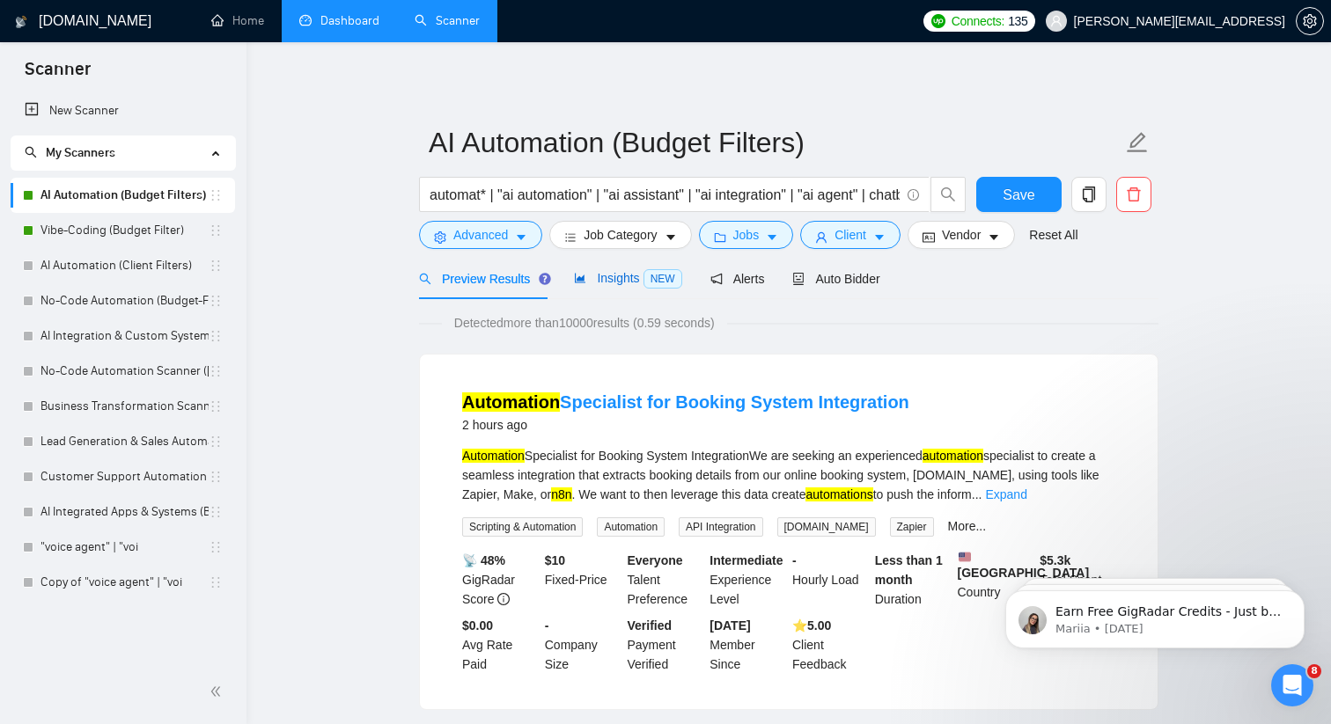
click at [616, 281] on span "Insights NEW" at bounding box center [627, 278] width 107 height 14
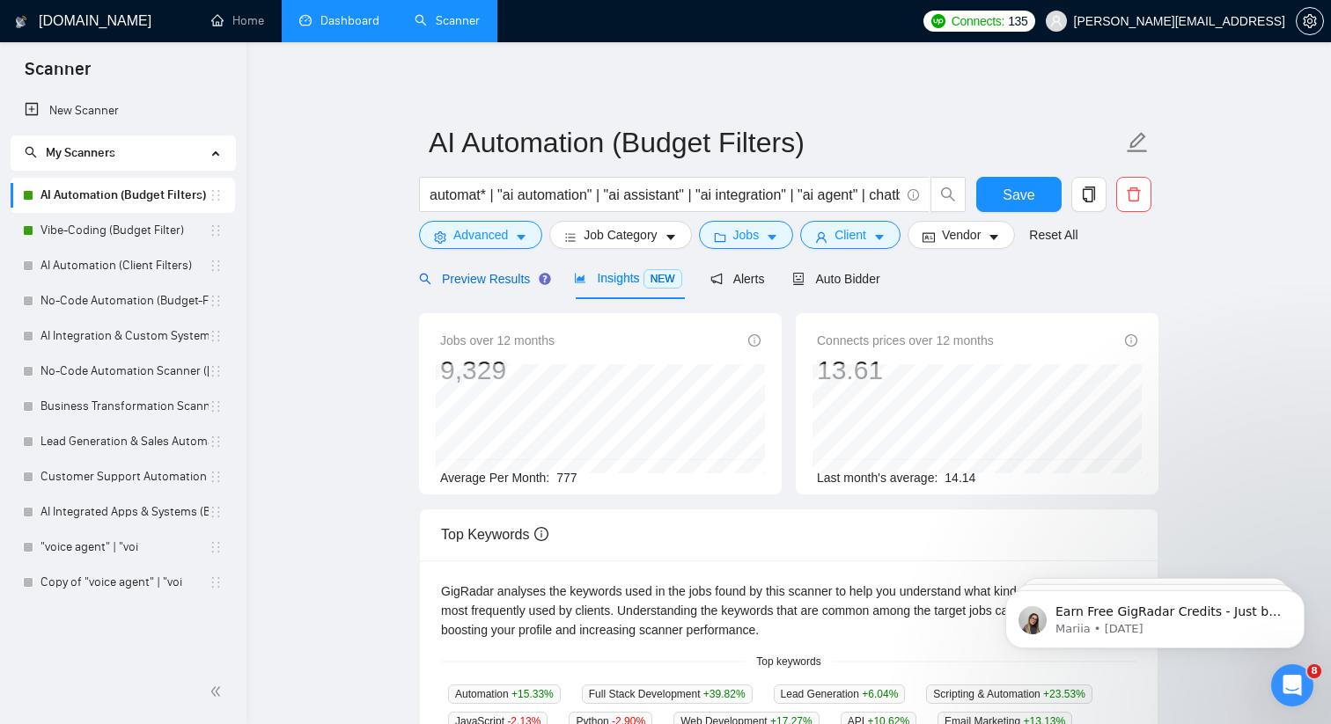
click at [458, 276] on span "Preview Results" at bounding box center [482, 279] width 127 height 14
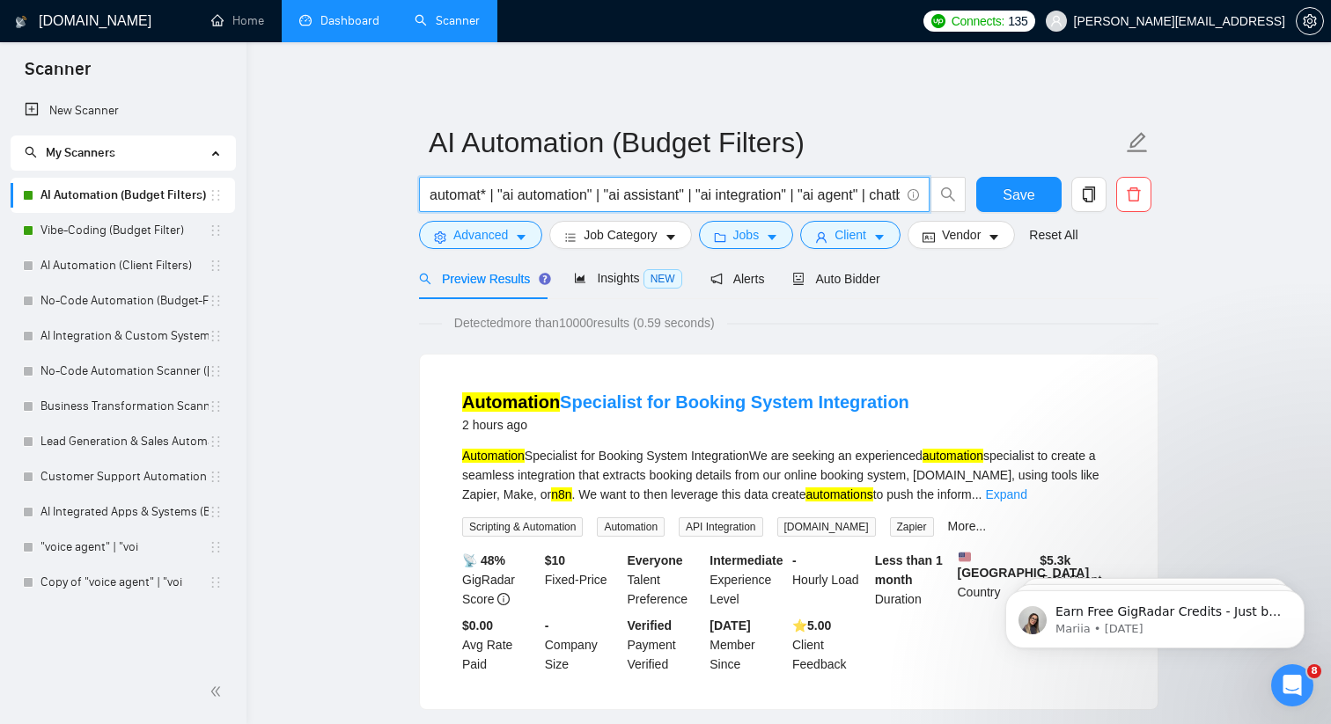
drag, startPoint x: 518, startPoint y: 199, endPoint x: 914, endPoint y: 199, distance: 396.1
click at [914, 199] on span "automat* | "ai automation" | "ai assistant" | "ai integration" | "ai agent" | c…" at bounding box center [674, 194] width 511 height 35
drag, startPoint x: 873, startPoint y: 199, endPoint x: 947, endPoint y: 199, distance: 73.9
click at [947, 199] on span "automat* | "ai automation" | "ai assistant" | "ai integration" | "ai agent" | c…" at bounding box center [693, 194] width 548 height 35
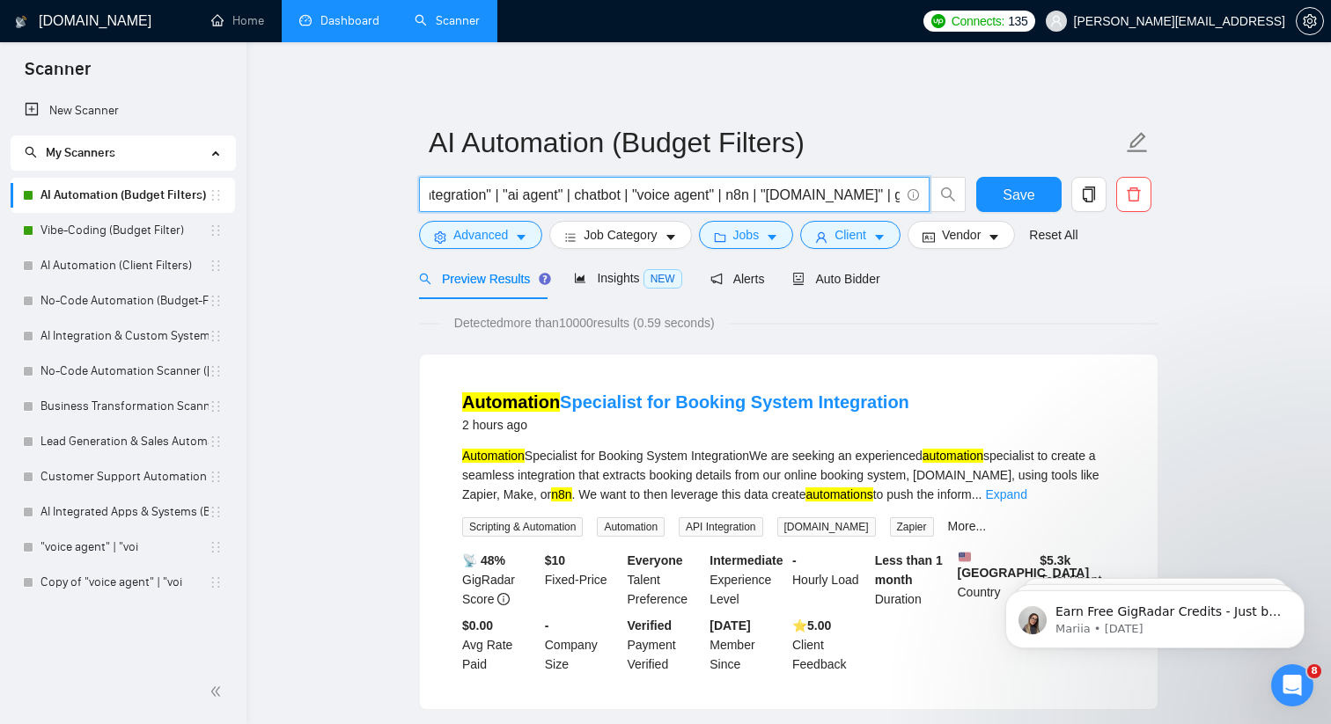
click at [648, 203] on input "automat* | "ai automation" | "ai assistant" | "ai integration" | "ai agent" | c…" at bounding box center [665, 195] width 470 height 22
drag, startPoint x: 669, startPoint y: 198, endPoint x: 360, endPoint y: 199, distance: 309.0
click at [499, 190] on input "automat* | "ai automation" | "ai assistant" | "ai integration" | "ai agent" | c…" at bounding box center [665, 195] width 470 height 22
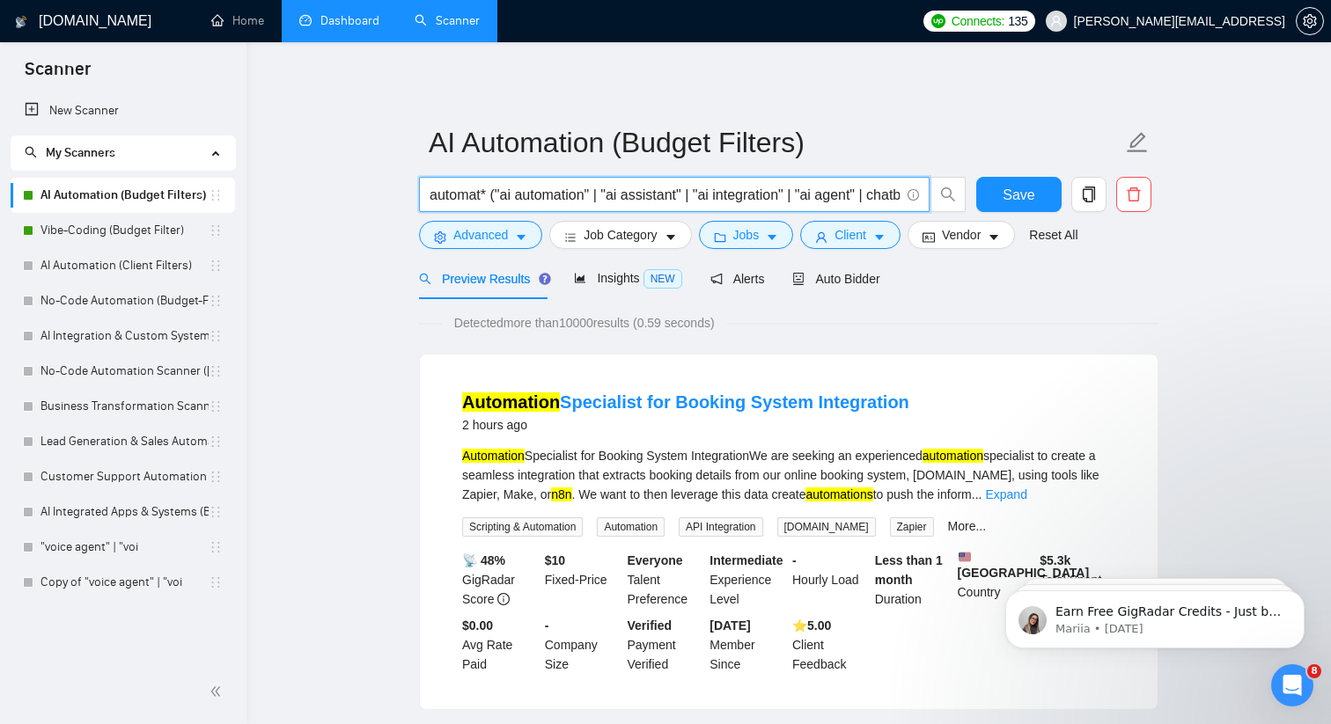
click at [487, 197] on input "automat* ("ai automation" | "ai assistant" | "ai integration" | "ai agent" | ch…" at bounding box center [665, 195] width 470 height 22
click at [431, 197] on input "automat*) ("ai automation" | "ai assistant" | "ai integration" | "ai agent" | c…" at bounding box center [665, 195] width 470 height 22
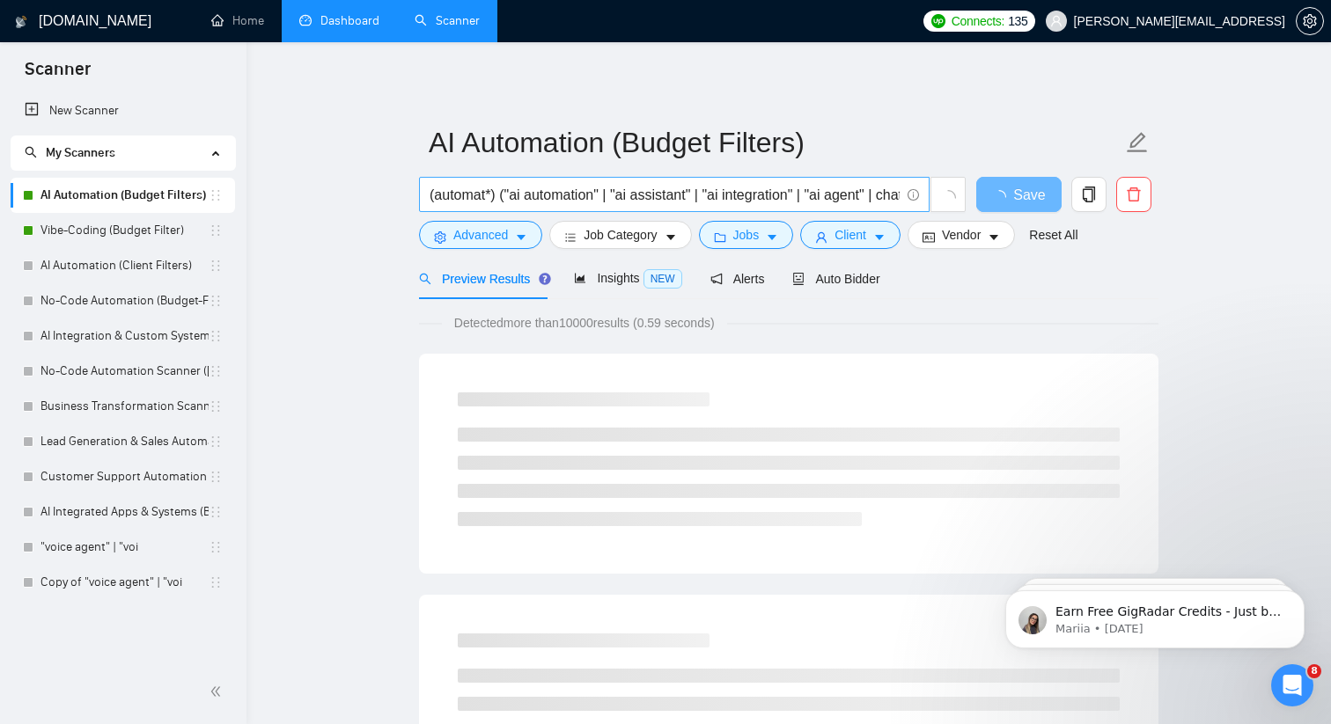
click at [515, 206] on span "(automat*) ("ai automation" | "ai assistant" | "ai integration" | "ai agent" | …" at bounding box center [674, 194] width 511 height 35
drag, startPoint x: 521, startPoint y: 199, endPoint x: 927, endPoint y: 215, distance: 406.1
click at [927, 215] on div "(automat*) ("ai automation" | "ai assistant" | "ai integration" | "ai agent" | …" at bounding box center [693, 199] width 555 height 44
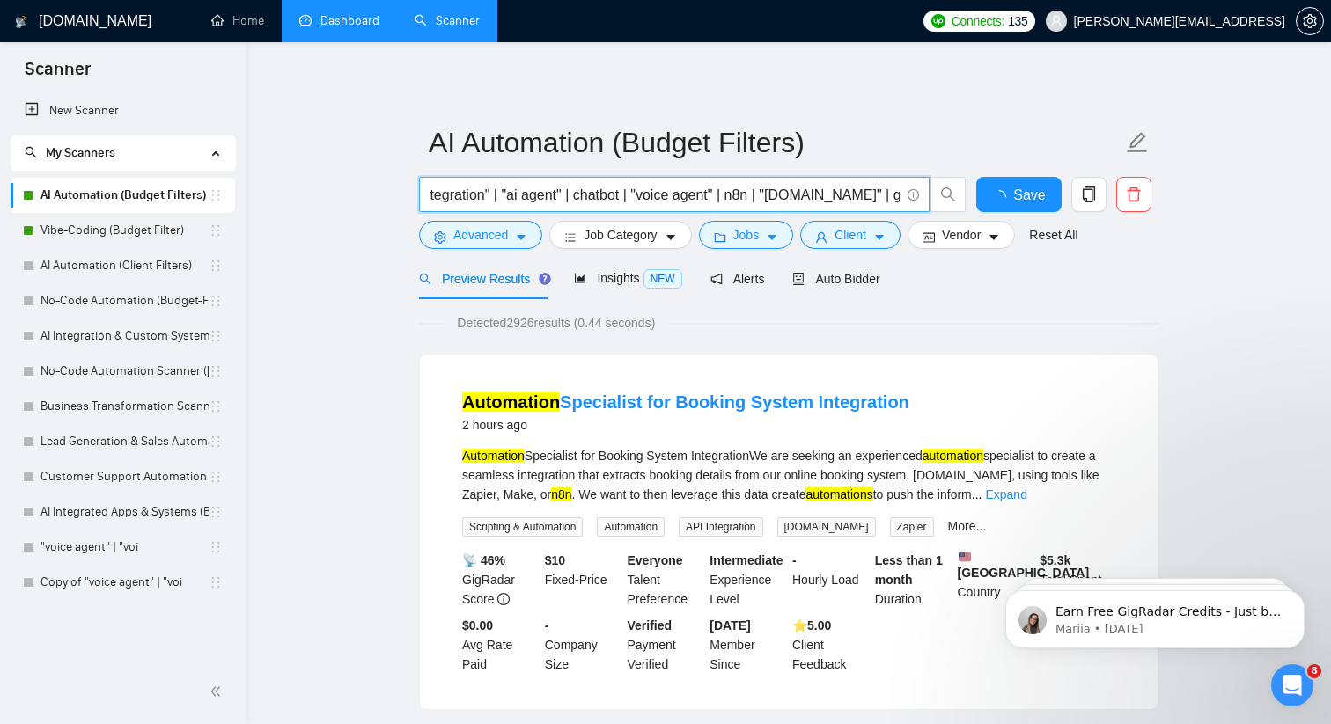
click at [898, 196] on input "(automat*) ("ai automation" | "ai assistant" | "ai integration" | "ai agent" | …" at bounding box center [665, 195] width 470 height 22
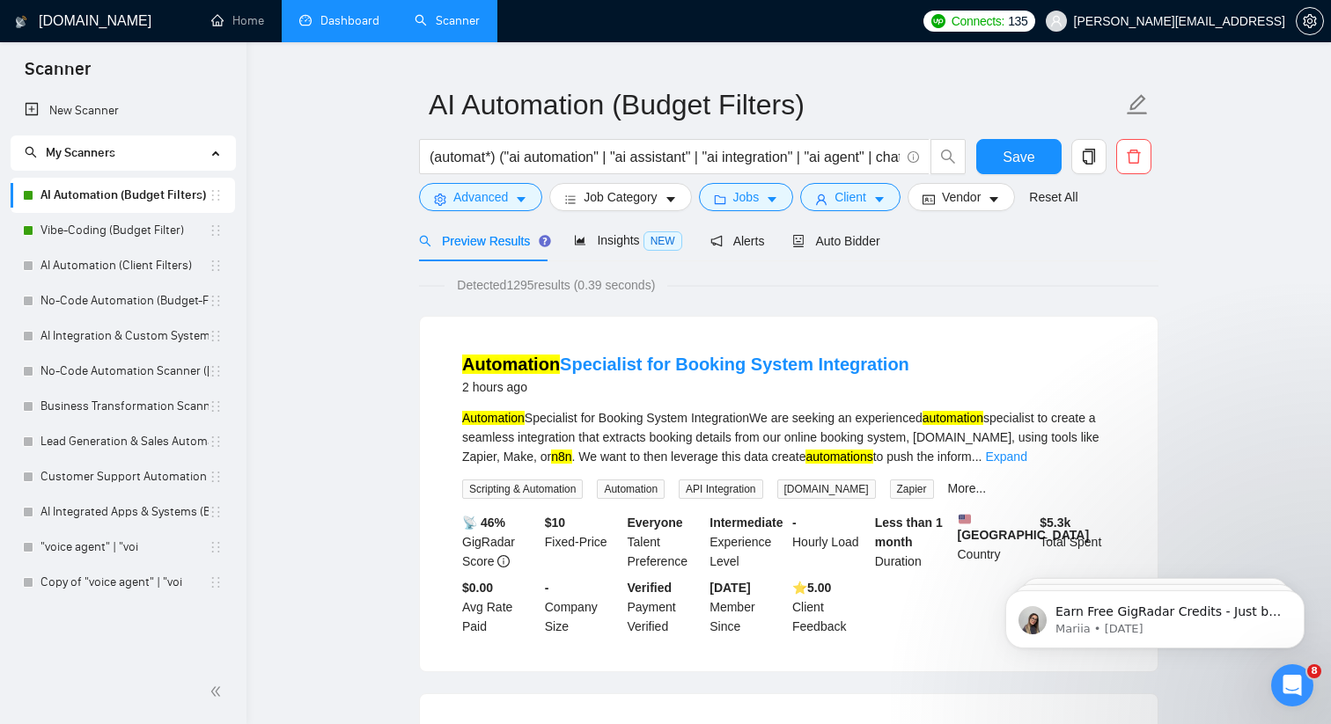
scroll to position [36, 0]
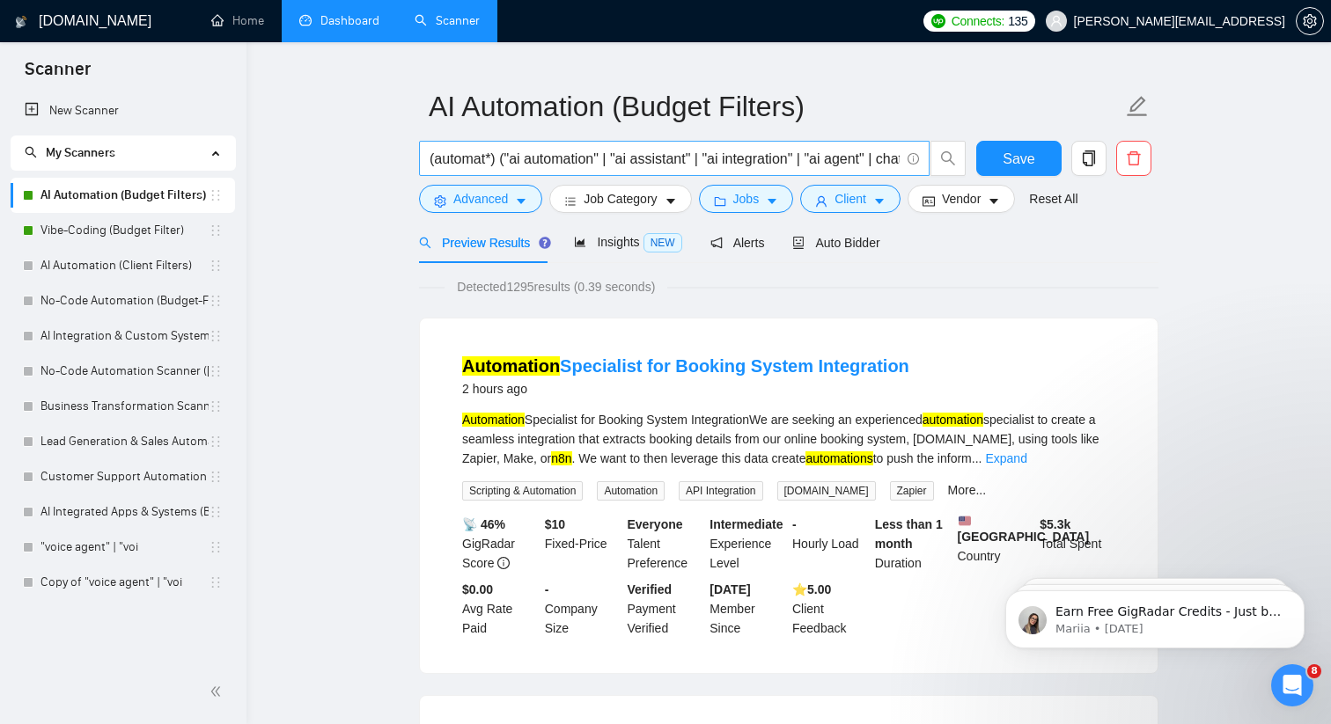
click at [508, 157] on input "(automat*) ("ai automation" | "ai assistant" | "ai integration" | "ai agent" | …" at bounding box center [665, 159] width 470 height 22
drag, startPoint x: 548, startPoint y: 158, endPoint x: 981, endPoint y: 158, distance: 433.1
click at [981, 158] on div "(automat*) "ai automation" | "ai assistant" | "ai integration" | "ai agent" | c…" at bounding box center [785, 163] width 739 height 44
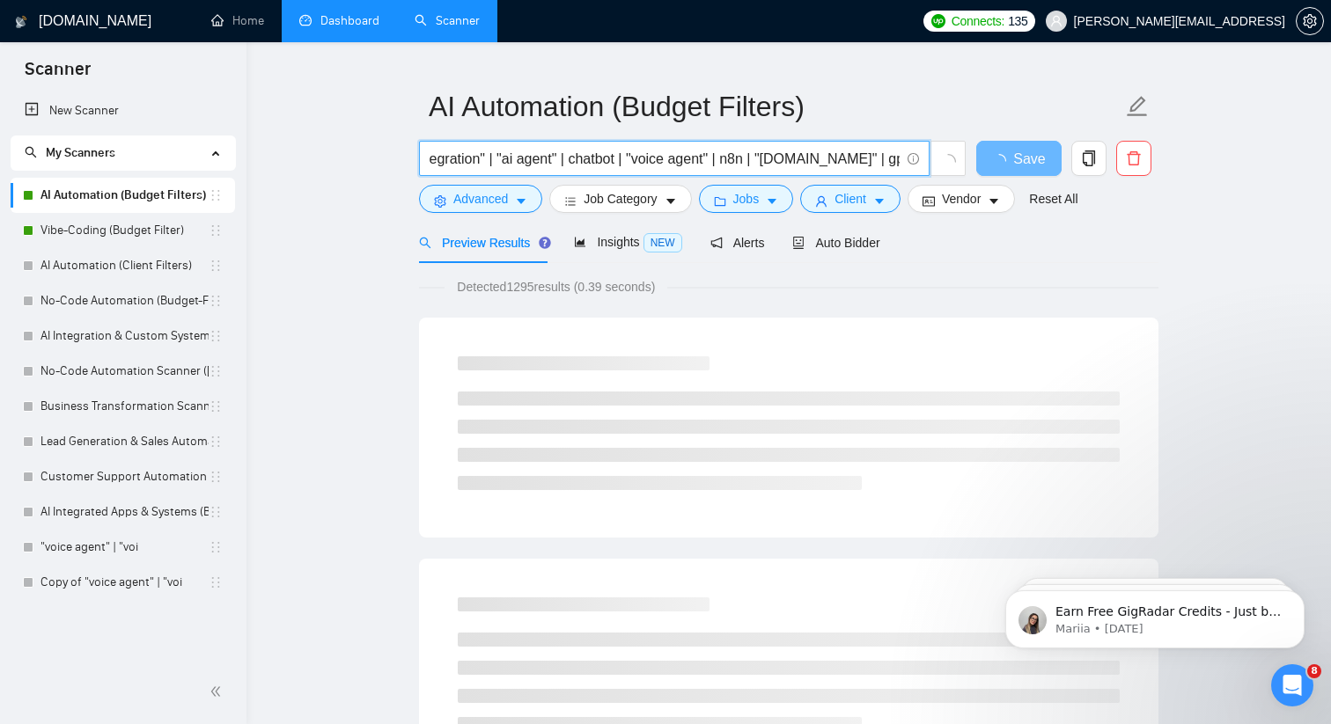
click at [899, 158] on input "(automat*) "ai automation" | "ai assistant" | "ai integration" | "ai agent" | c…" at bounding box center [665, 159] width 470 height 22
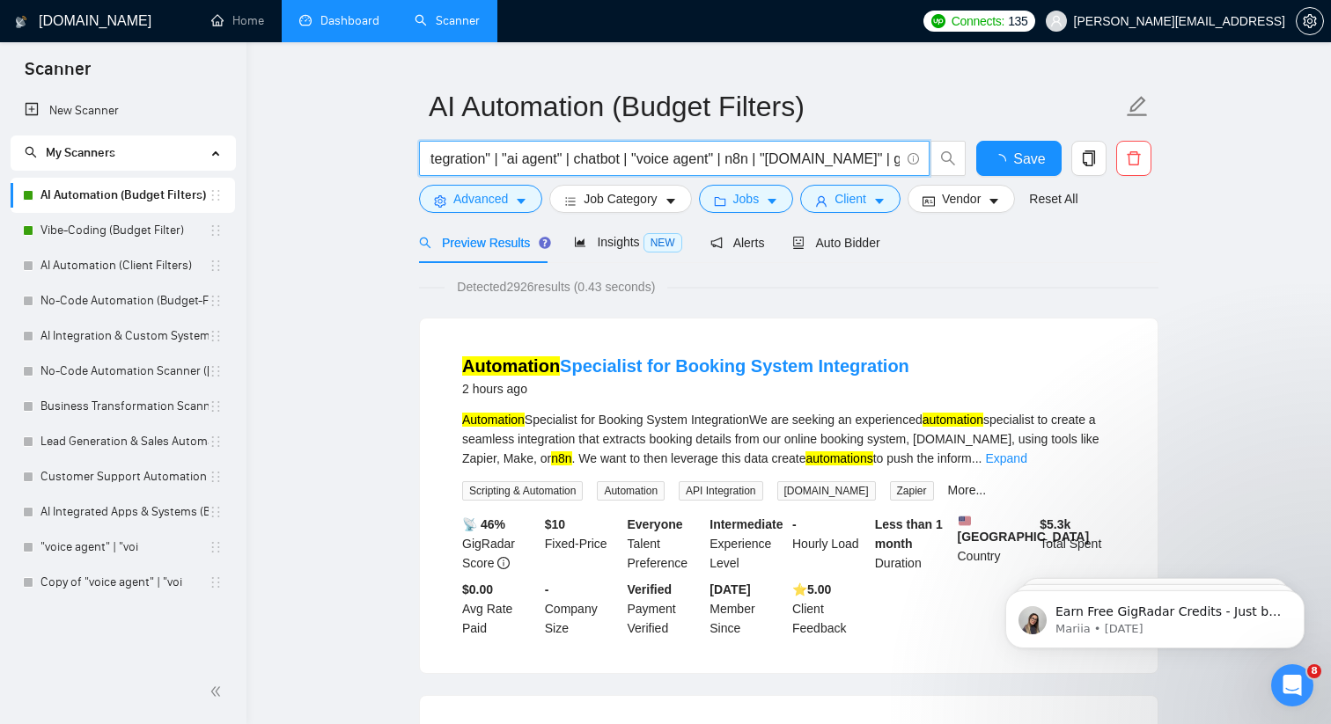
scroll to position [0, 0]
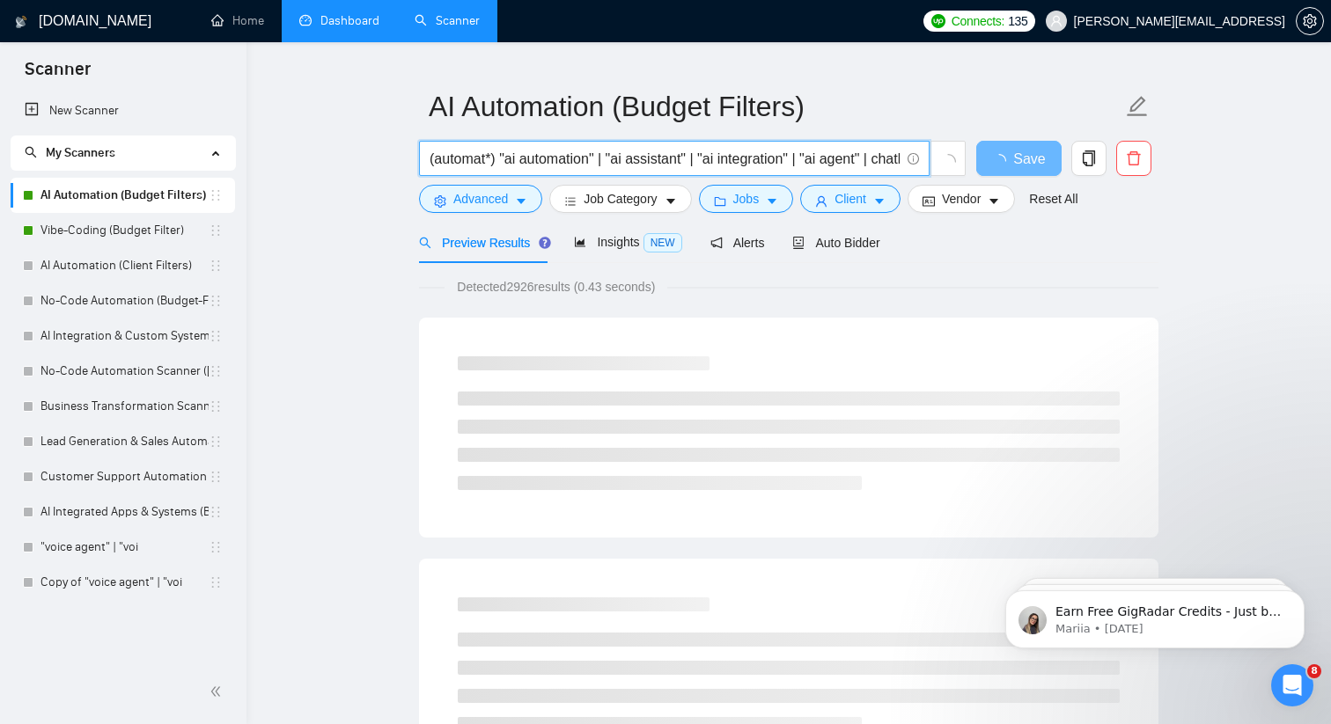
drag, startPoint x: 575, startPoint y: 165, endPoint x: 391, endPoint y: 165, distance: 184.0
type input "(automat*) "ai automation" | "ai assistant" | "ai integration" | "ai agent" | c…"
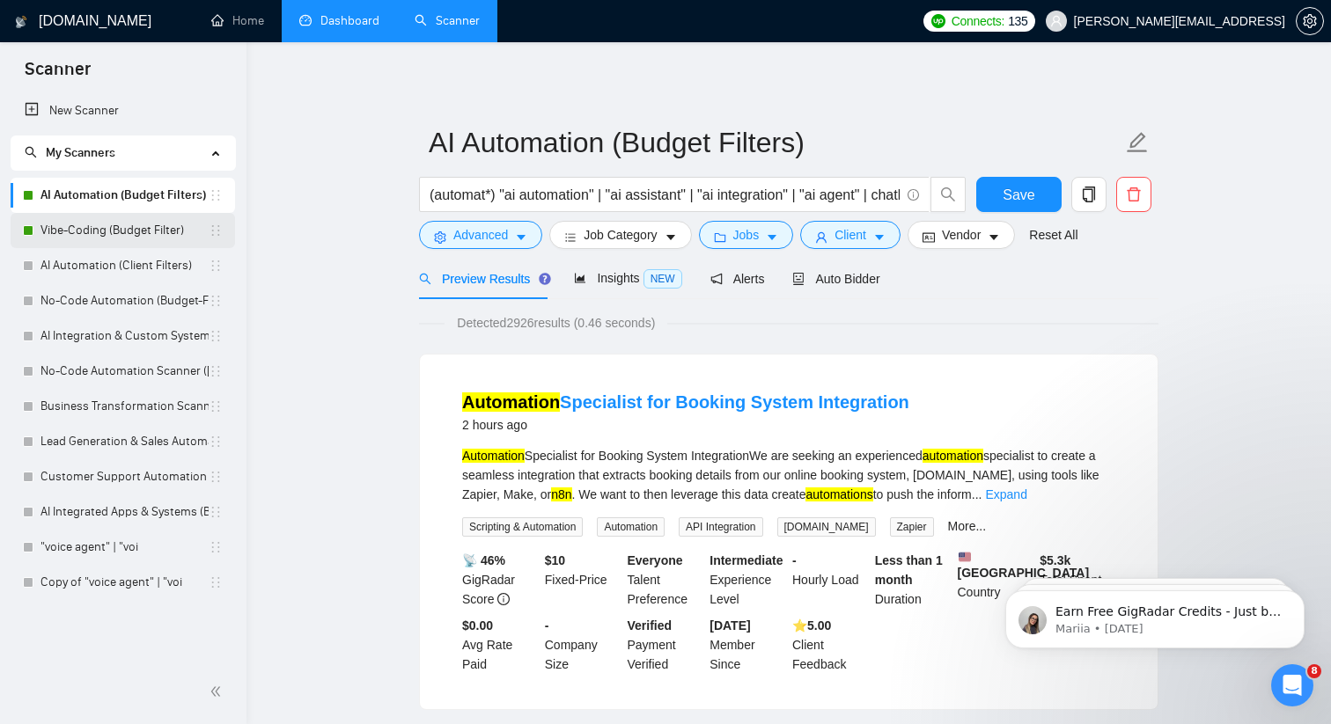
click at [179, 236] on link "Vibe-Coding (Budget Filter)" at bounding box center [124, 230] width 168 height 35
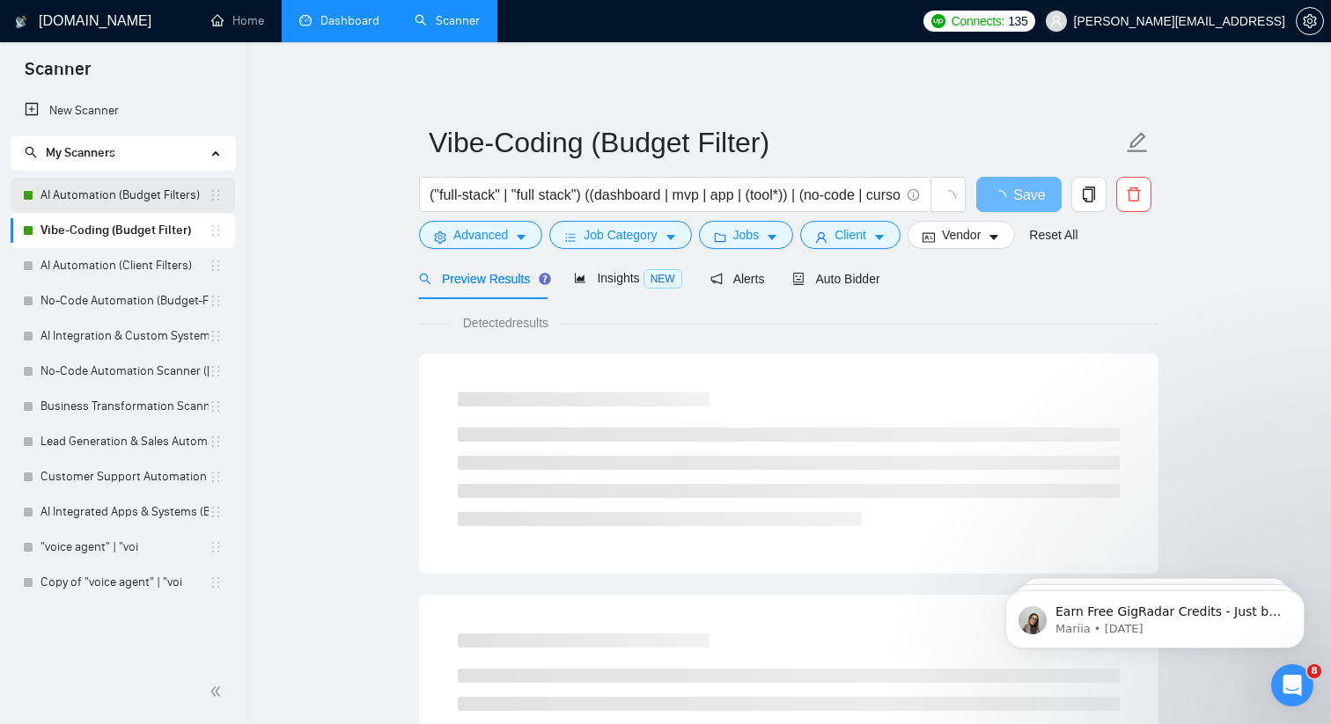
click at [136, 192] on link "AI Automation (Budget Filters)" at bounding box center [124, 195] width 168 height 35
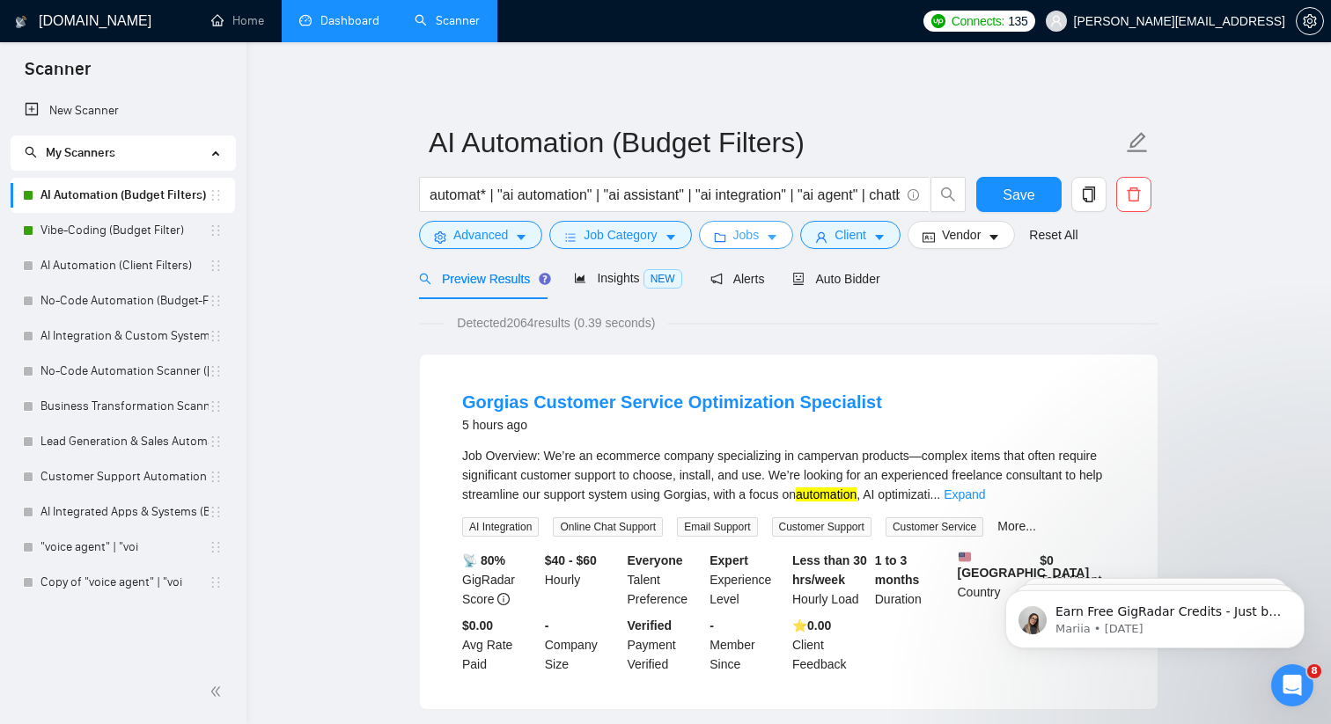
click at [747, 235] on span "Jobs" at bounding box center [746, 234] width 26 height 19
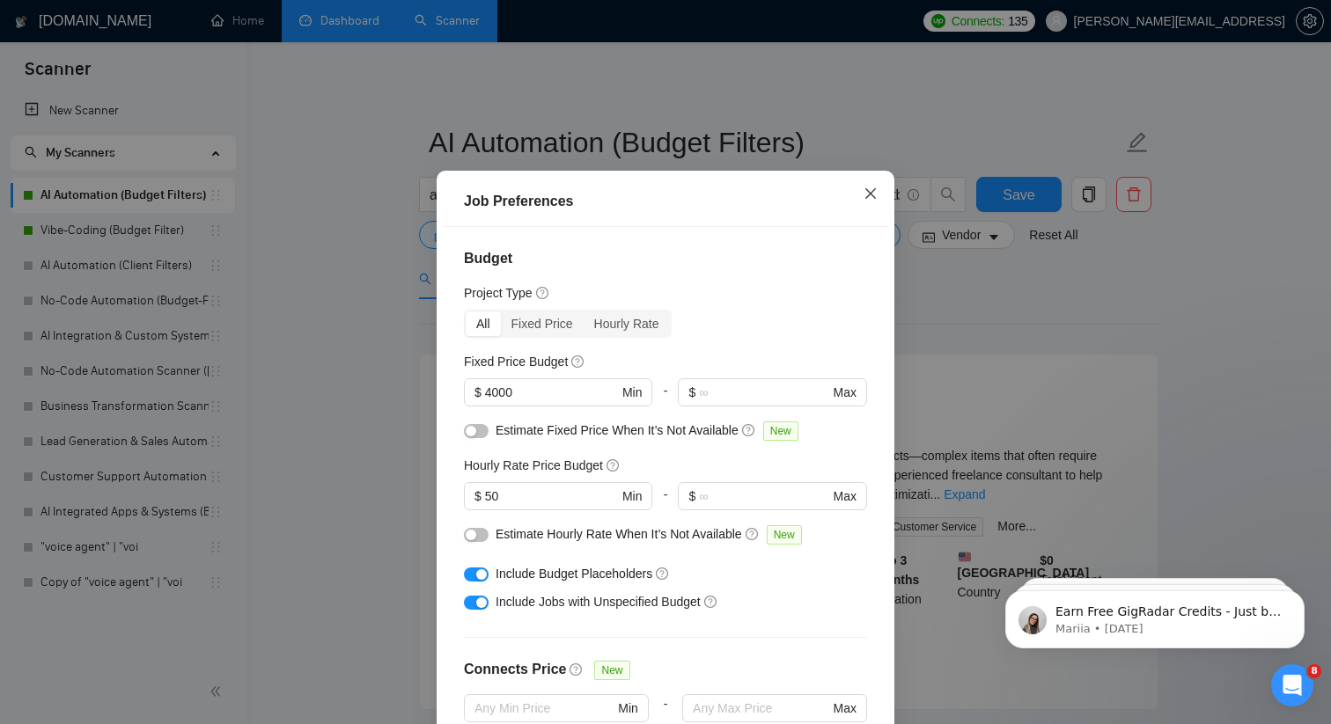
click at [872, 201] on icon "close" at bounding box center [871, 194] width 14 height 14
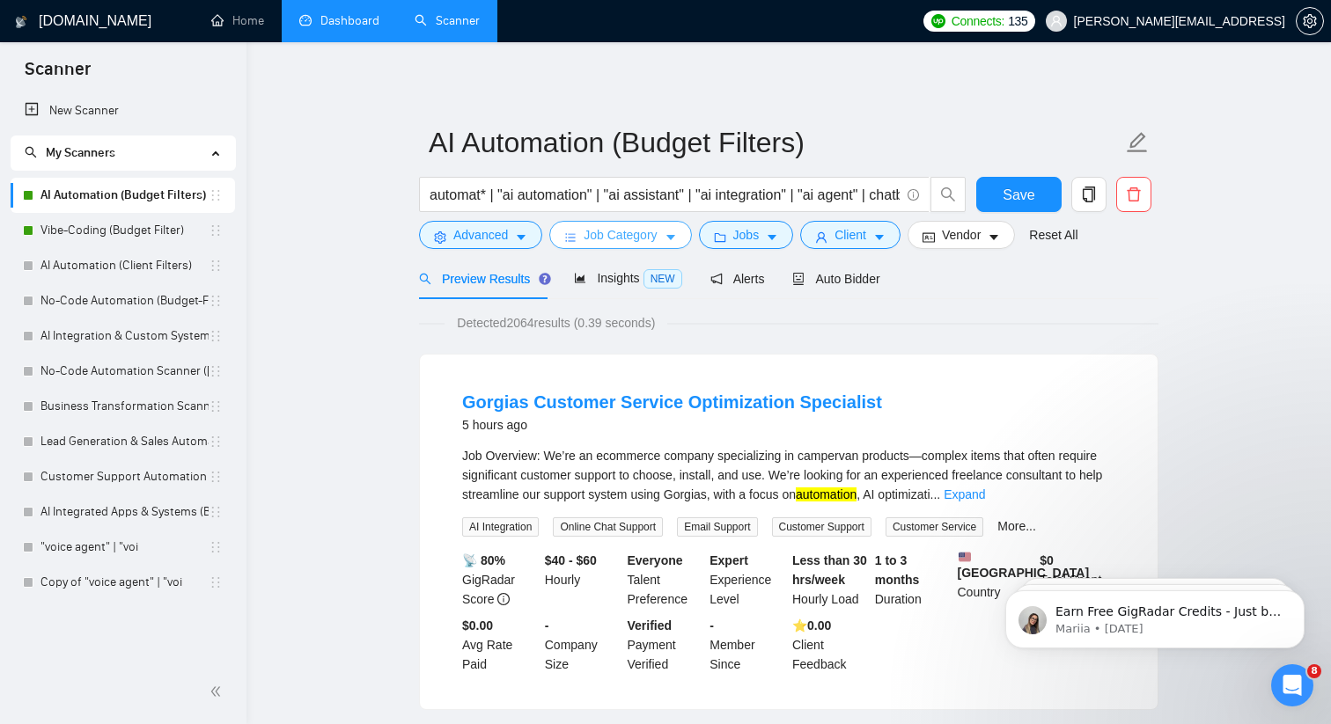
click at [673, 239] on icon "caret-down" at bounding box center [671, 238] width 12 height 12
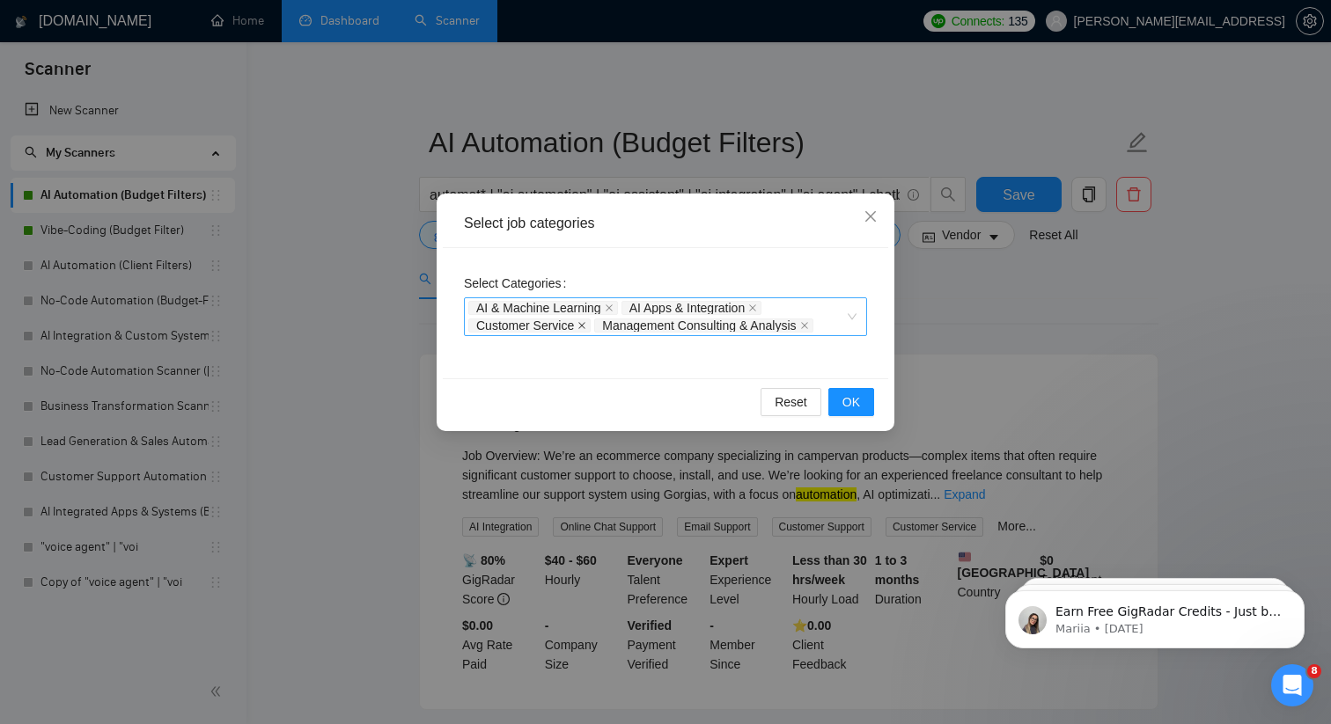
click at [583, 321] on icon "close" at bounding box center [581, 325] width 9 height 9
click at [613, 307] on icon "close" at bounding box center [609, 308] width 9 height 9
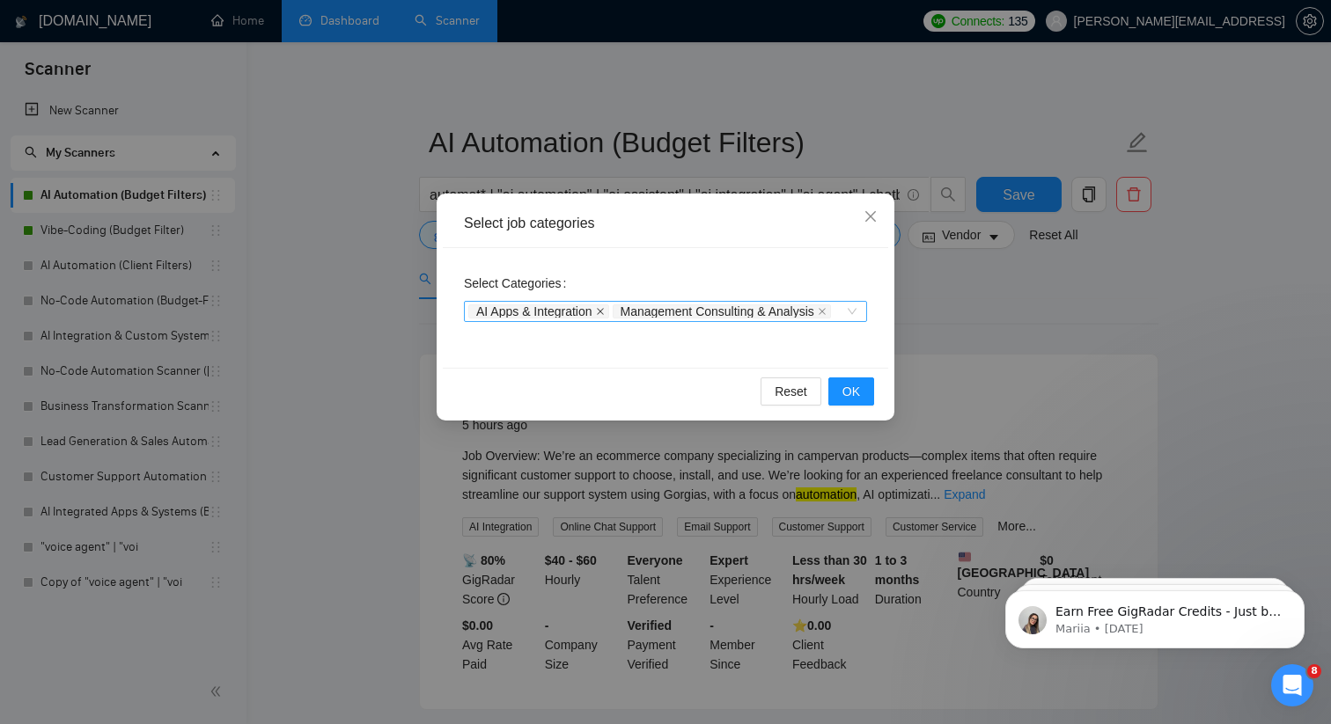
click at [602, 307] on icon "close" at bounding box center [600, 311] width 9 height 9
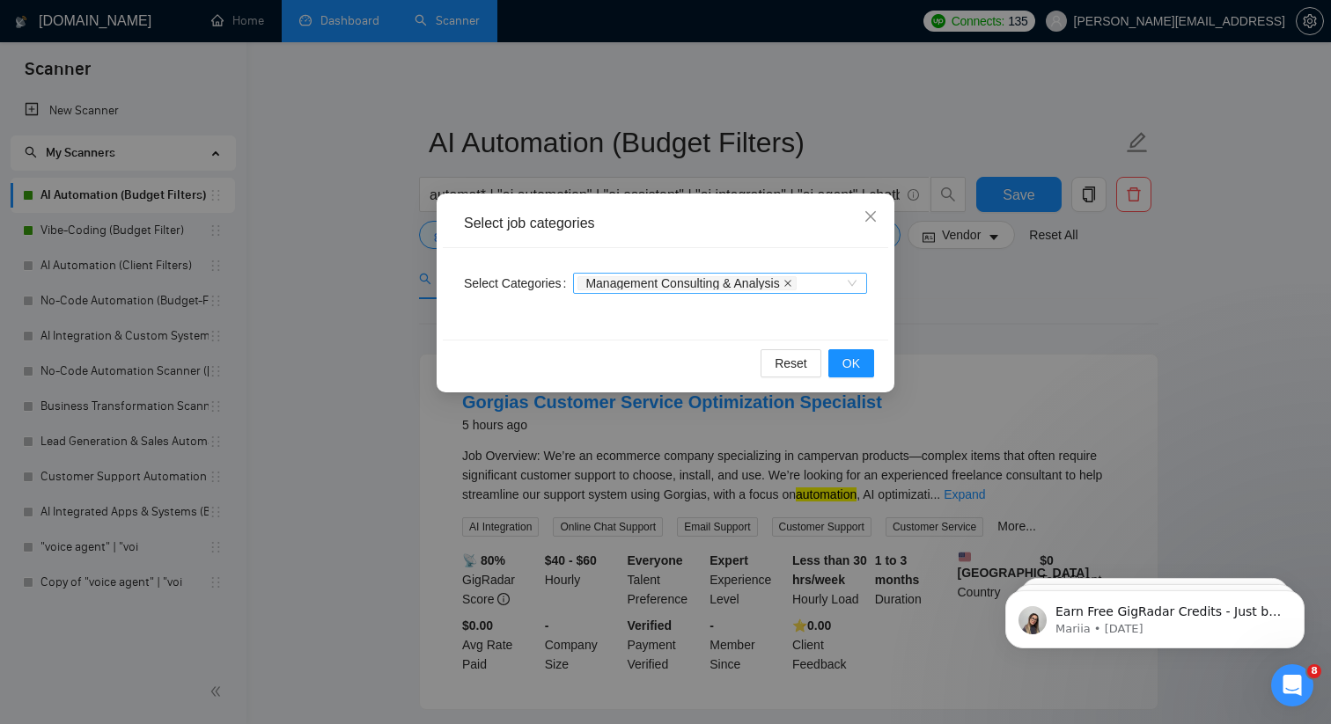
click at [792, 287] on icon "close" at bounding box center [787, 283] width 9 height 9
click at [851, 357] on span "OK" at bounding box center [851, 363] width 18 height 19
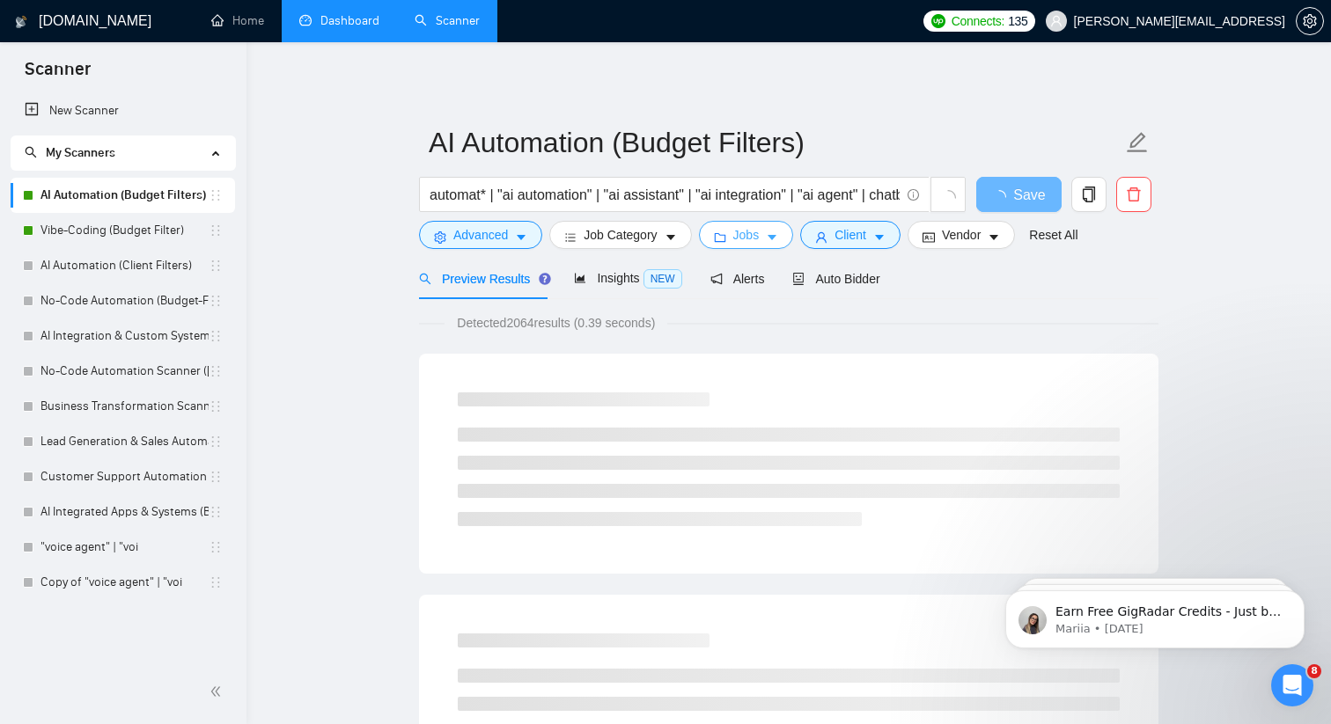
click at [755, 244] on span "Jobs" at bounding box center [746, 234] width 26 height 19
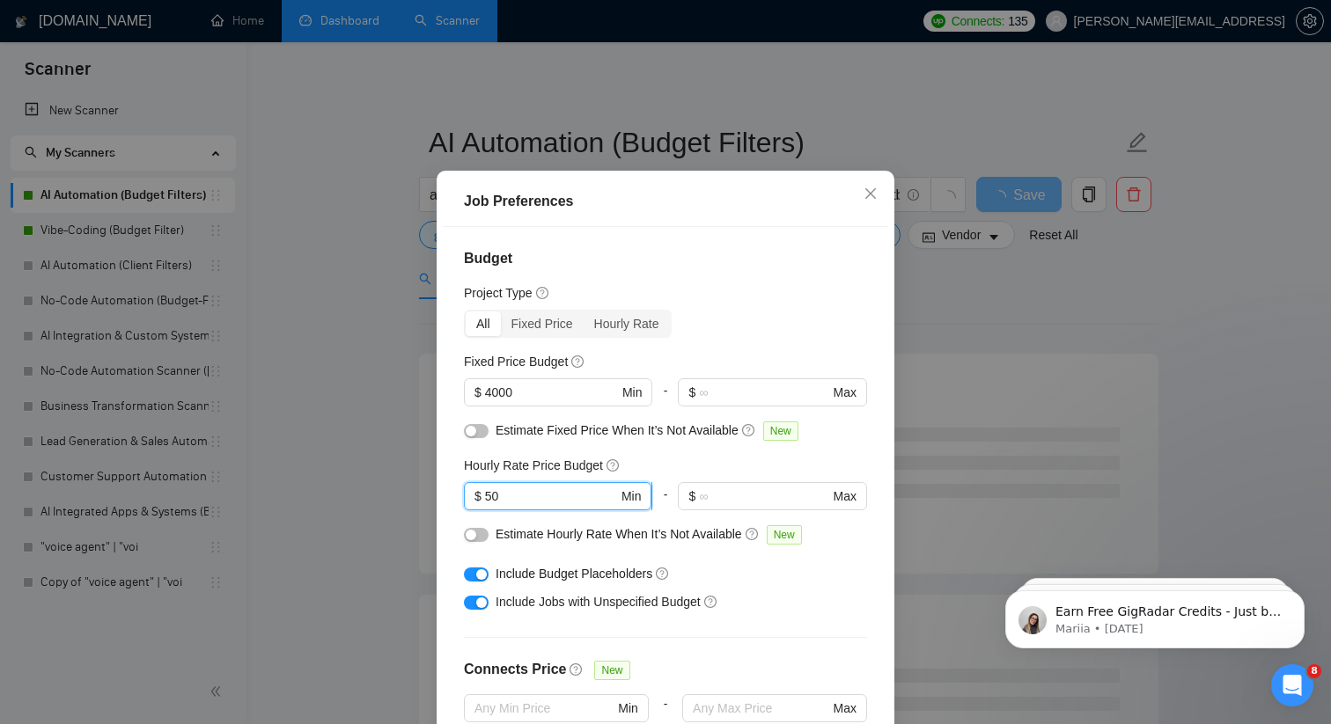
click at [555, 506] on input "50" at bounding box center [551, 496] width 133 height 19
type input "5"
type input "100"
click at [493, 402] on input "4000" at bounding box center [551, 392] width 133 height 19
type input "6000"
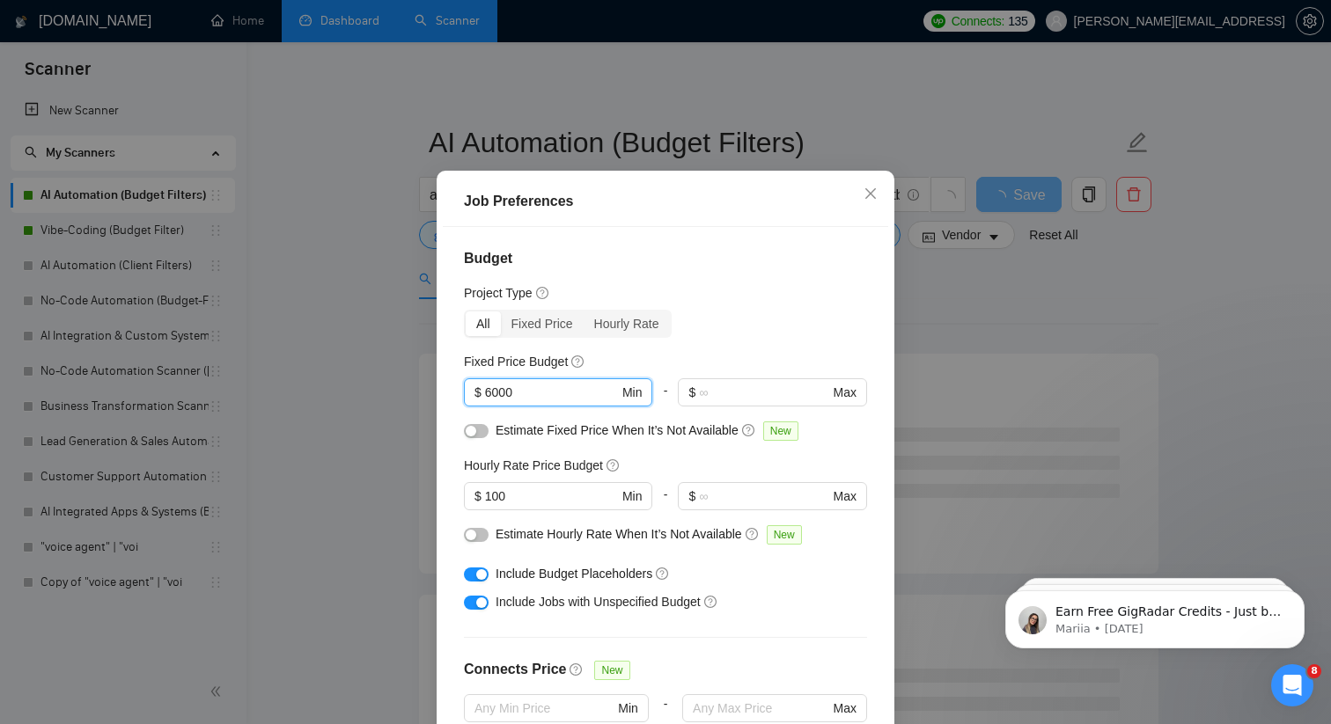
click at [672, 449] on div "Estimate Fixed Price When It’s Not Available New" at bounding box center [665, 435] width 403 height 28
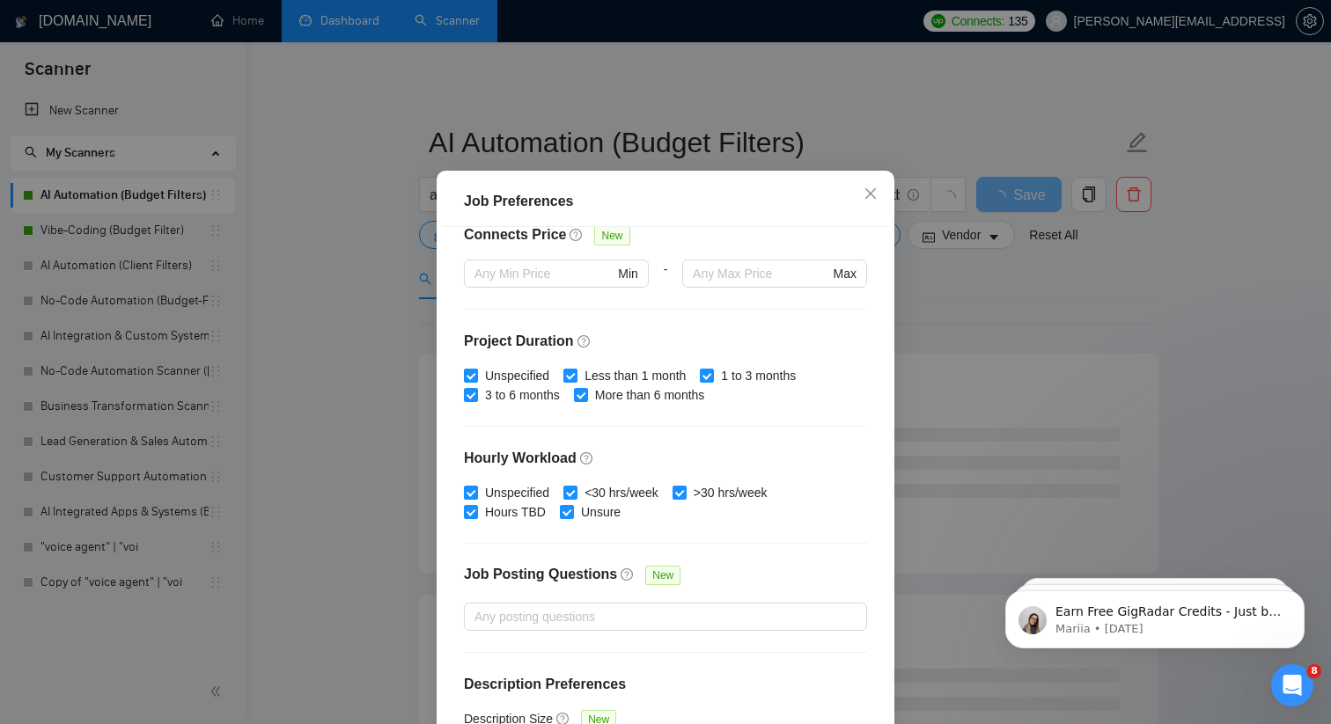
scroll to position [485, 0]
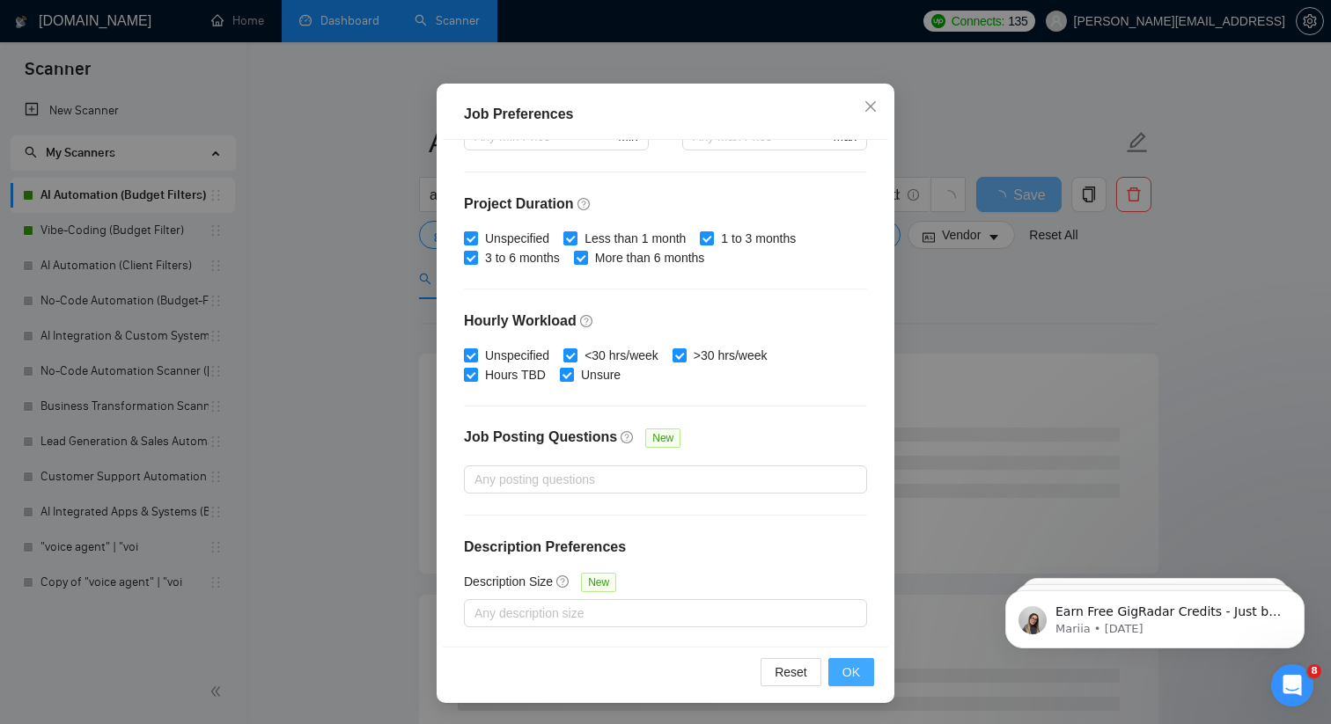
click at [850, 680] on span "OK" at bounding box center [851, 672] width 18 height 19
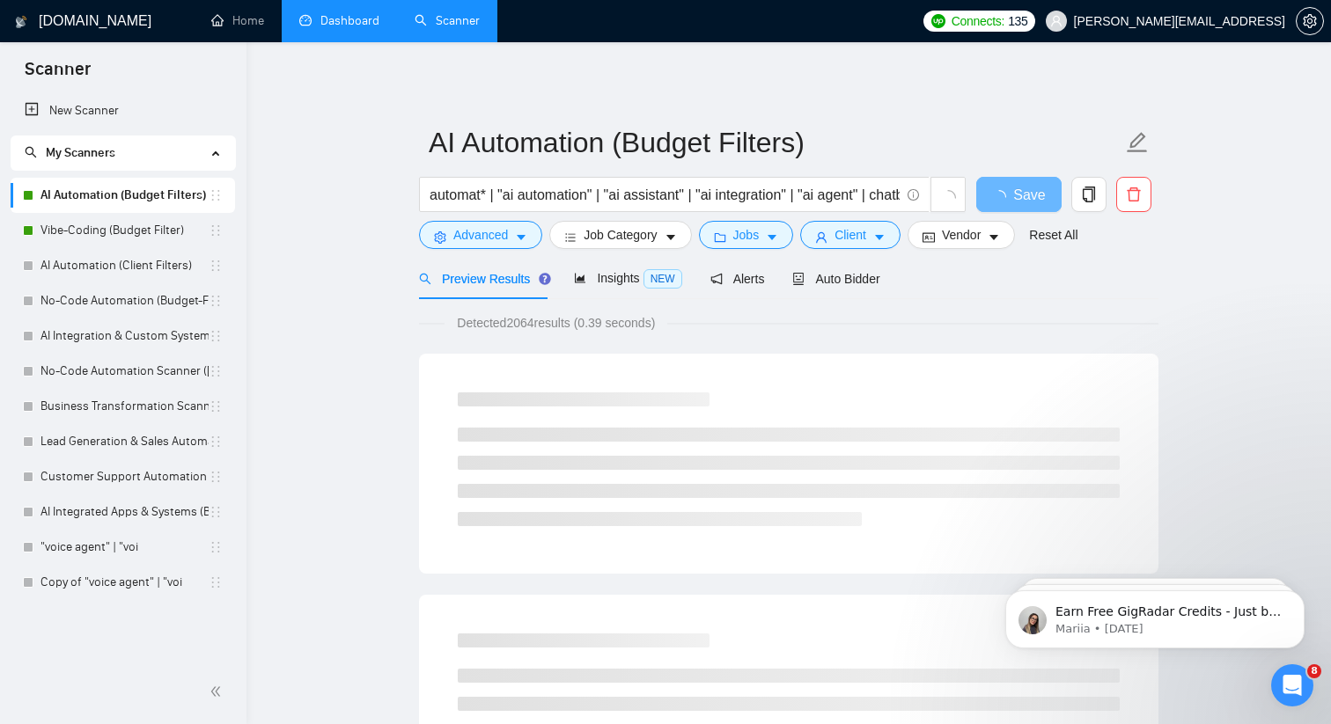
scroll to position [22, 0]
click at [879, 241] on button "Client" at bounding box center [850, 235] width 100 height 28
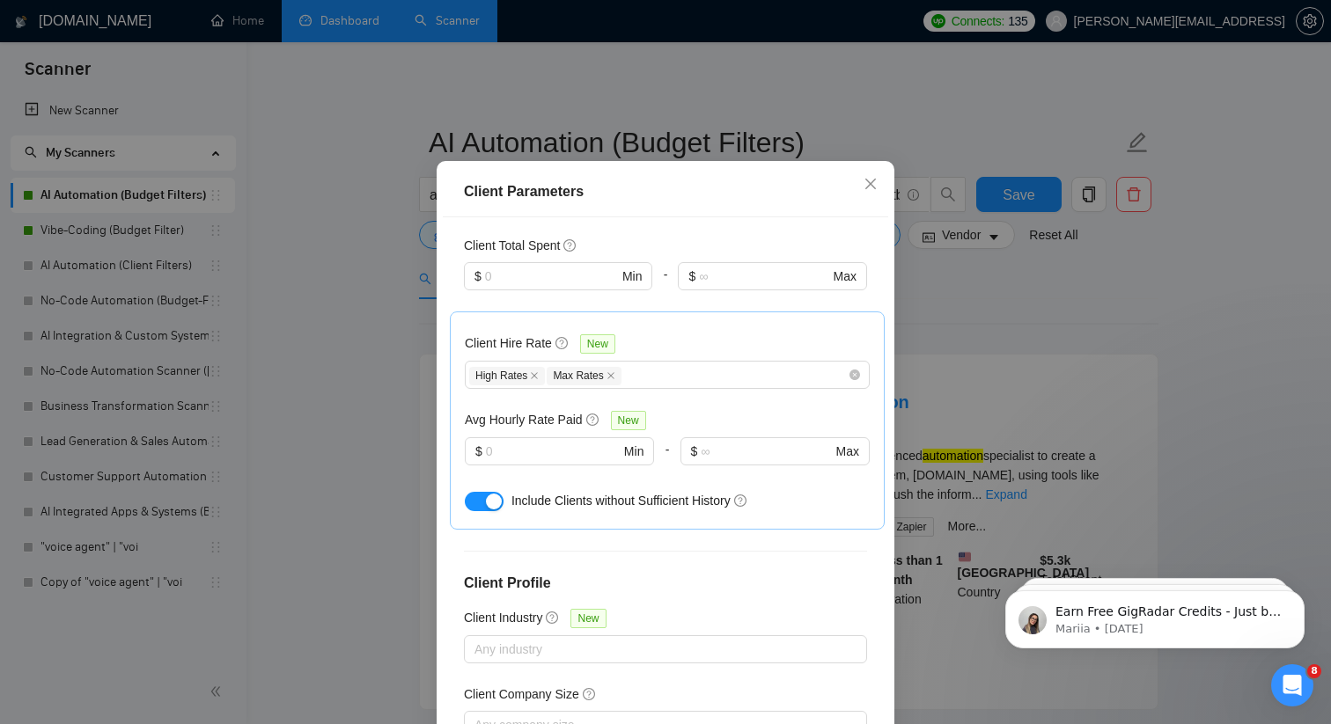
scroll to position [404, 0]
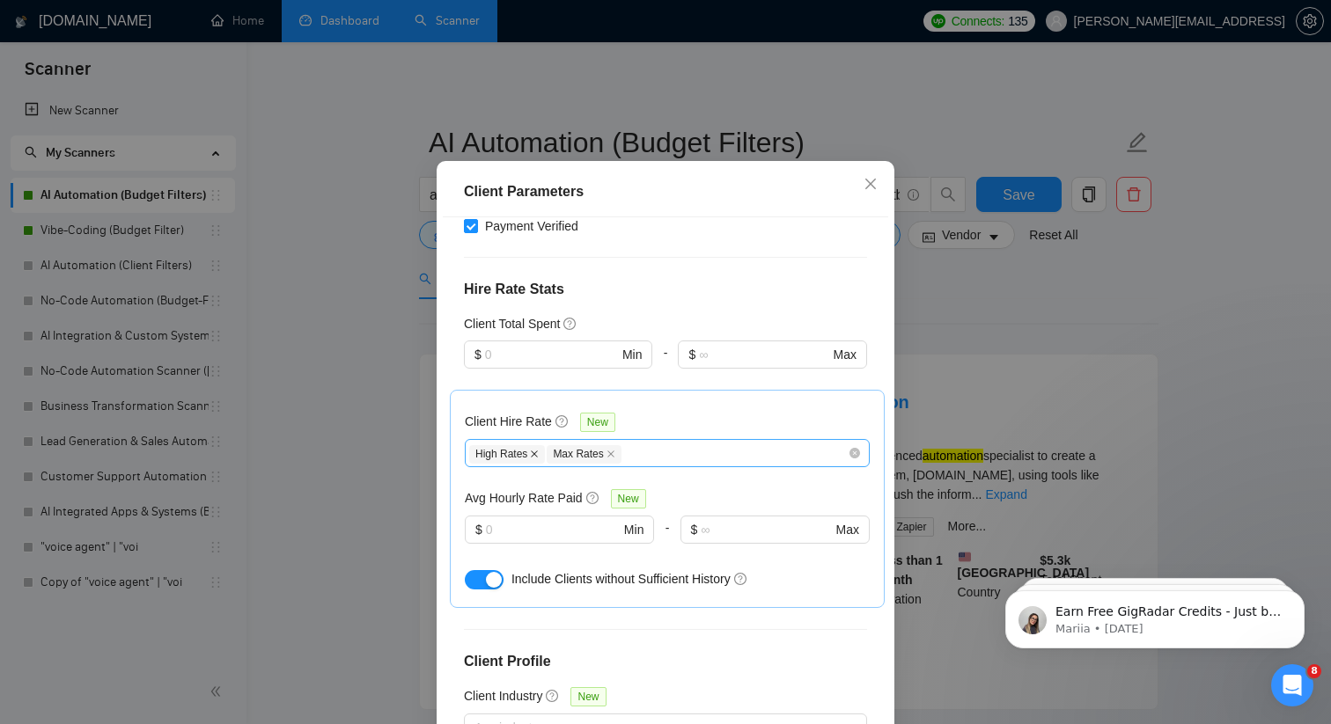
click at [538, 450] on icon "close" at bounding box center [534, 454] width 9 height 9
click at [865, 180] on icon "close" at bounding box center [871, 184] width 14 height 14
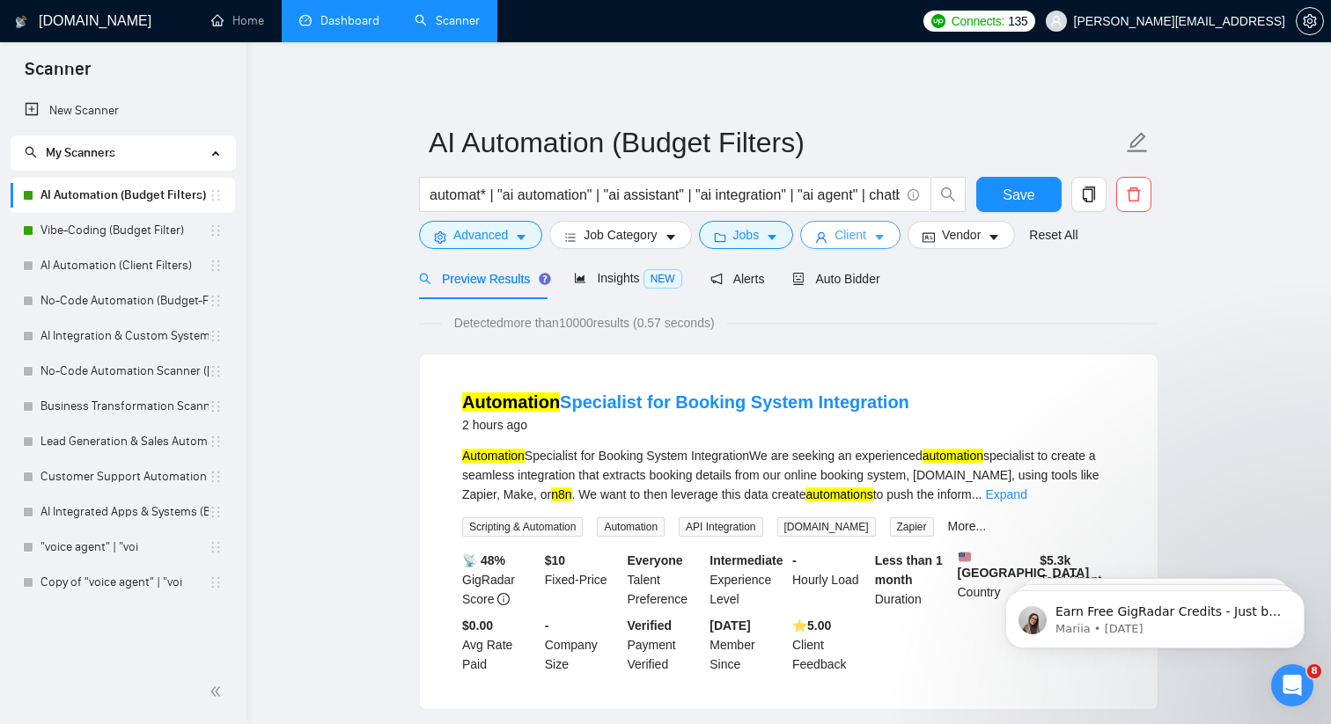
scroll to position [0, 0]
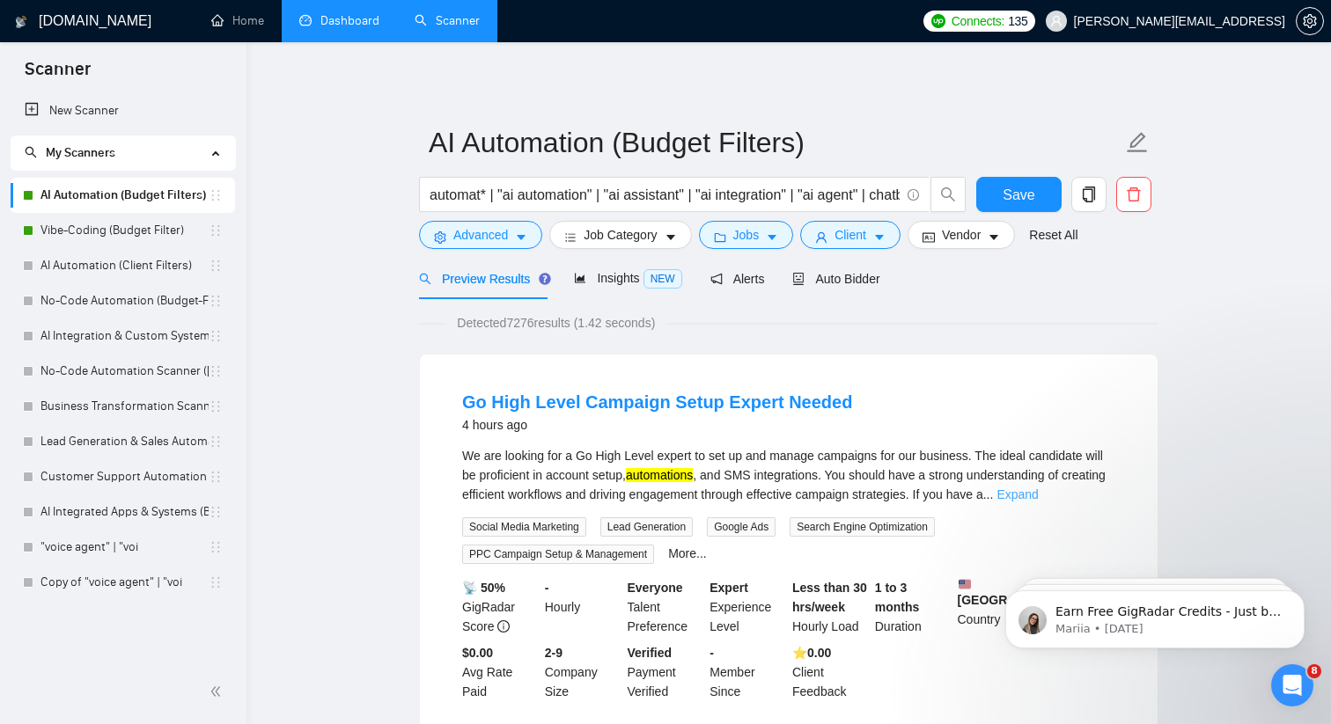
click at [1038, 492] on link "Expand" at bounding box center [1017, 495] width 41 height 14
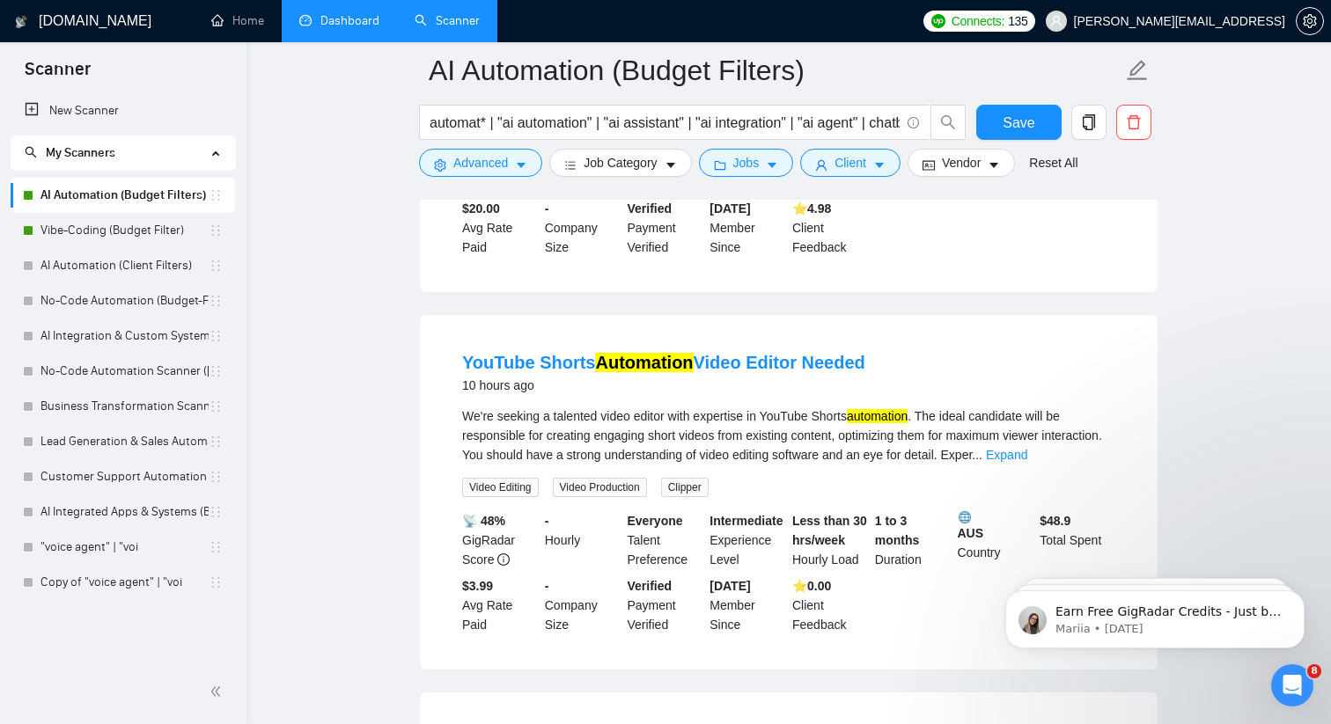
scroll to position [2050, 0]
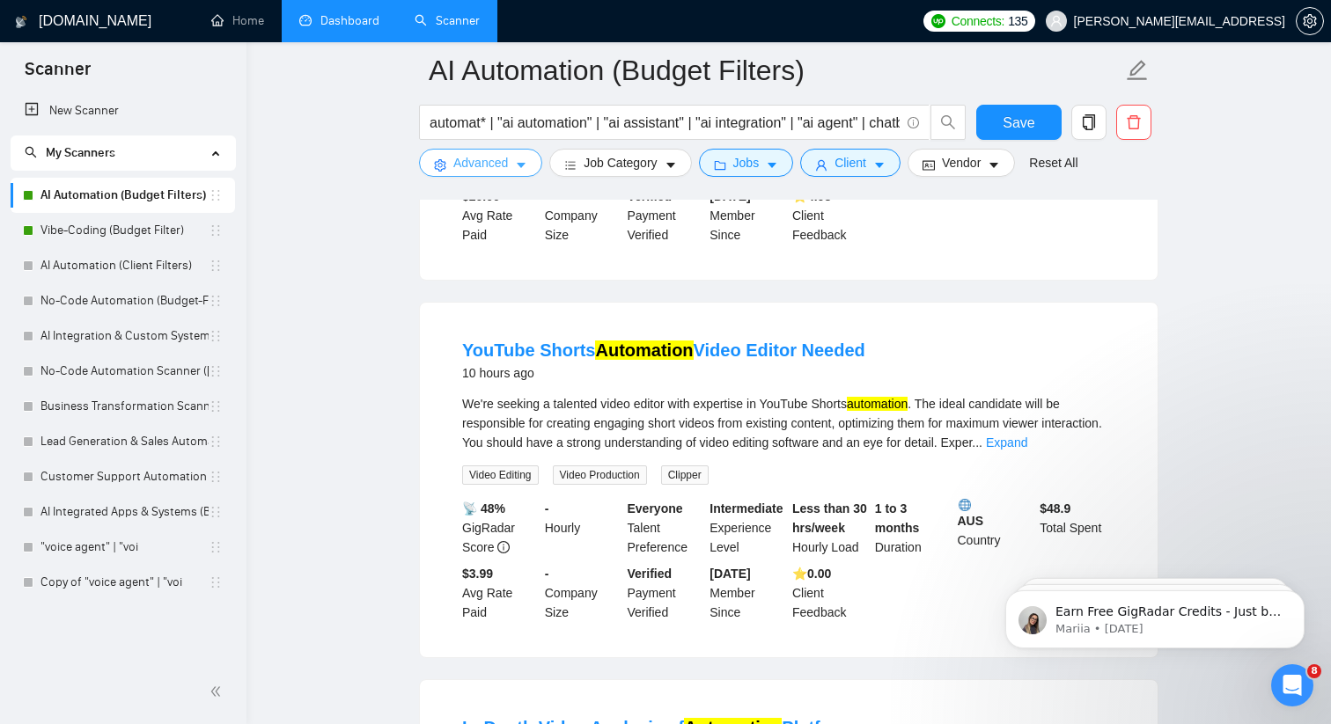
click at [458, 167] on span "Advanced" at bounding box center [480, 162] width 55 height 19
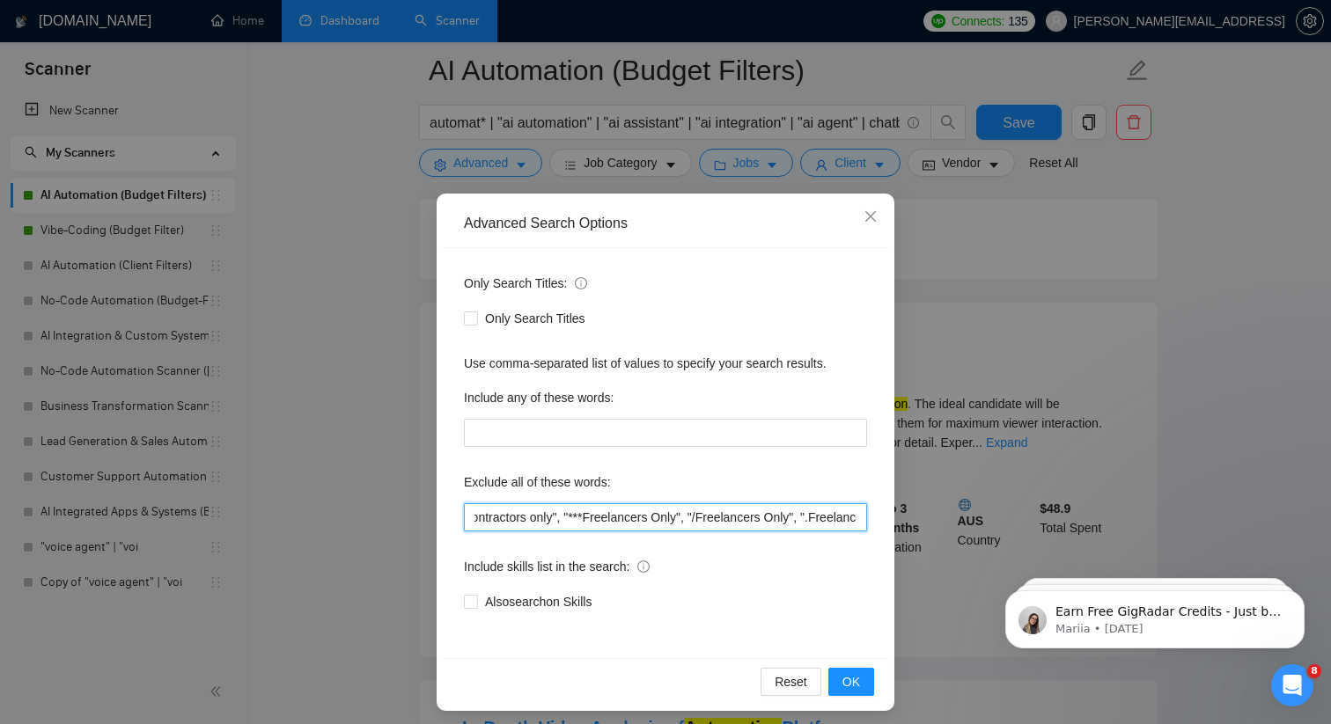
scroll to position [0, 1823]
drag, startPoint x: 784, startPoint y: 513, endPoint x: 971, endPoint y: 524, distance: 186.9
click at [971, 524] on div "Advanced Search Options Only Search Titles: Only Search Titles Use comma-separa…" at bounding box center [665, 362] width 1331 height 724
click at [858, 518] on input ""AI Automation Agency", "no agency", "this job is not open to teams", "this job…" at bounding box center [665, 518] width 403 height 28
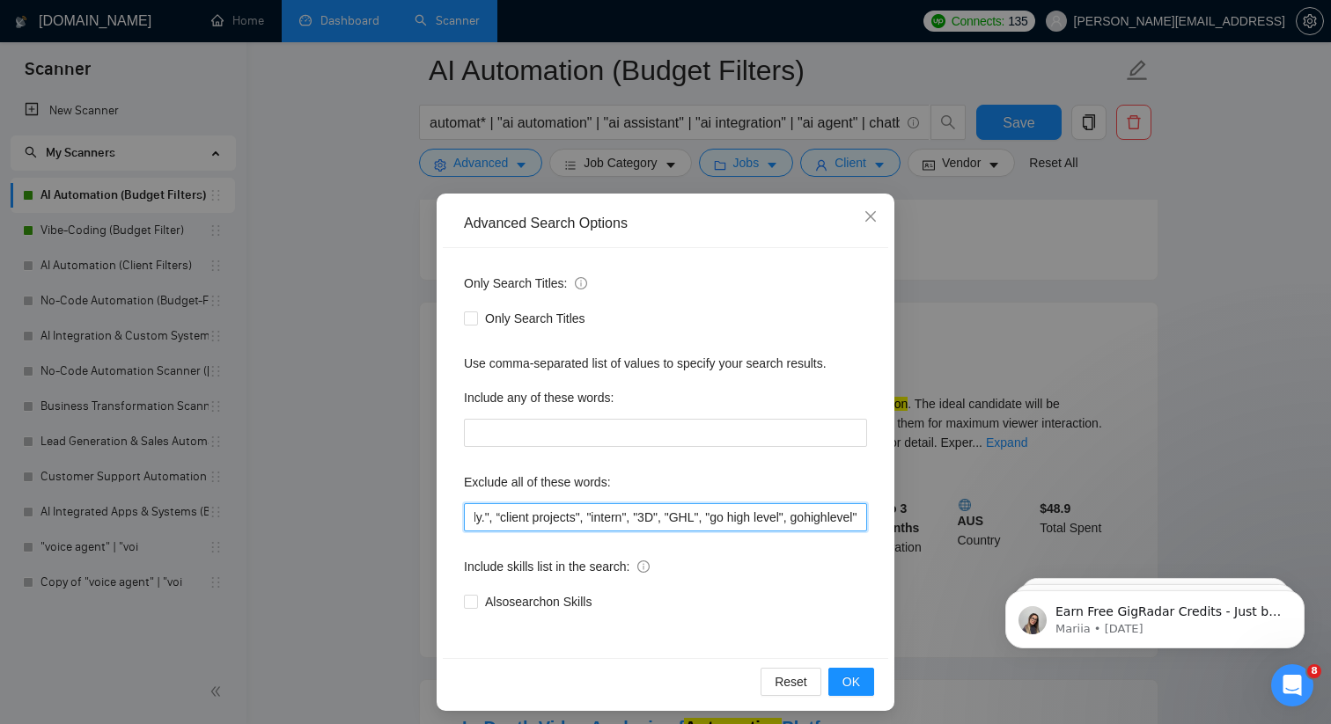
click at [786, 519] on input ""AI Automation Agency", "no agency", "this job is not open to teams", "this job…" at bounding box center [665, 518] width 403 height 28
drag, startPoint x: 858, startPoint y: 519, endPoint x: 871, endPoint y: 519, distance: 12.3
click at [871, 519] on div "Only Search Titles: Only Search Titles Use comma-separated list of values to sp…" at bounding box center [665, 453] width 445 height 410
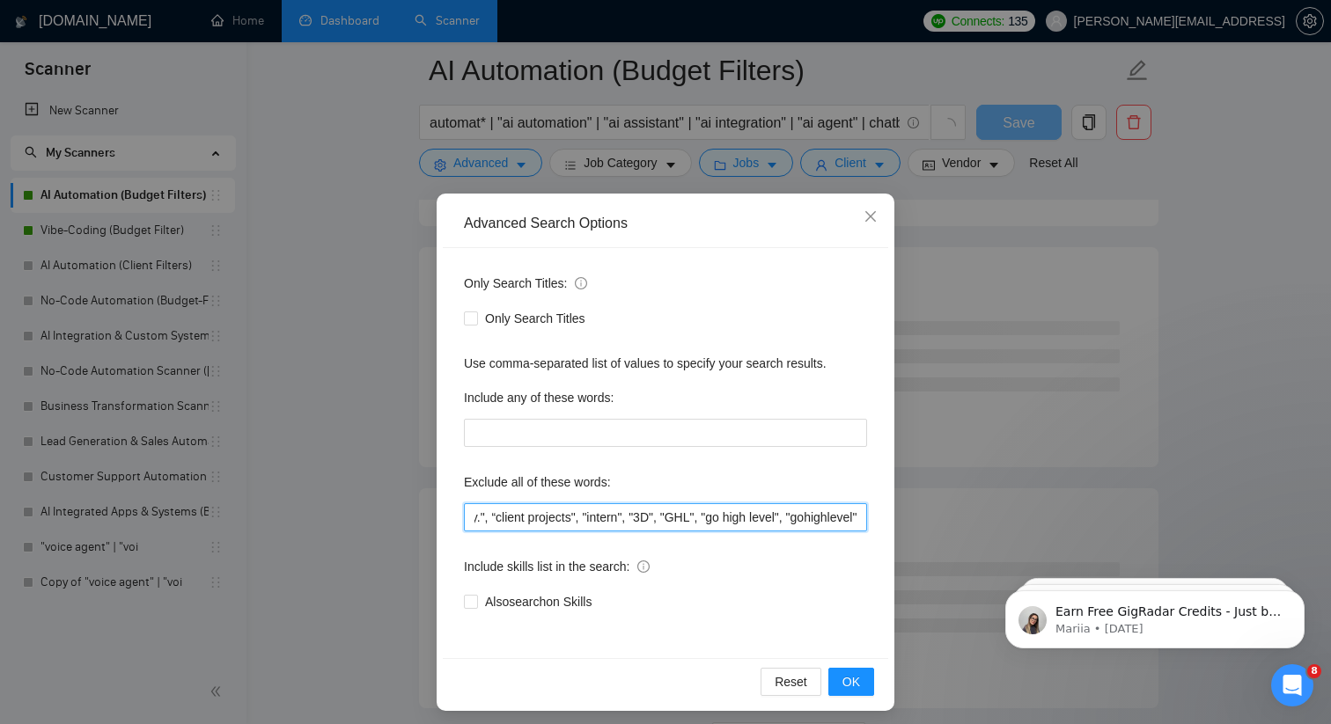
click at [858, 518] on input ""AI Automation Agency", "no agency", "this job is not open to teams", "this job…" at bounding box center [665, 518] width 403 height 28
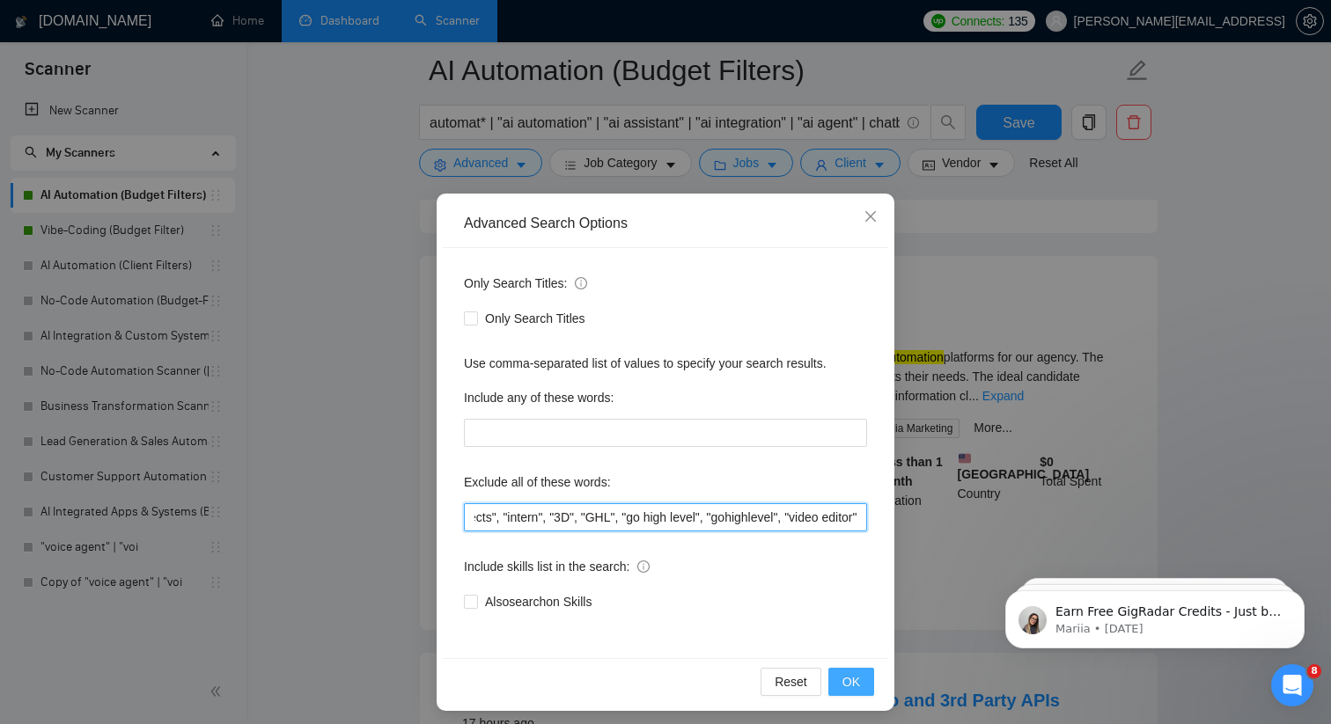
type input ""AI Automation Agency", "no agency", "this job is not open to teams", "this job…"
click at [863, 677] on button "OK" at bounding box center [851, 682] width 46 height 28
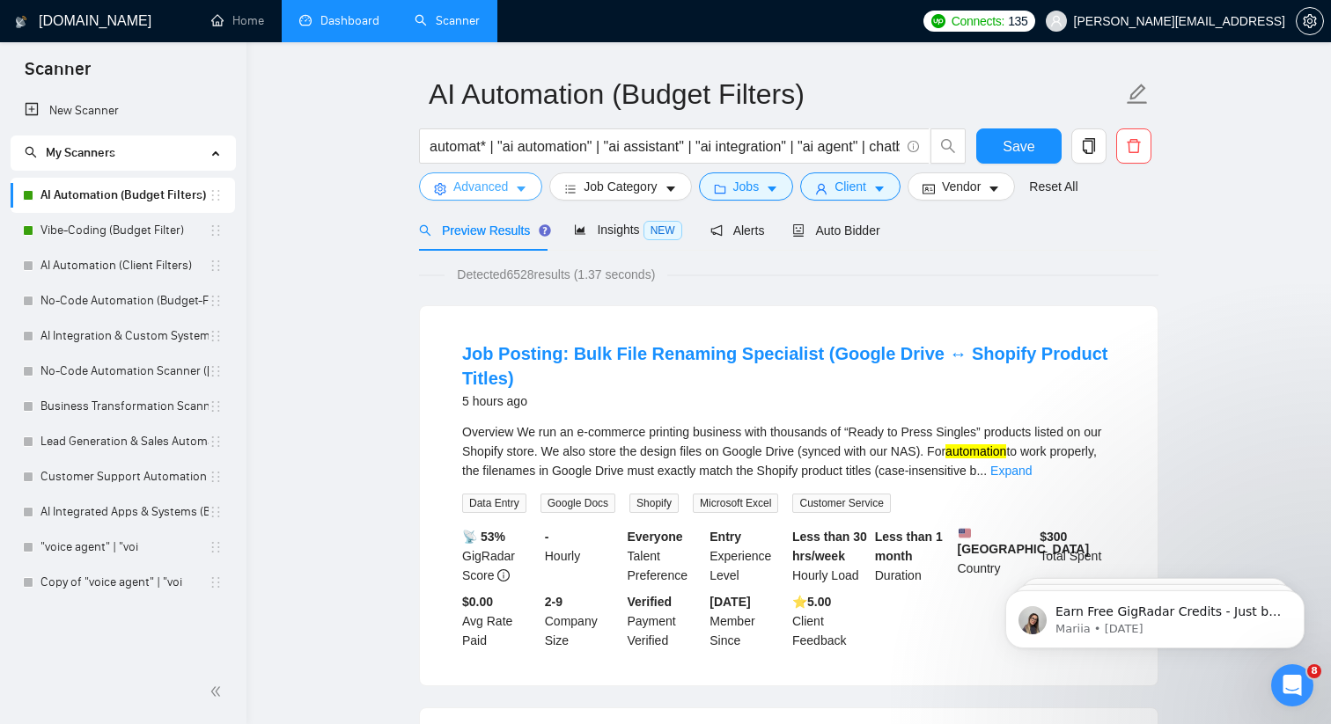
scroll to position [0, 0]
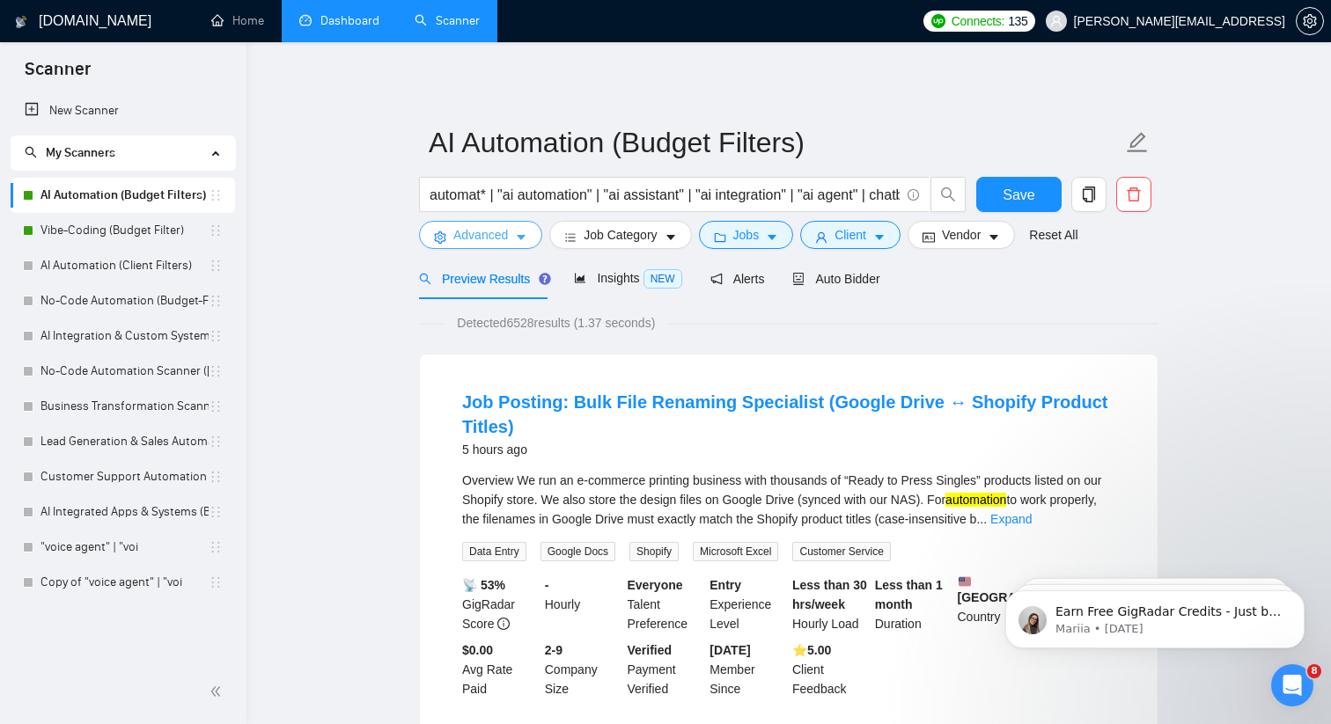
click at [518, 232] on icon "caret-down" at bounding box center [521, 238] width 12 height 12
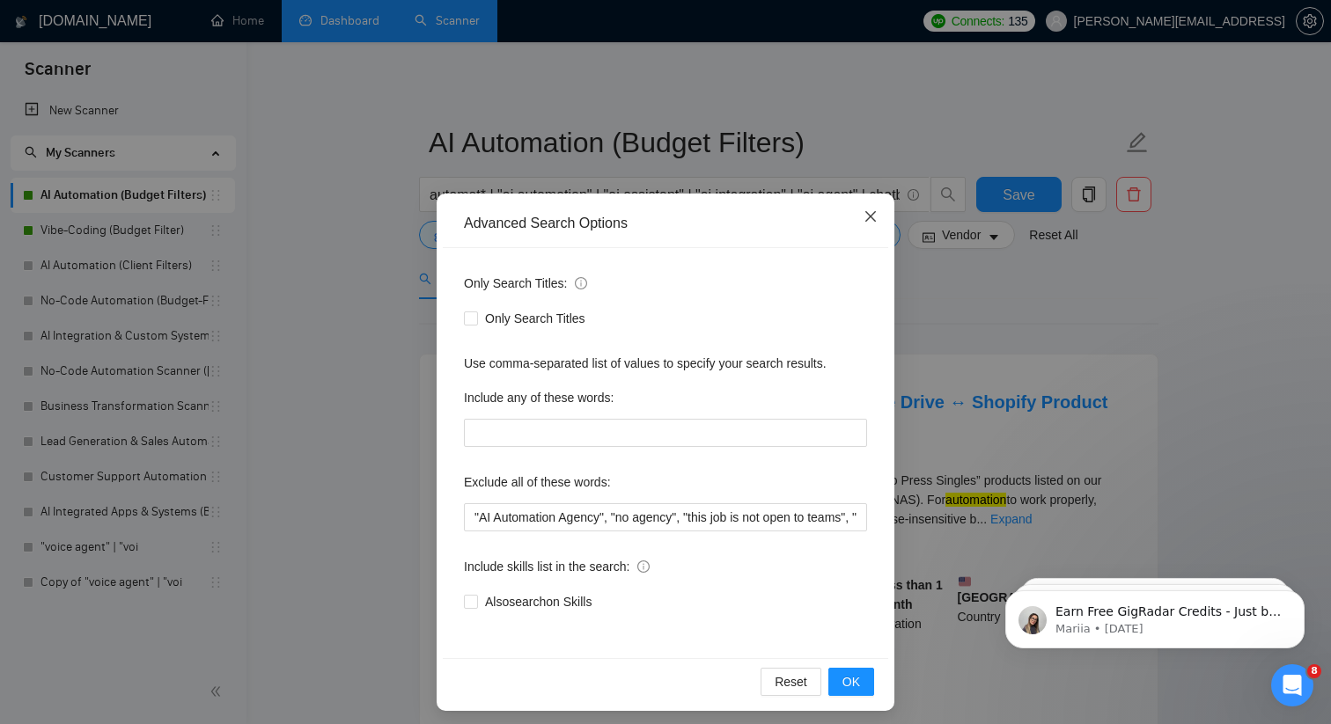
click at [871, 219] on icon "close" at bounding box center [871, 217] width 14 height 14
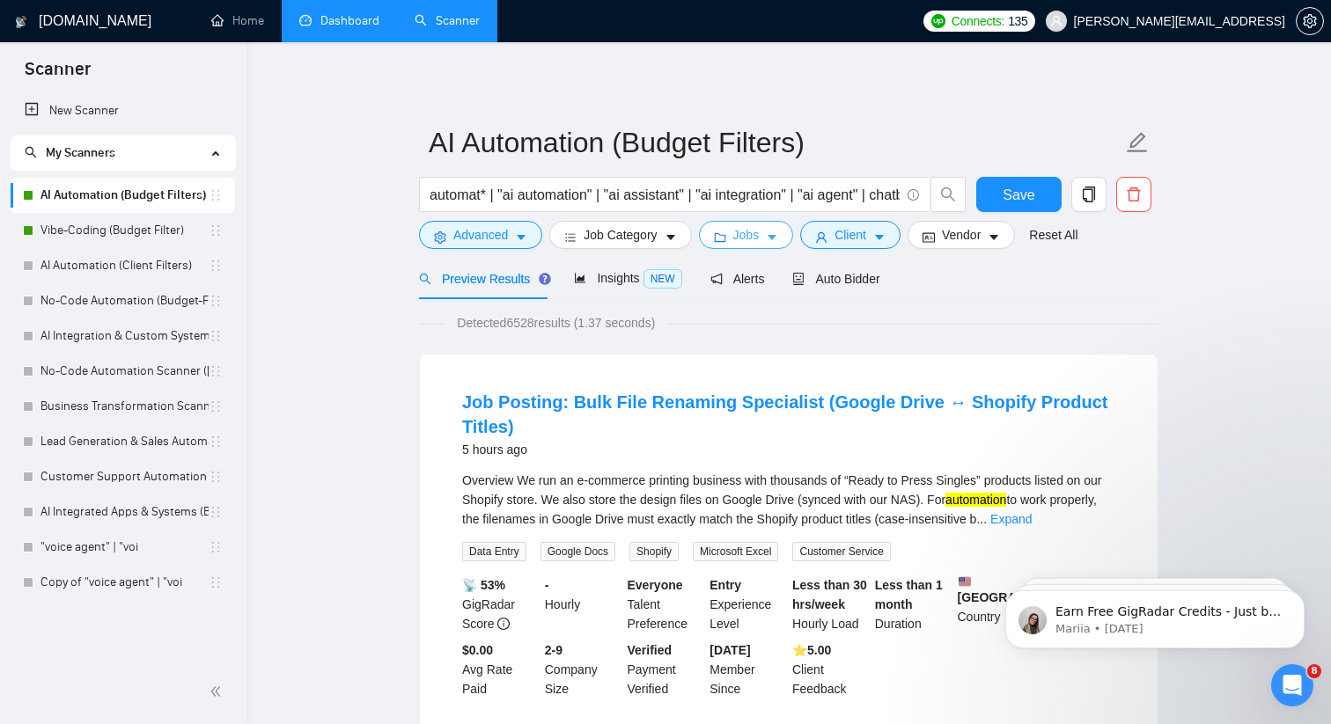
click at [726, 236] on icon "folder" at bounding box center [720, 238] width 12 height 12
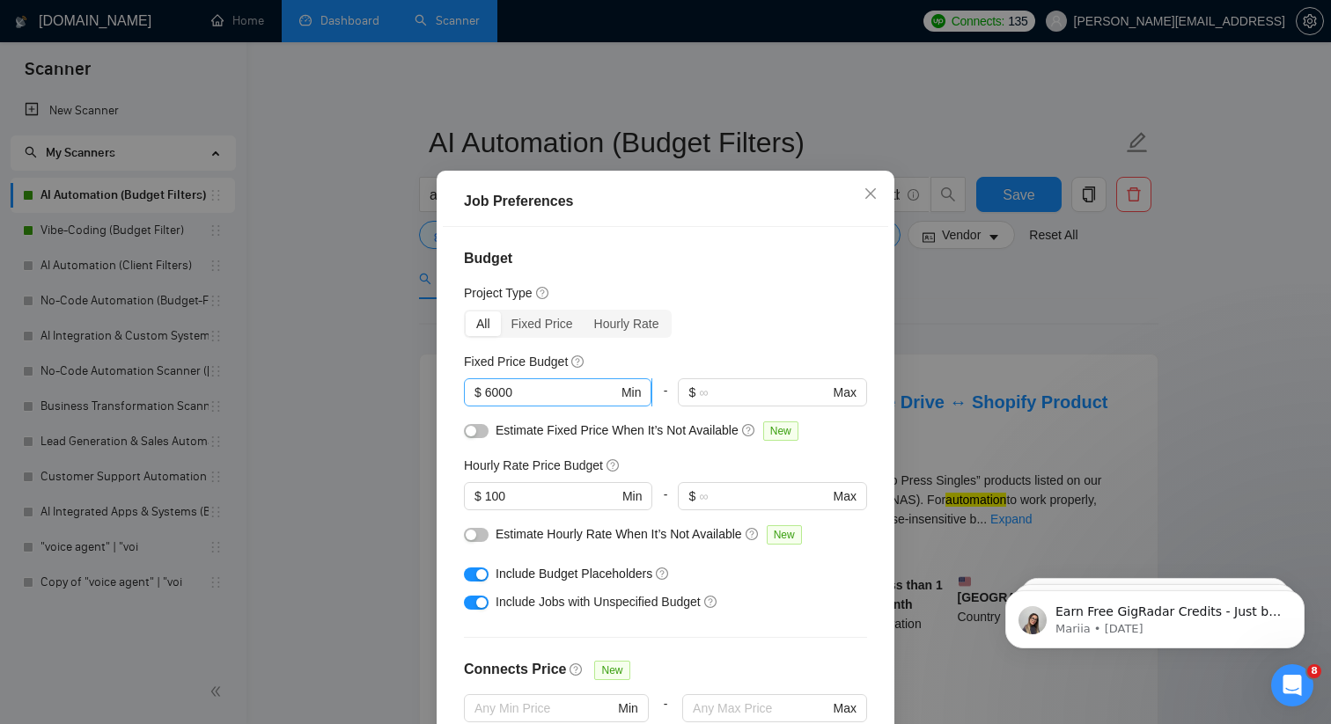
click at [491, 402] on input "6000" at bounding box center [551, 392] width 133 height 19
type input "4000"
click at [451, 492] on div "Budget Project Type All Fixed Price Hourly Rate Fixed Price Budget 4000 $ 4000 …" at bounding box center [665, 480] width 445 height 507
click at [361, 474] on div "Job Preferences Budget Project Type All Fixed Price Hourly Rate Fixed Price Bud…" at bounding box center [665, 362] width 1331 height 724
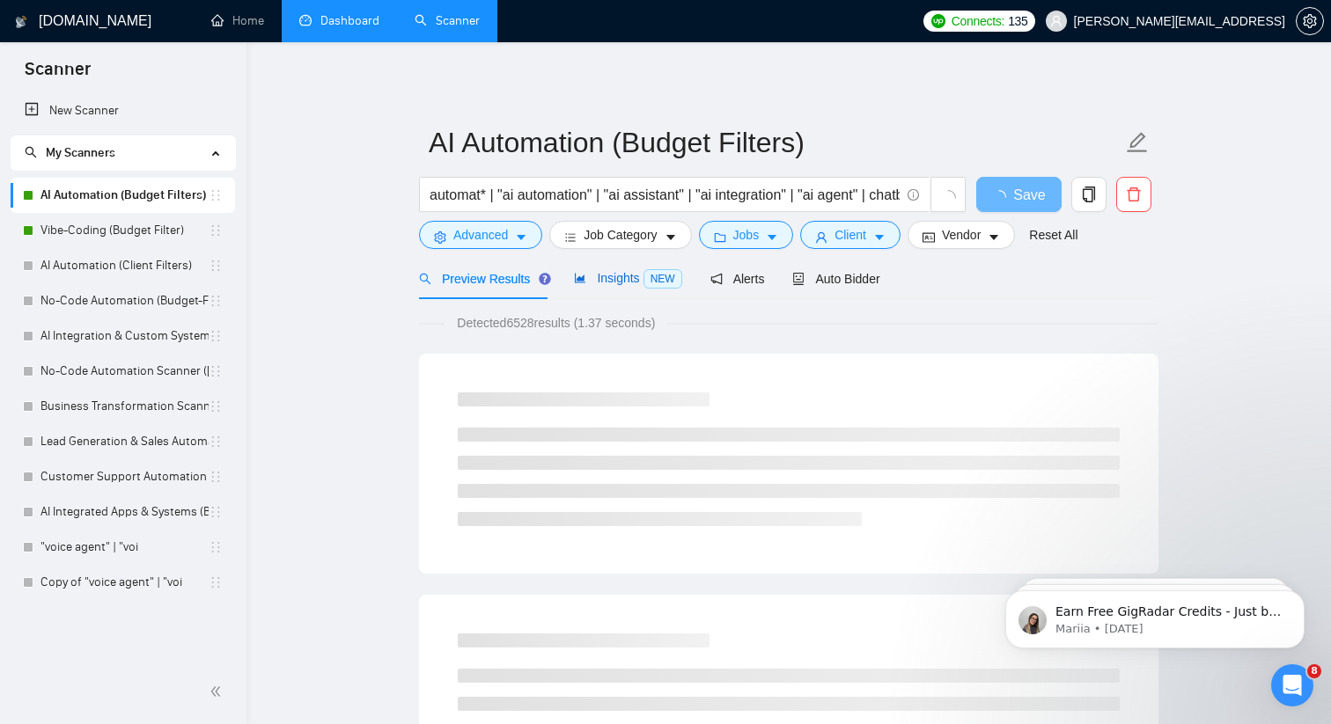
click at [620, 271] on span "Insights NEW" at bounding box center [627, 278] width 107 height 14
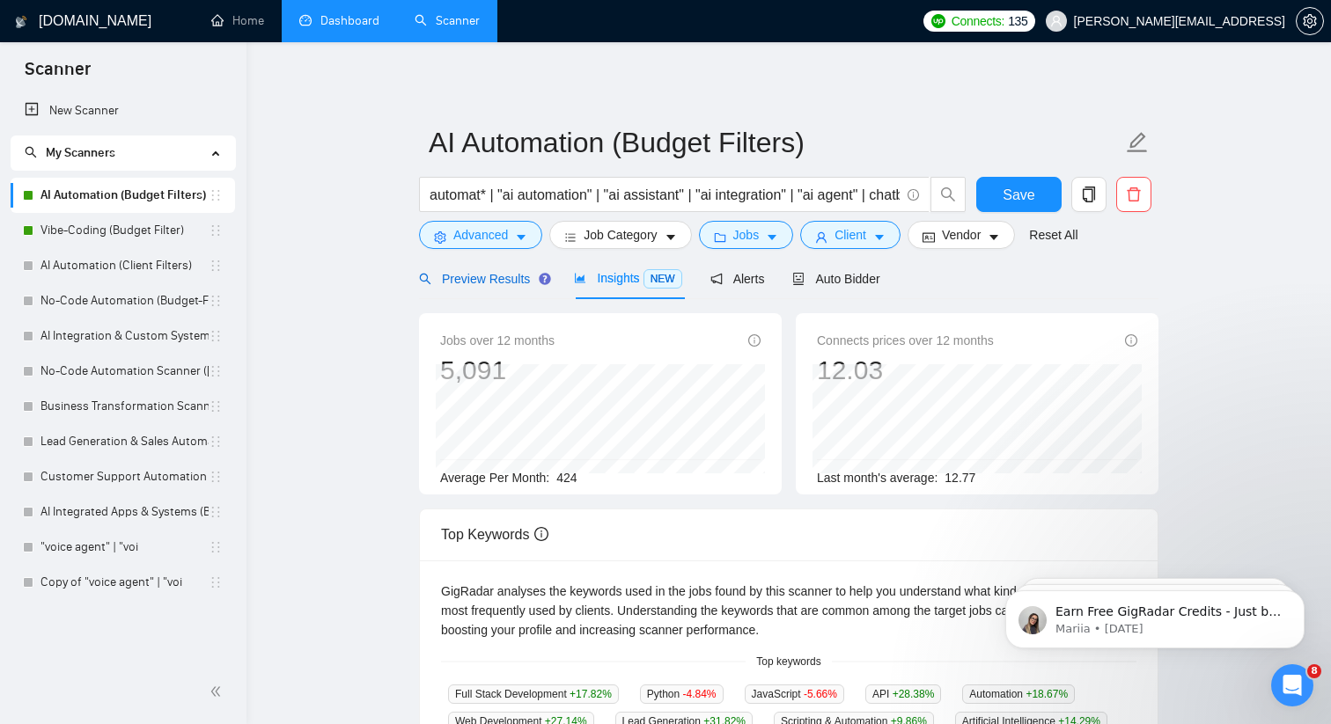
click at [494, 284] on span "Preview Results" at bounding box center [482, 279] width 127 height 14
